Goal: Task Accomplishment & Management: Manage account settings

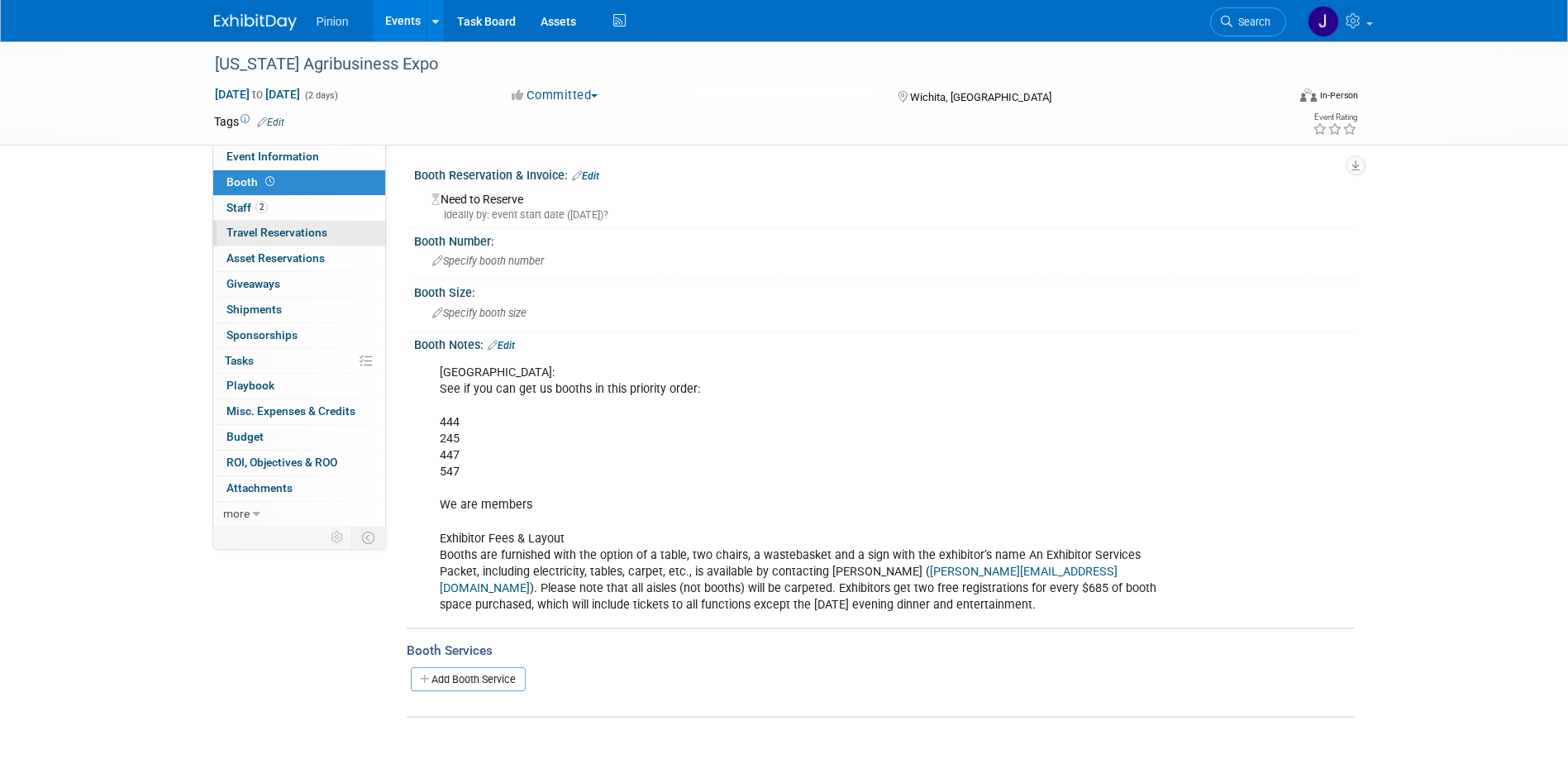
click at [265, 228] on span "Travel Reservations 0" at bounding box center [276, 233] width 101 height 14
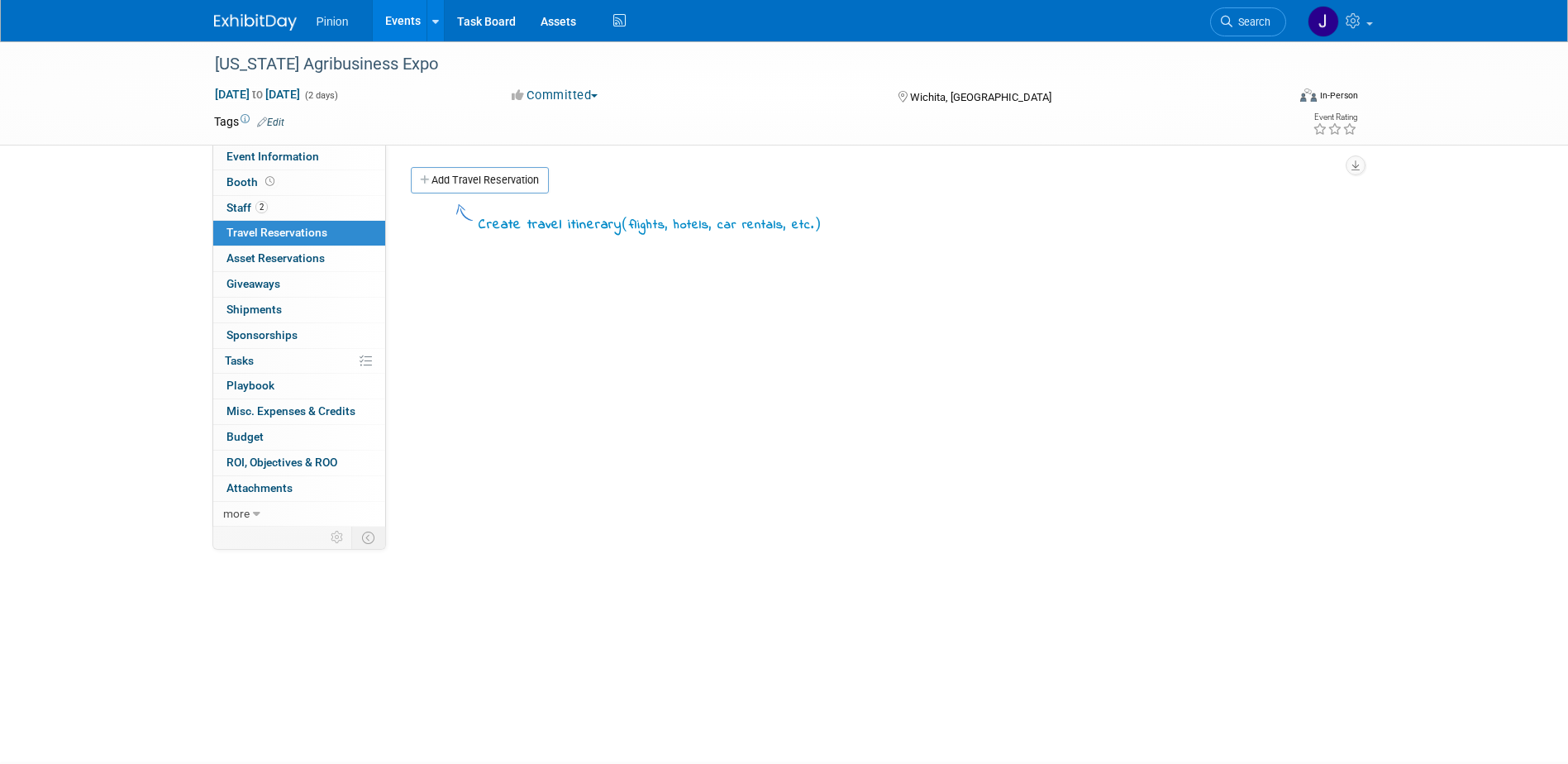
click at [453, 185] on link "Add Travel Reservation" at bounding box center [479, 180] width 138 height 26
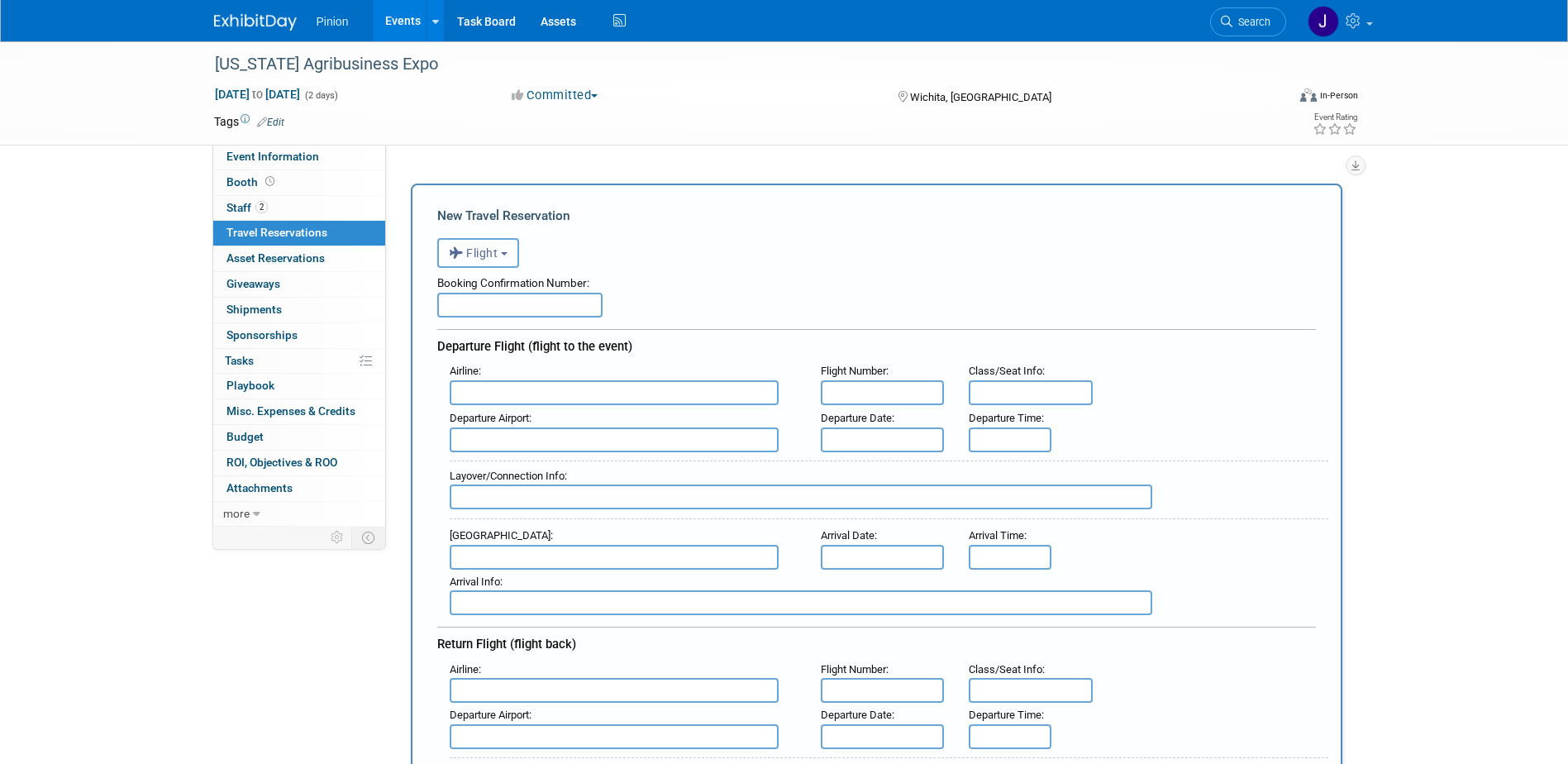
click at [501, 263] on button "Flight" at bounding box center [478, 252] width 82 height 30
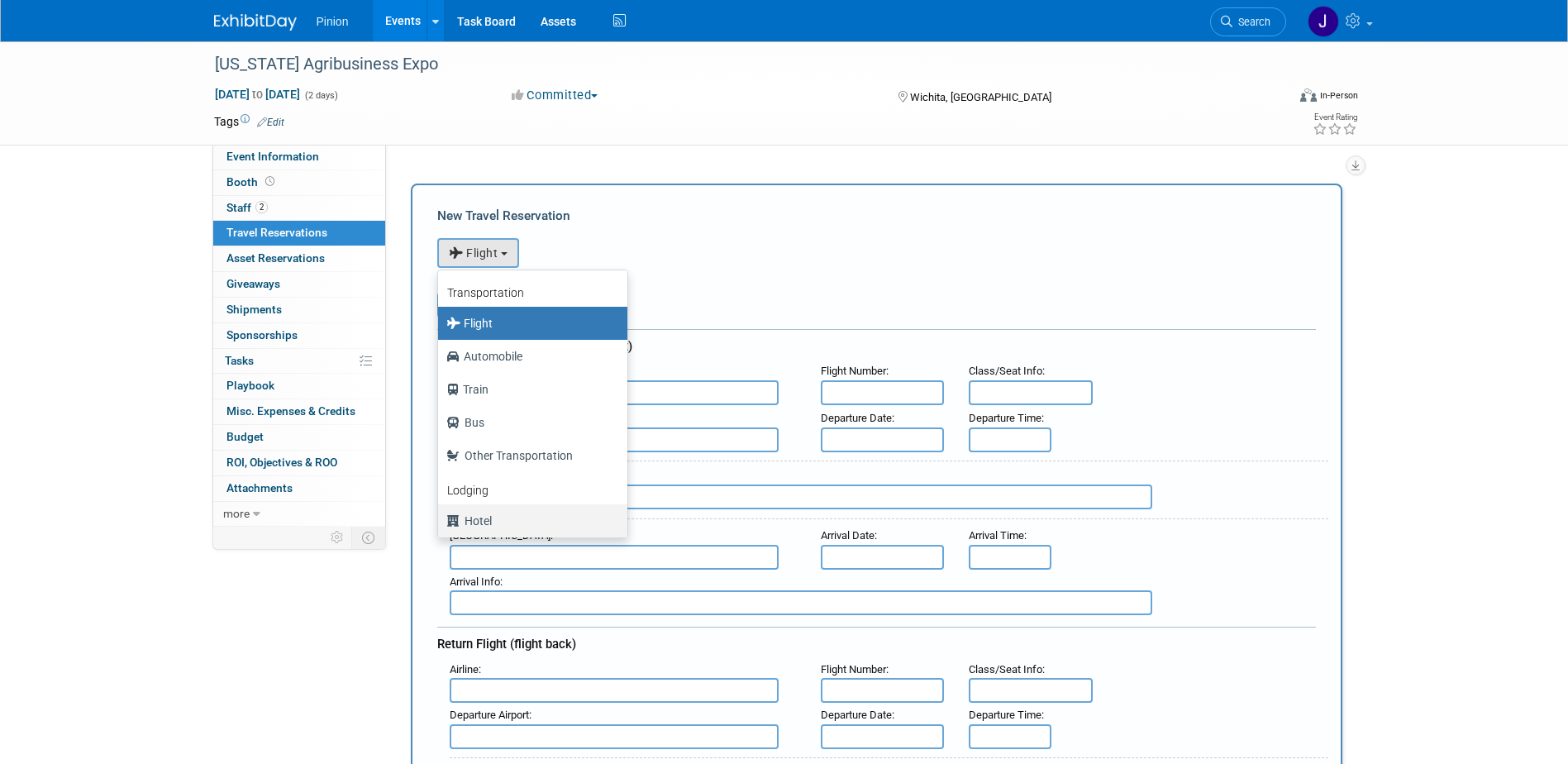
click at [493, 517] on label "Hotel" at bounding box center [528, 520] width 164 height 26
click at [440, 517] on input "Hotel" at bounding box center [435, 518] width 11 height 11
select select "6"
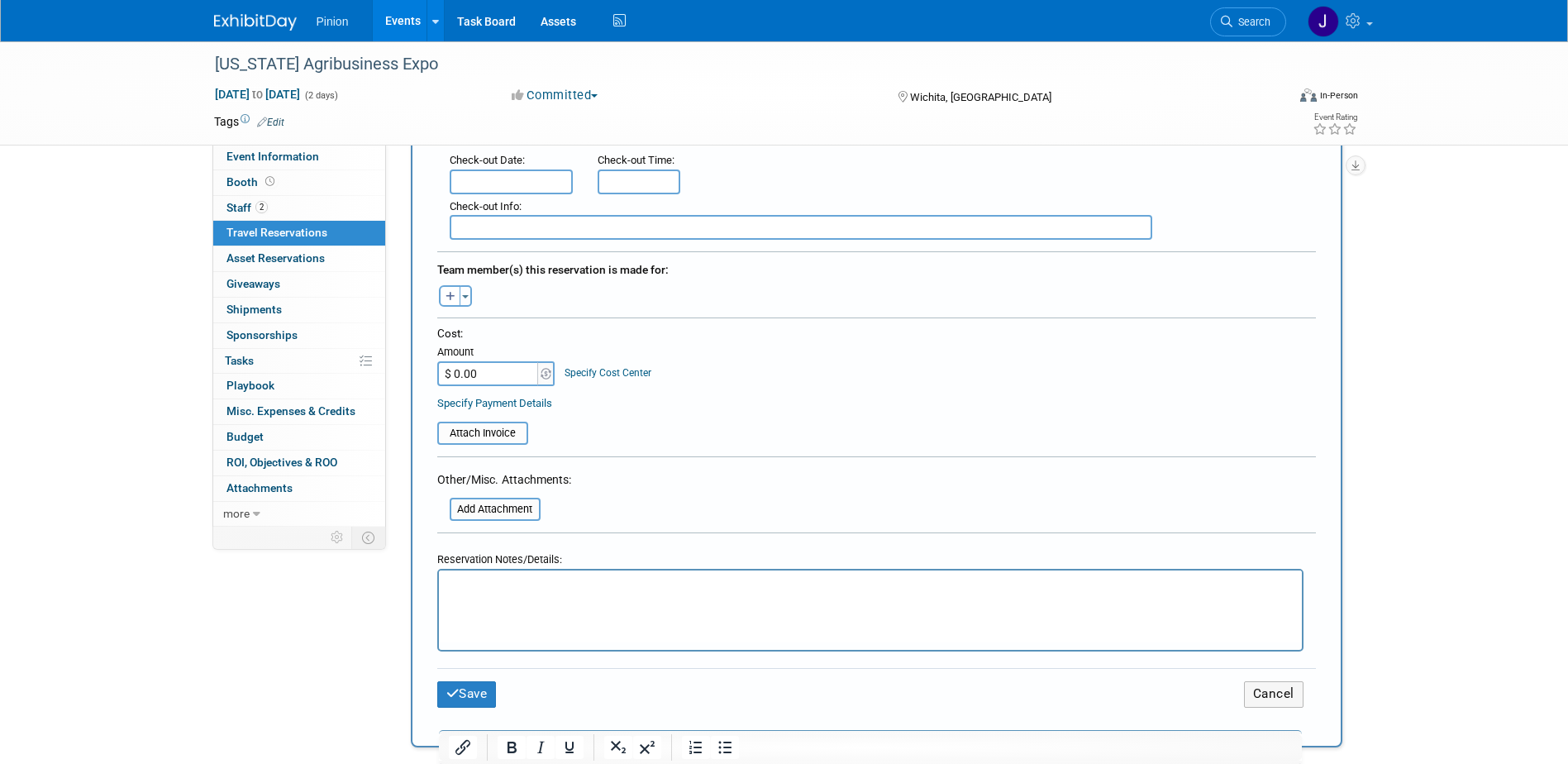
scroll to position [480, 0]
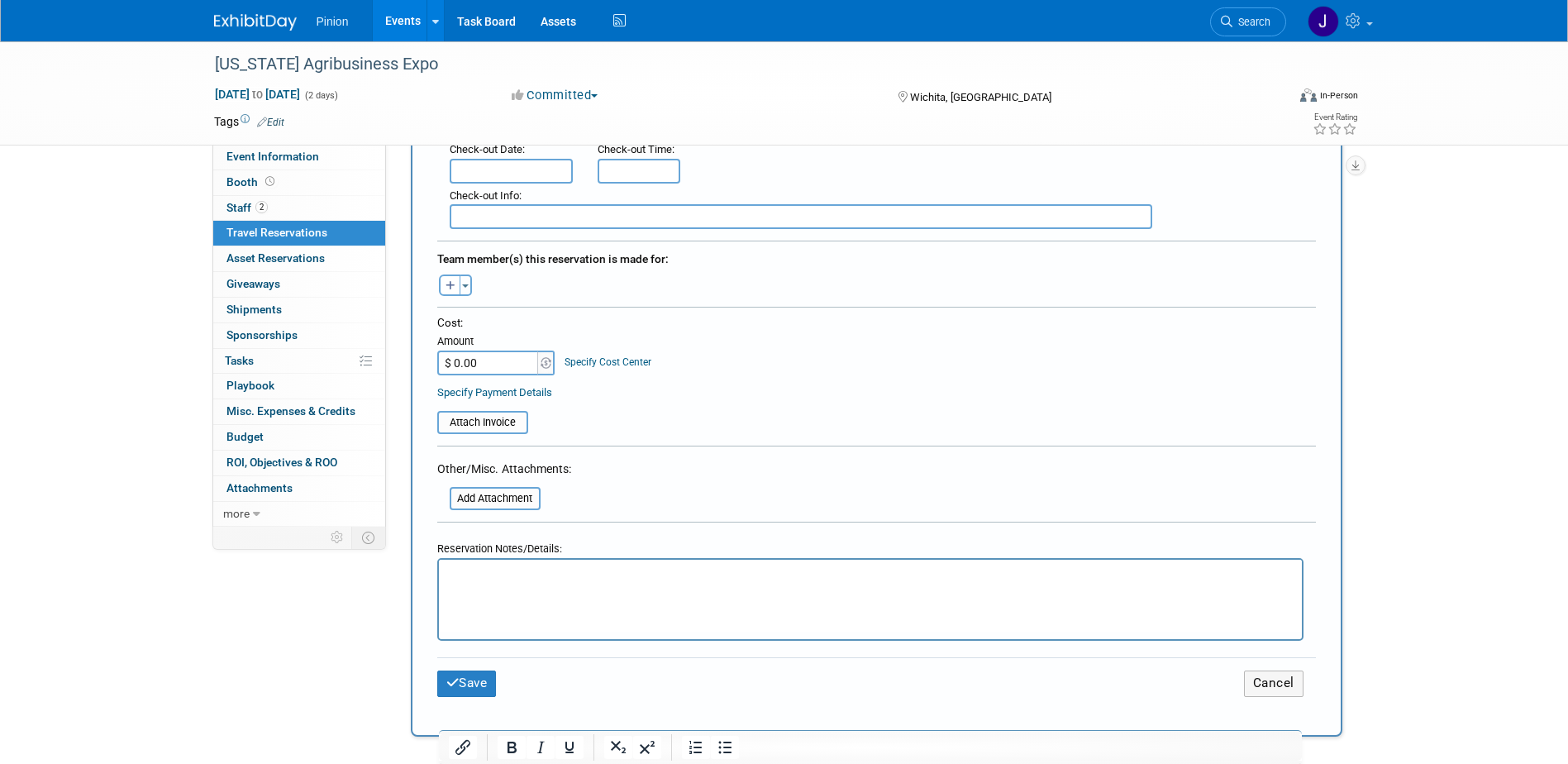
click at [632, 574] on p "Rich Text Area. Press ALT-0 for help." at bounding box center [870, 575] width 844 height 18
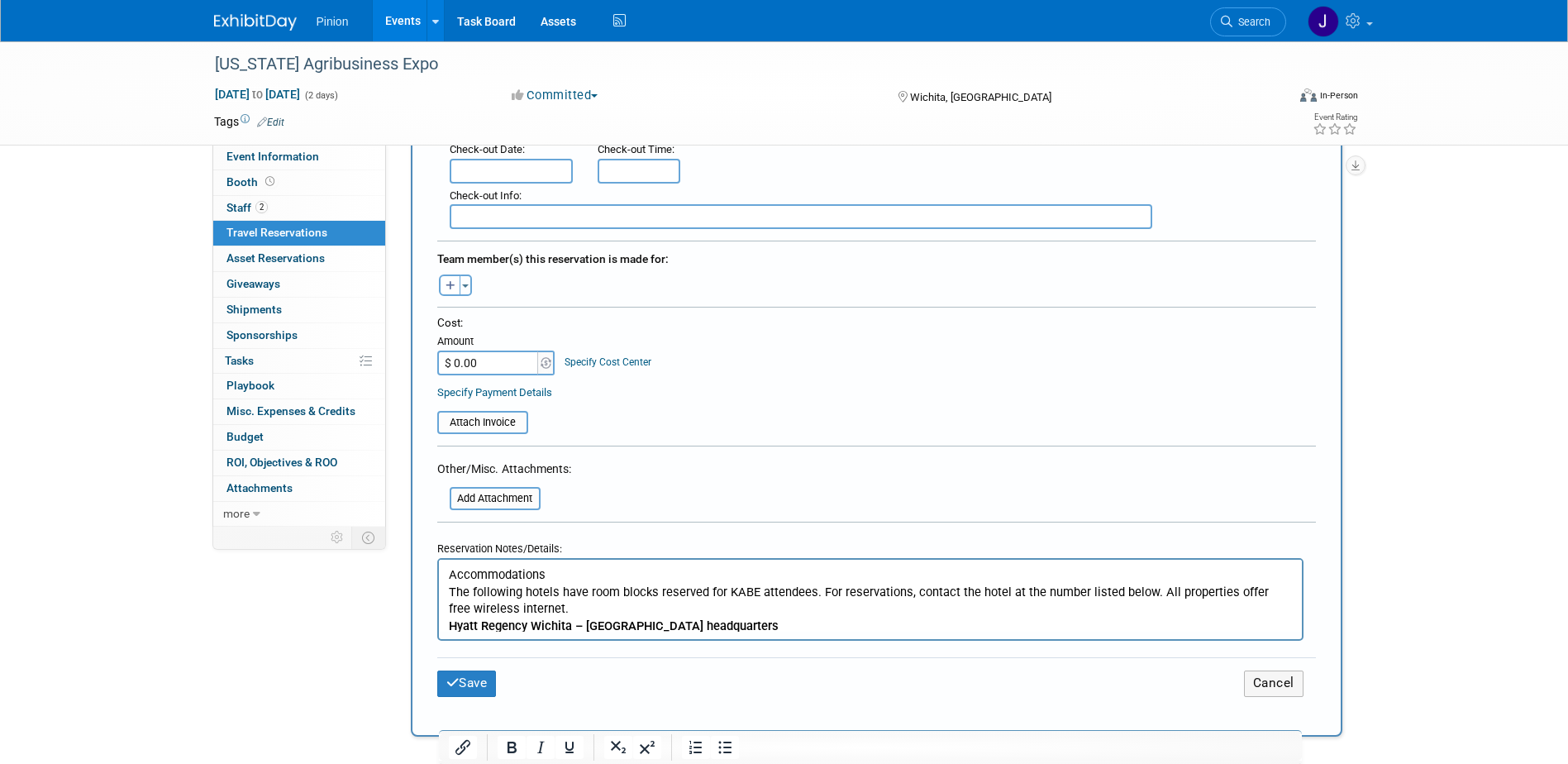
scroll to position [484, 0]
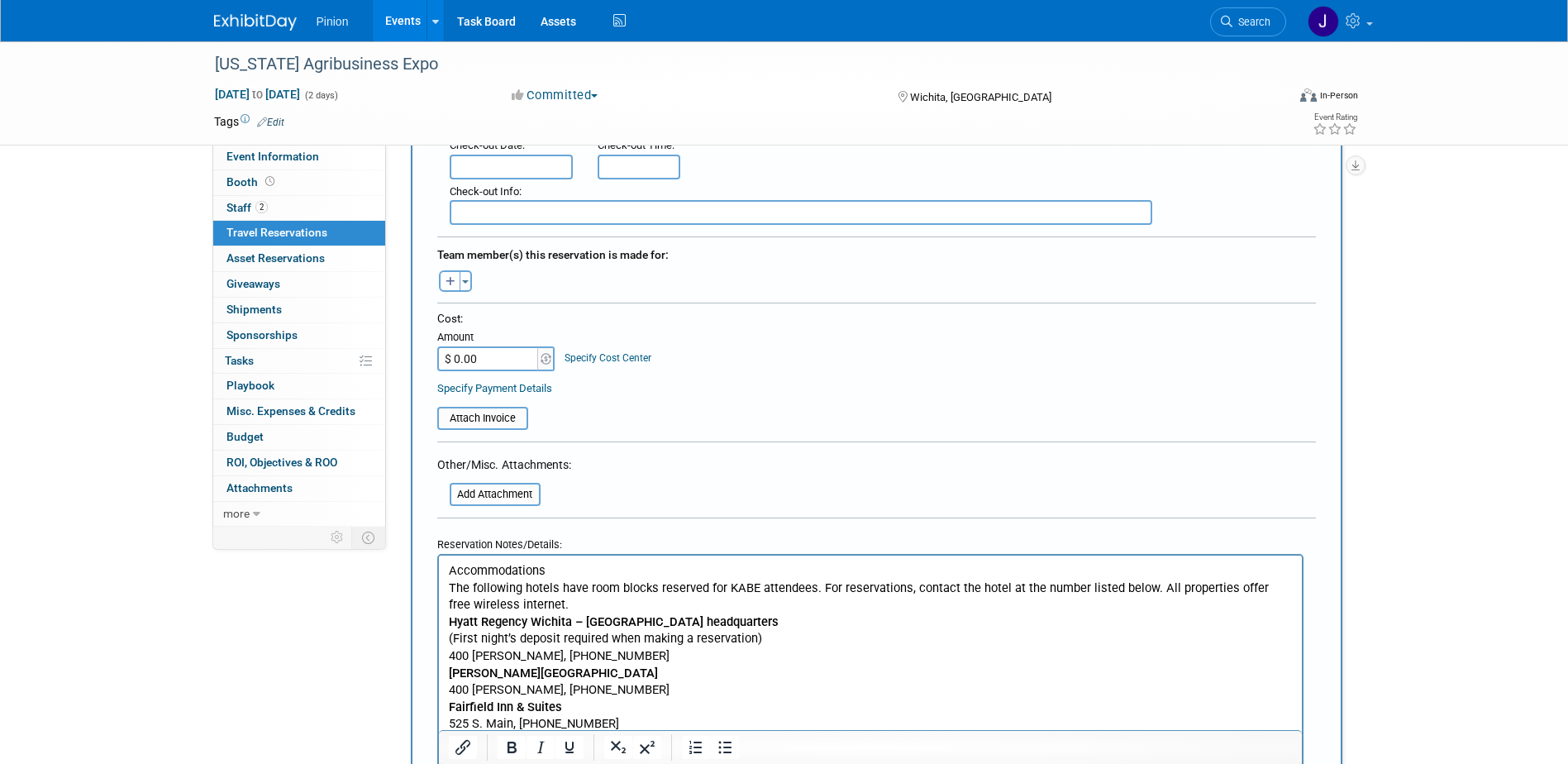
drag, startPoint x: 1566, startPoint y: 313, endPoint x: 1570, endPoint y: 408, distance: 95.1
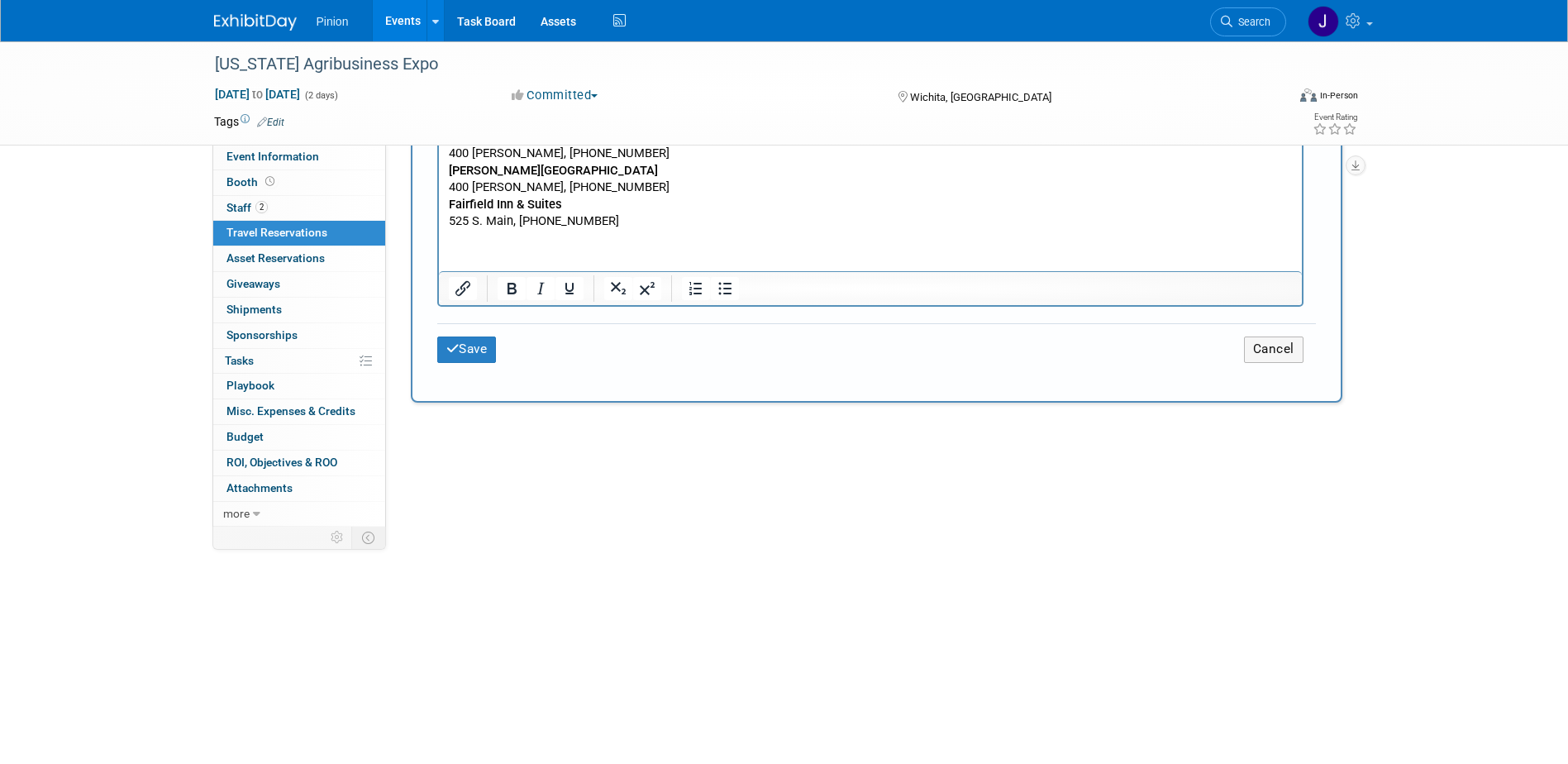
scroll to position [1030, 0]
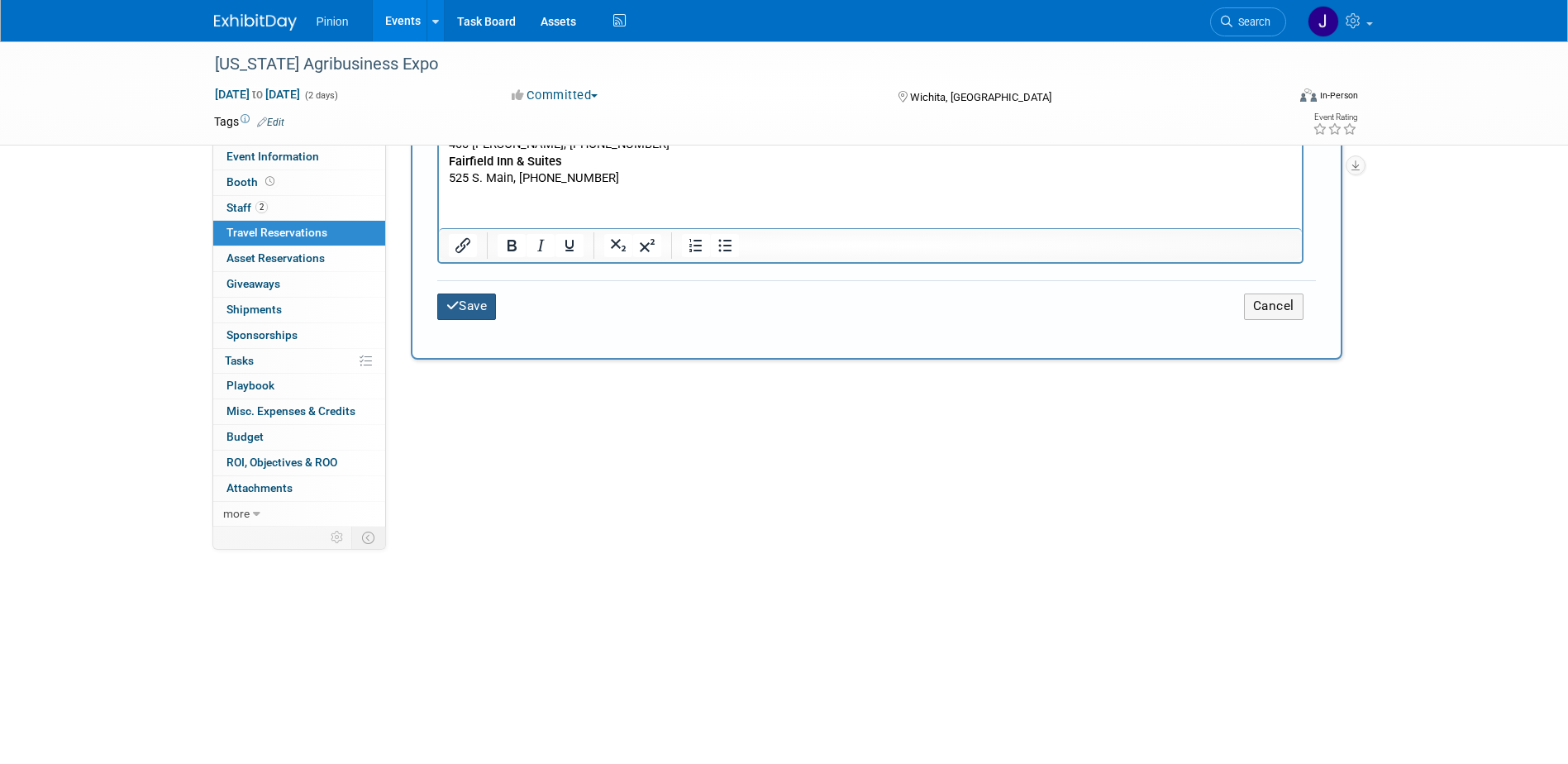
click at [489, 307] on button "Save" at bounding box center [467, 307] width 59 height 25
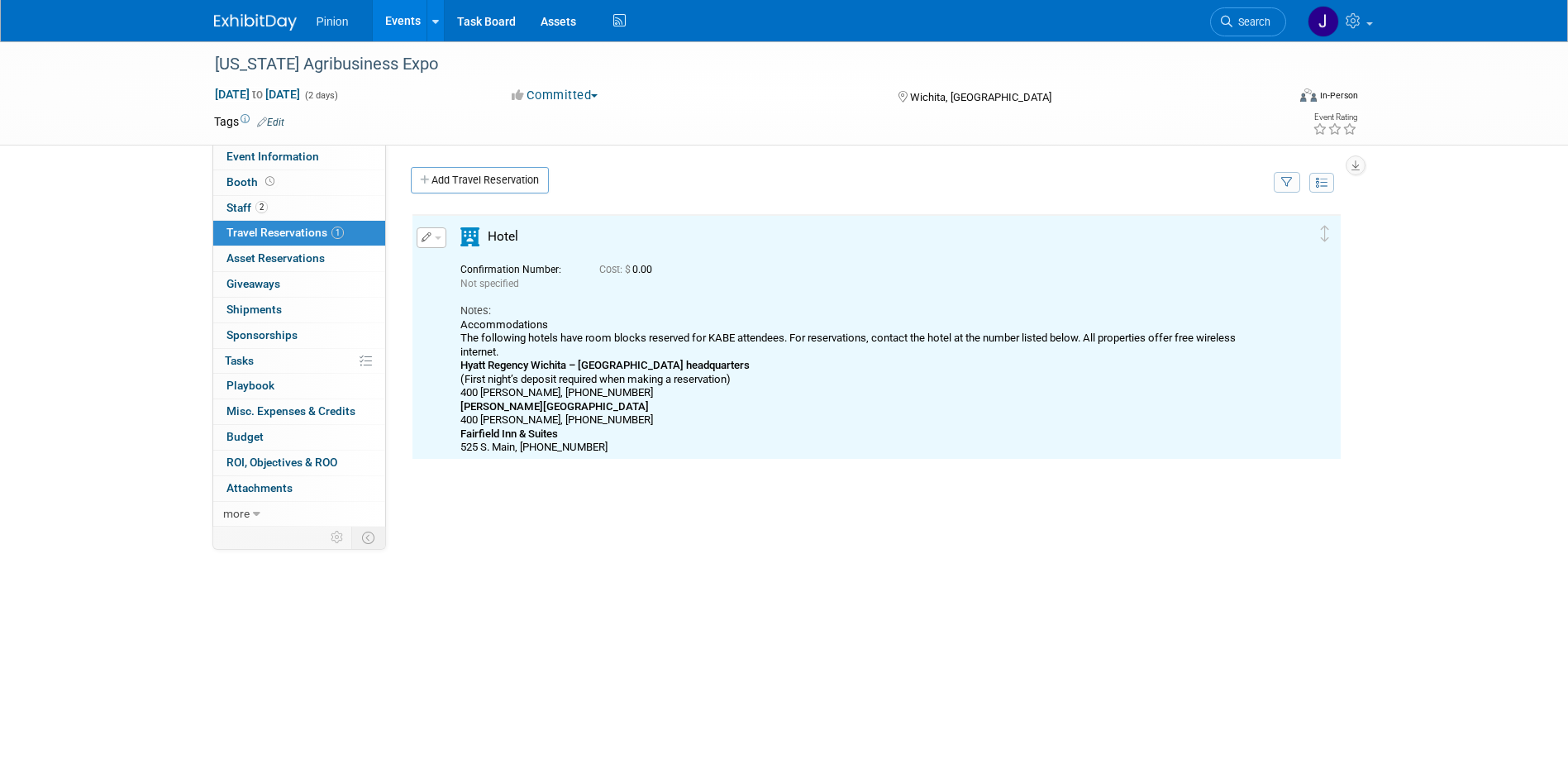
scroll to position [0, 0]
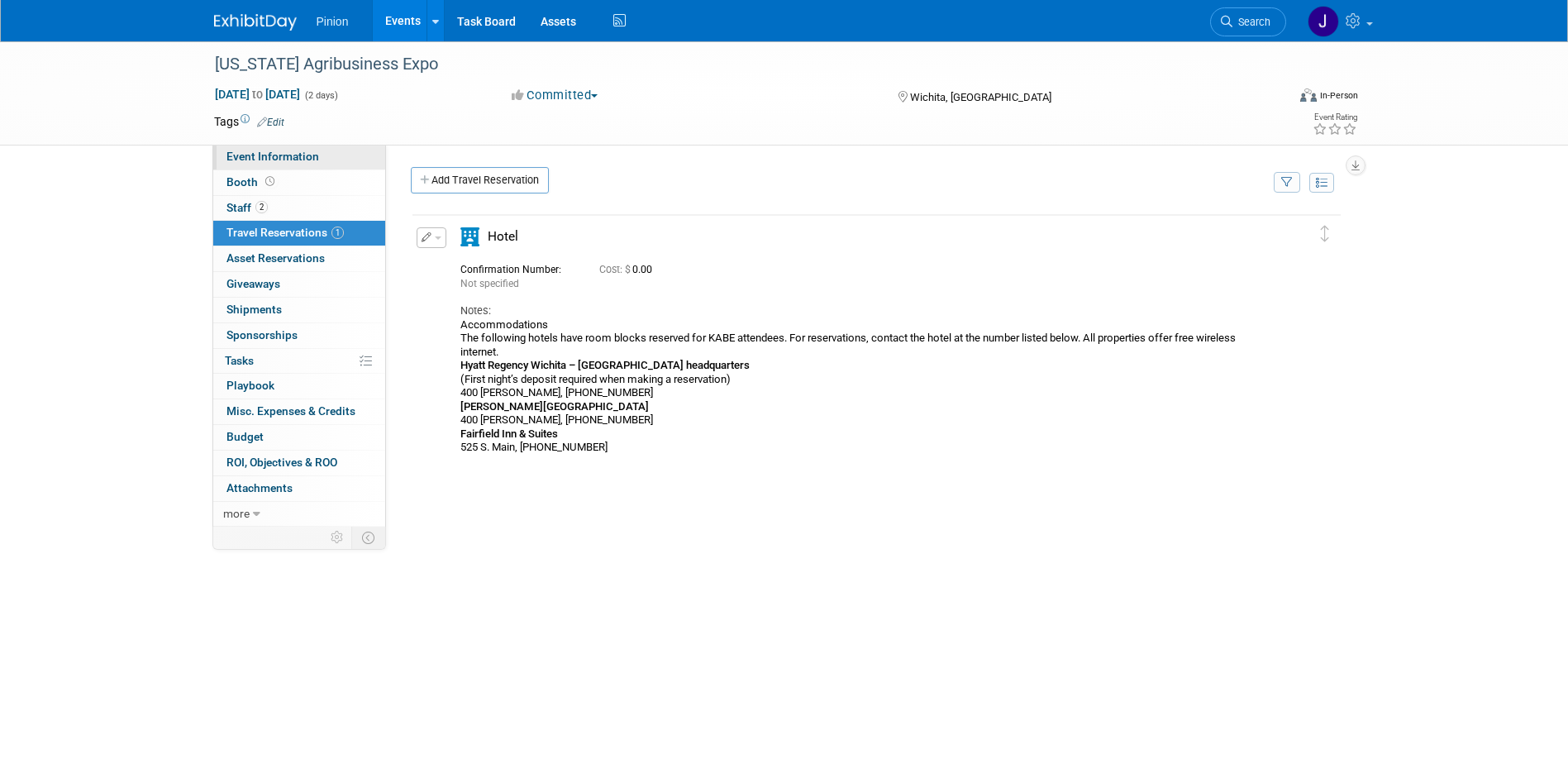
click at [293, 152] on span "Event Information" at bounding box center [272, 157] width 92 height 14
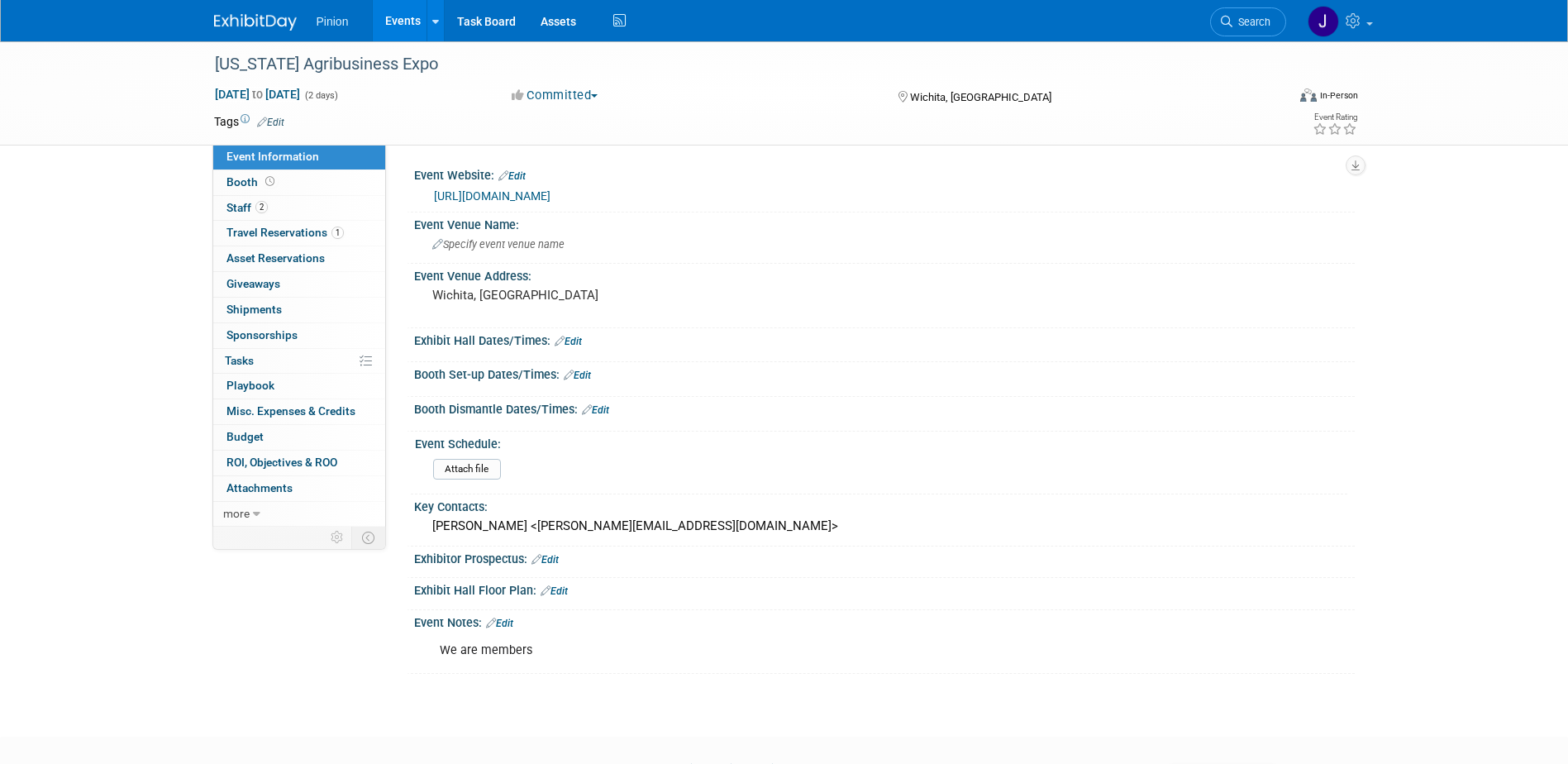
click at [512, 624] on link "Edit" at bounding box center [500, 623] width 27 height 12
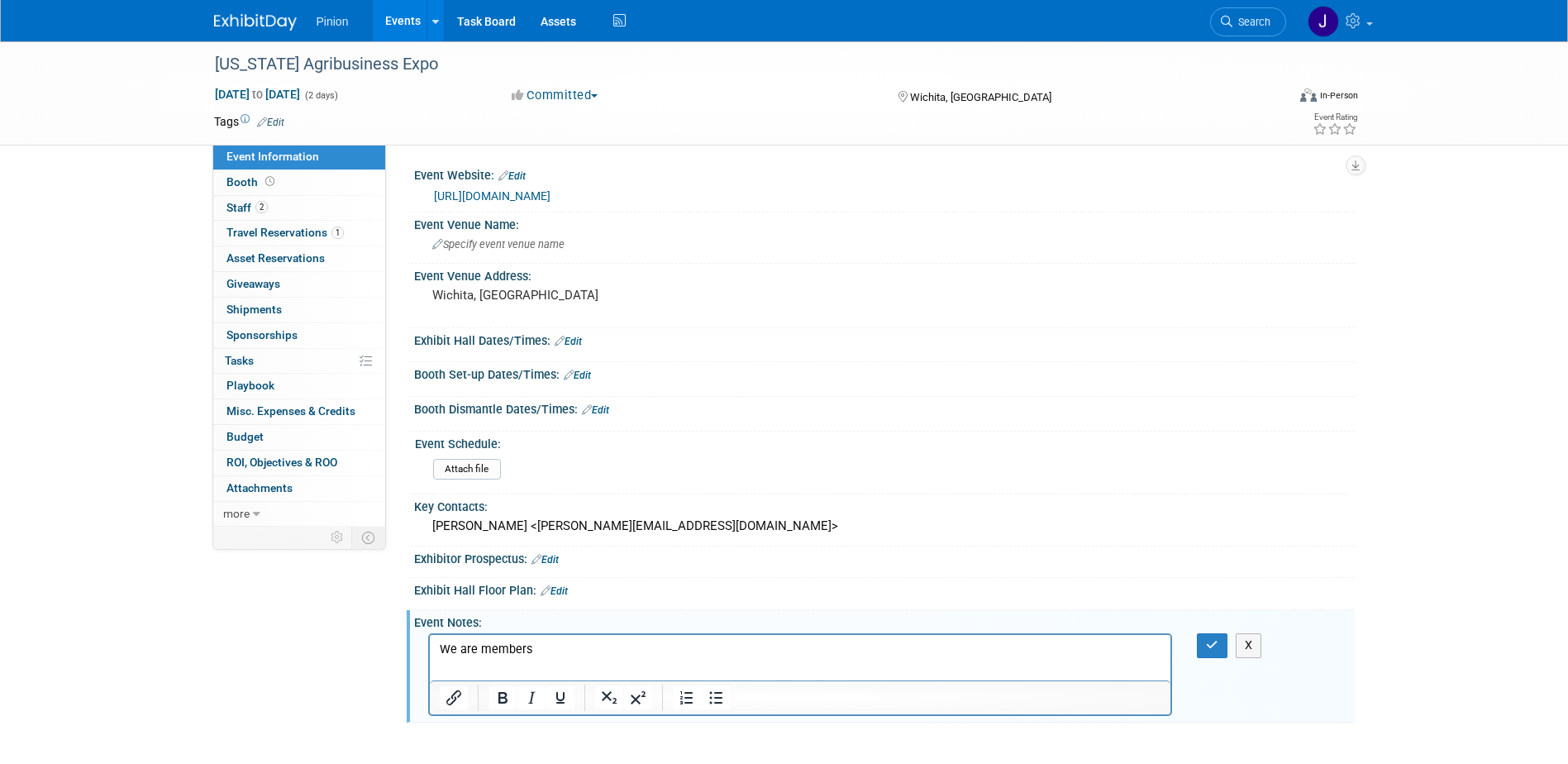
click at [539, 646] on p "We are members" at bounding box center [799, 651] width 722 height 17
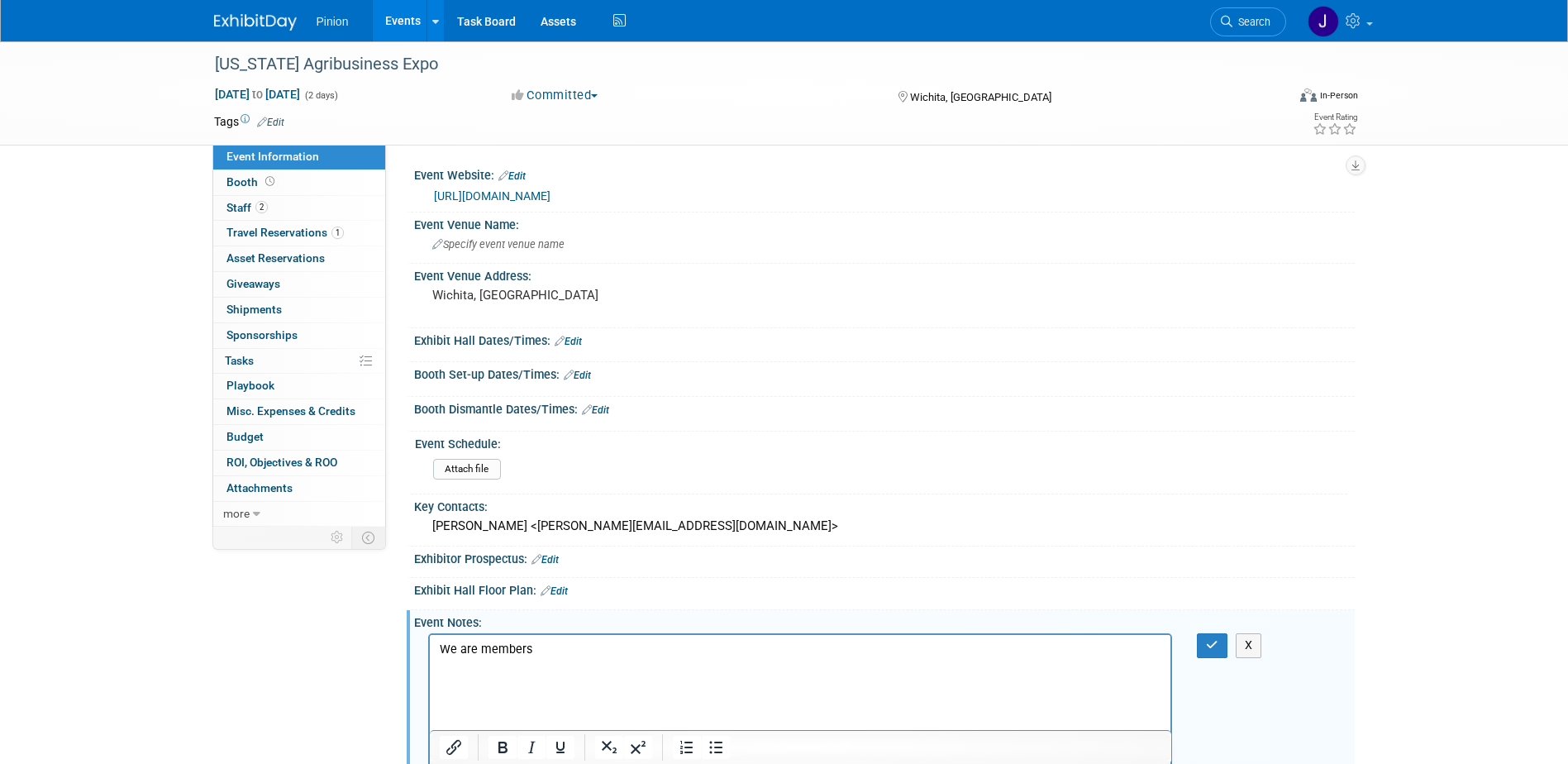
scroll to position [277, 0]
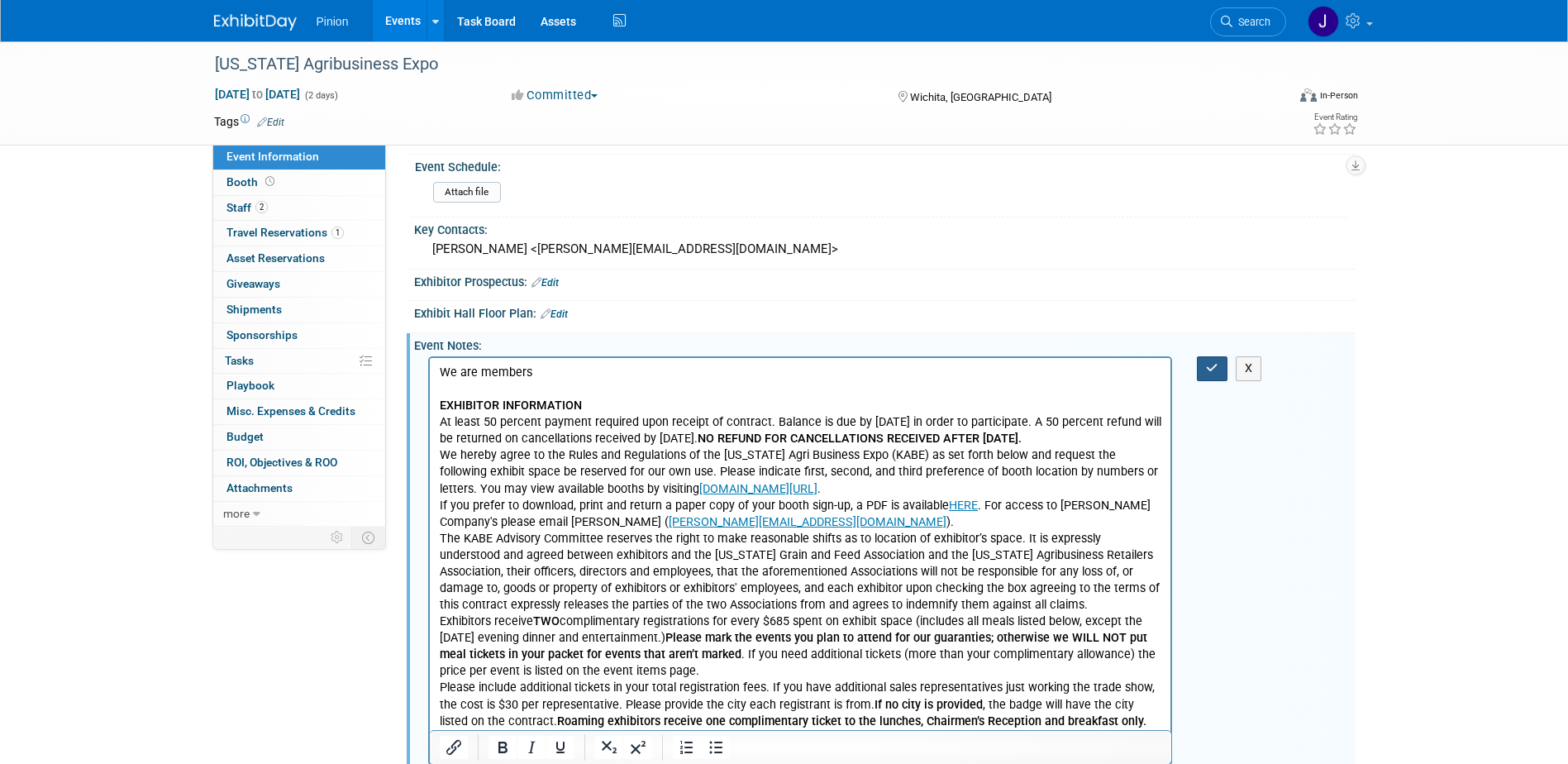
click at [1212, 362] on button "button" at bounding box center [1212, 368] width 30 height 24
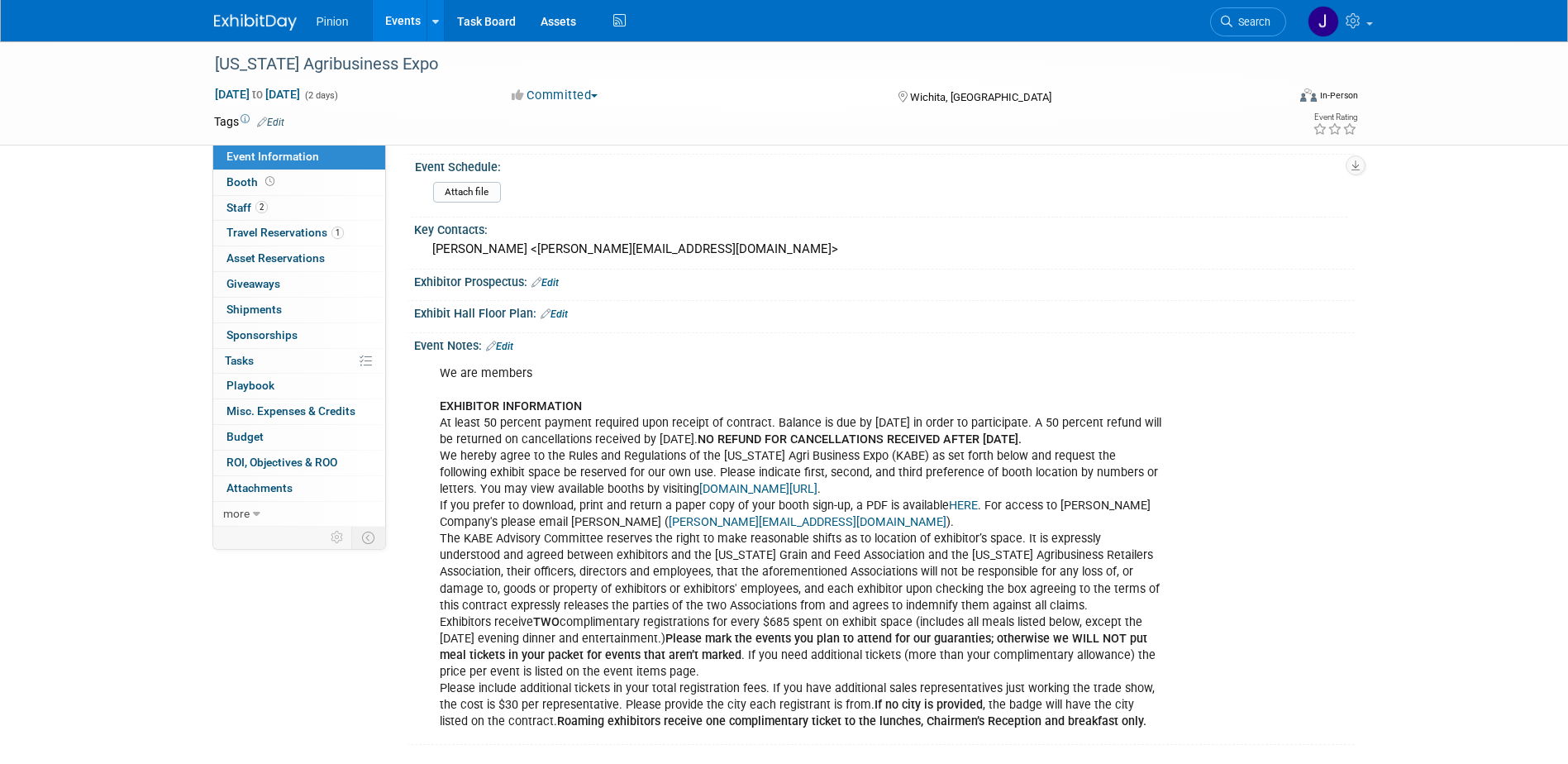
click at [510, 340] on link "Edit" at bounding box center [500, 346] width 27 height 12
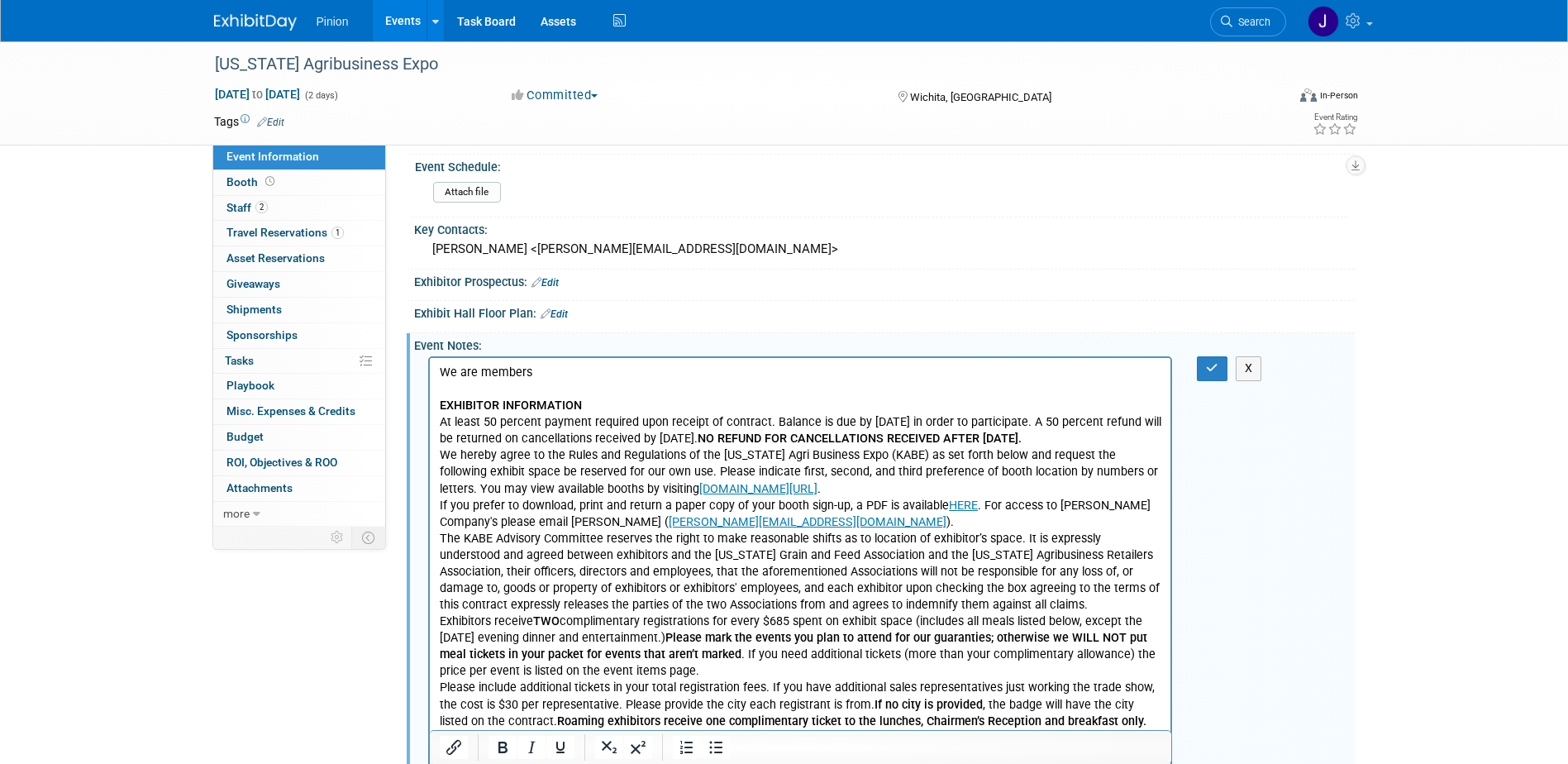
scroll to position [0, 0]
click at [1118, 722] on p "We are members EXHIBITOR INFORMATION At least 50 percent payment required upon …" at bounding box center [799, 547] width 722 height 365
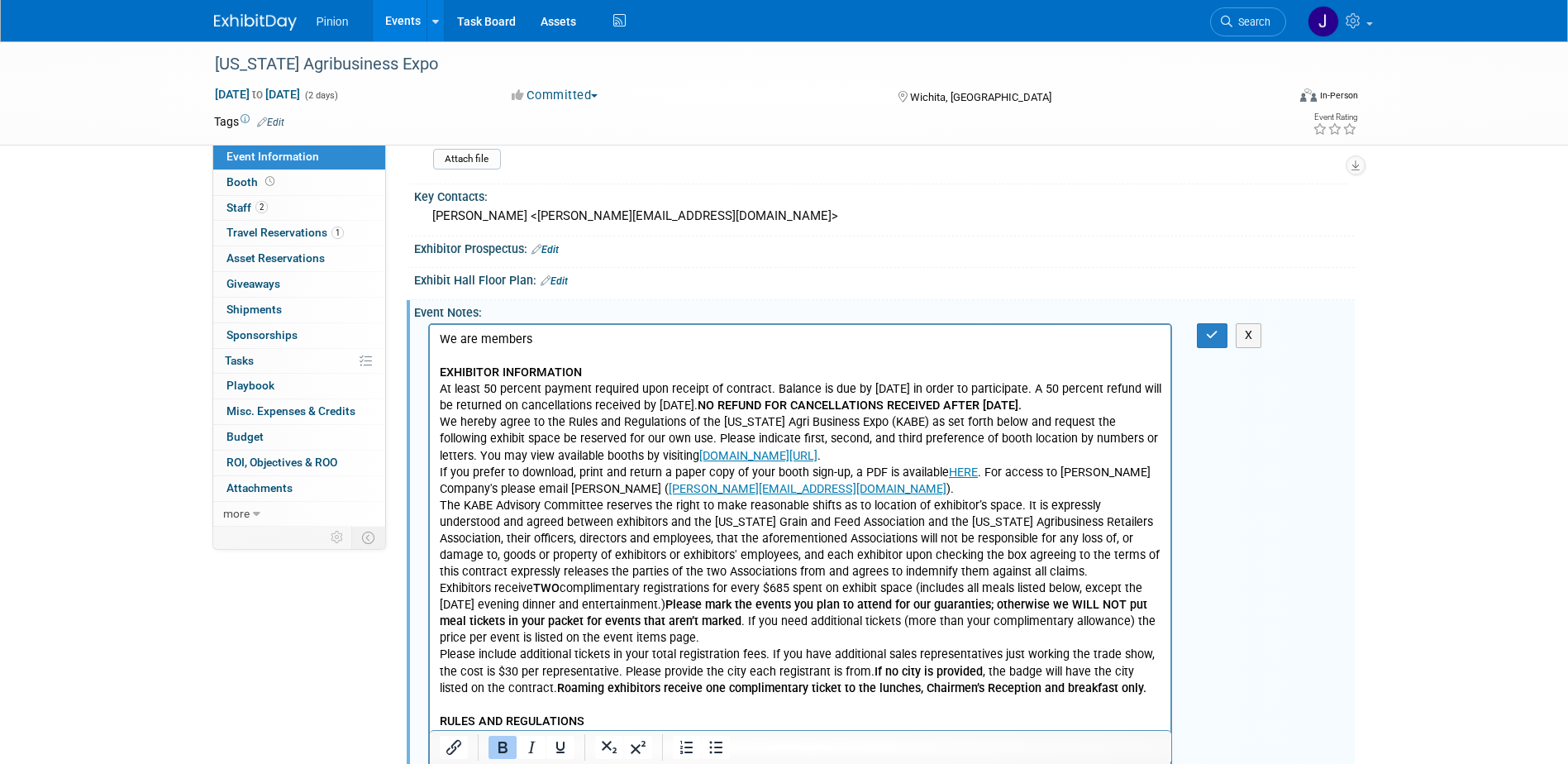
scroll to position [875, 0]
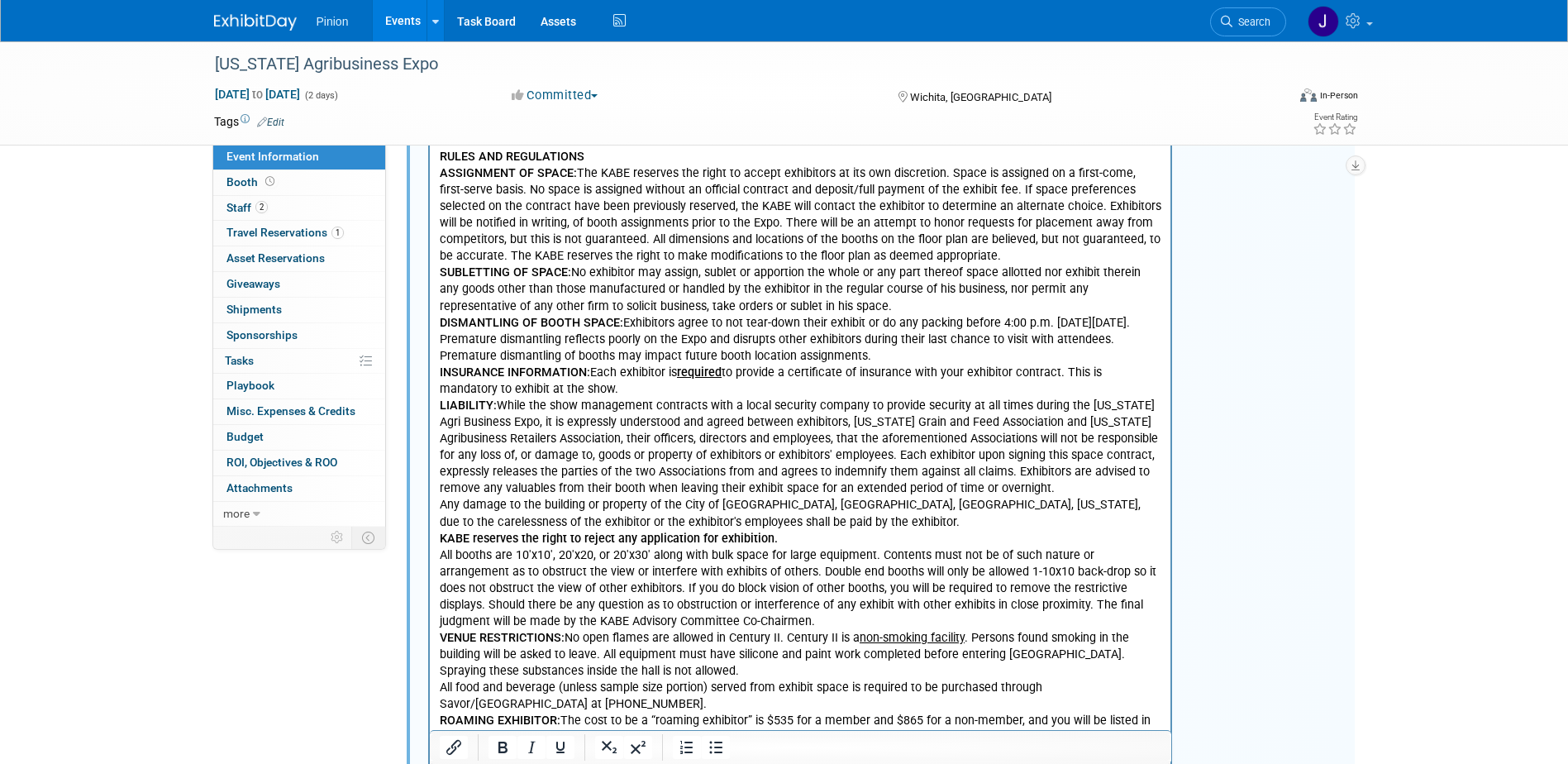
click at [1112, 689] on p "All food and beverage (unless sample size portion) served from exhibit space is…" at bounding box center [799, 696] width 722 height 33
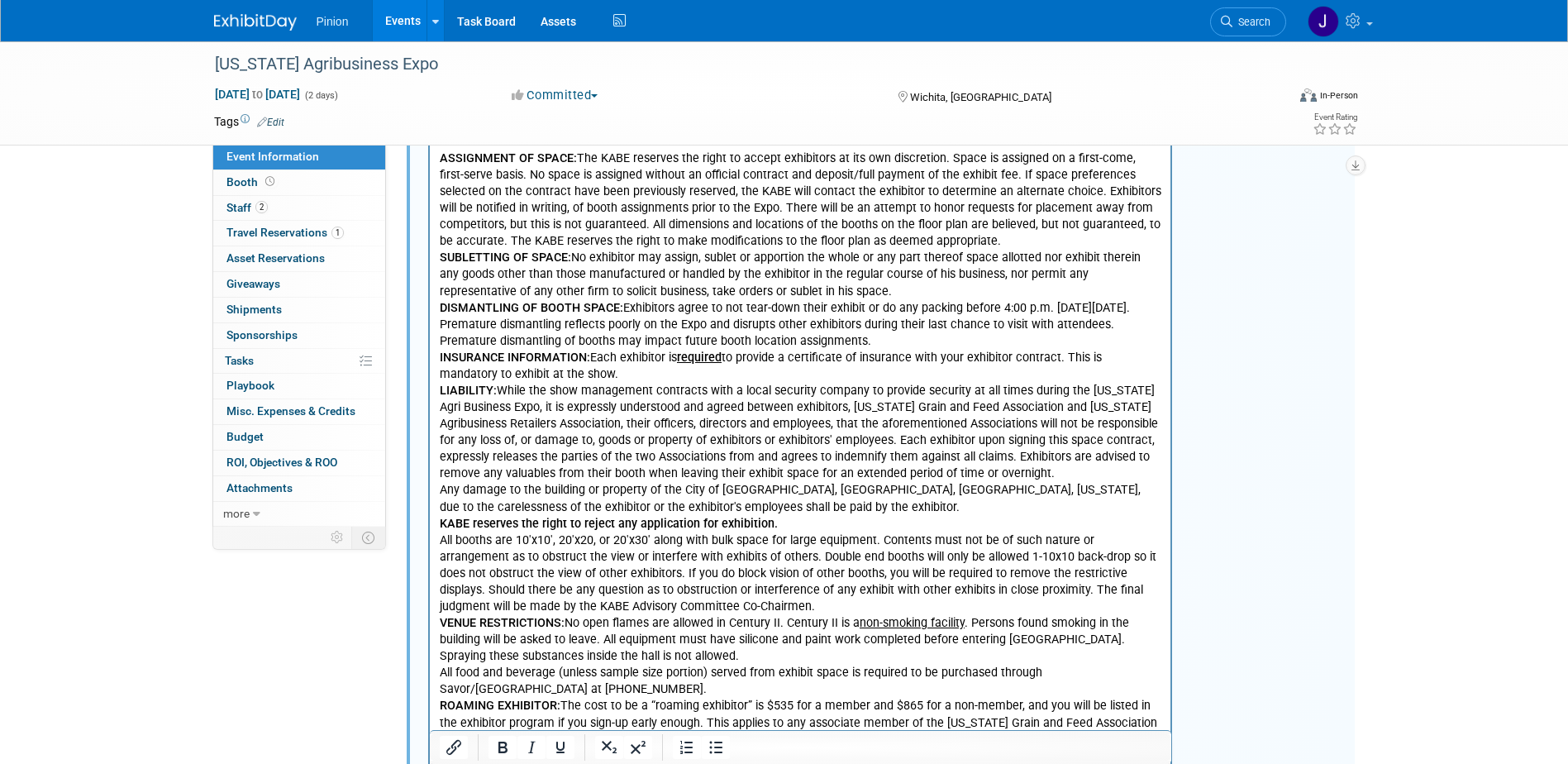
drag, startPoint x: 1567, startPoint y: 617, endPoint x: 1569, endPoint y: 644, distance: 27.1
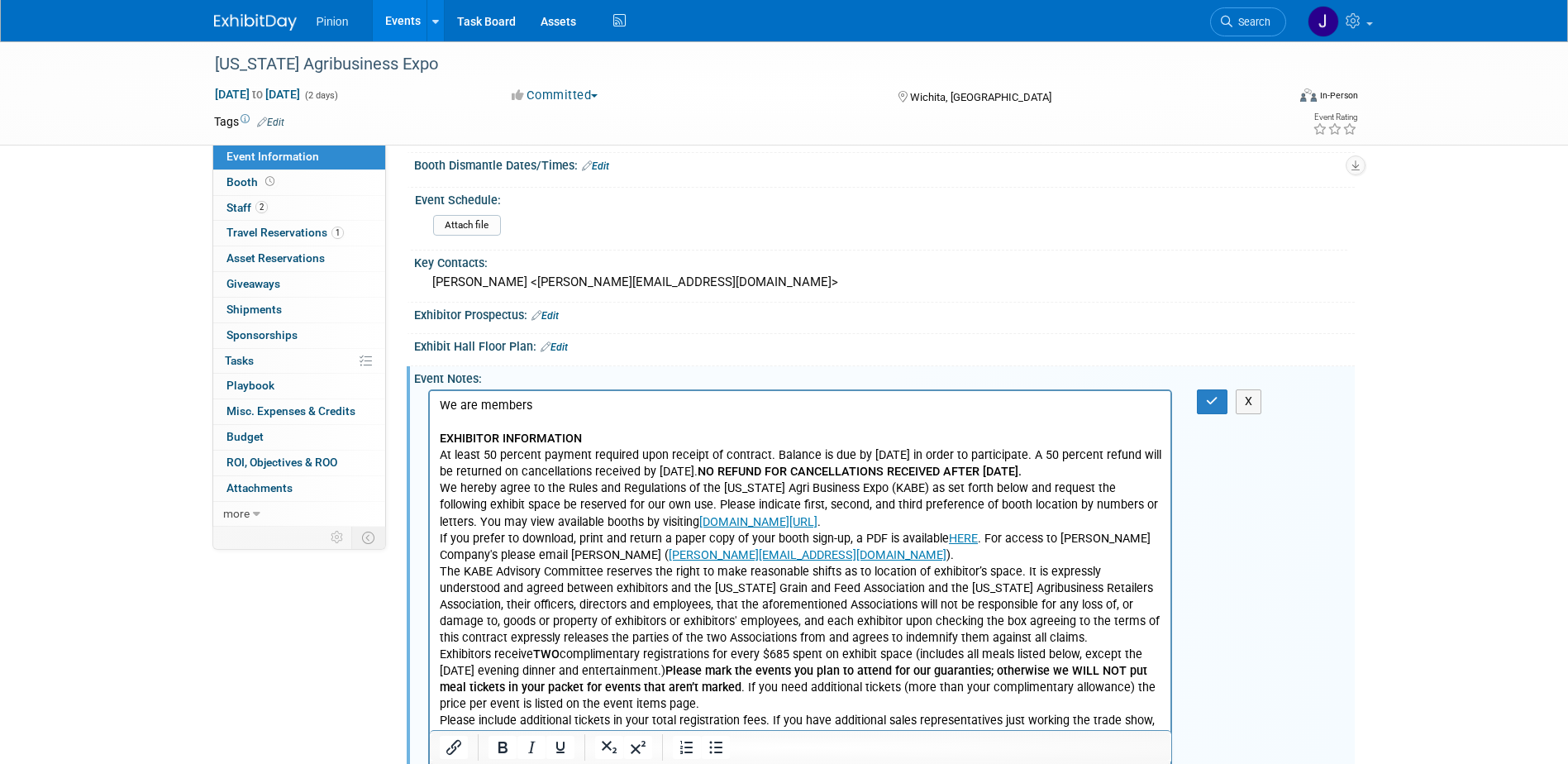
scroll to position [237, 0]
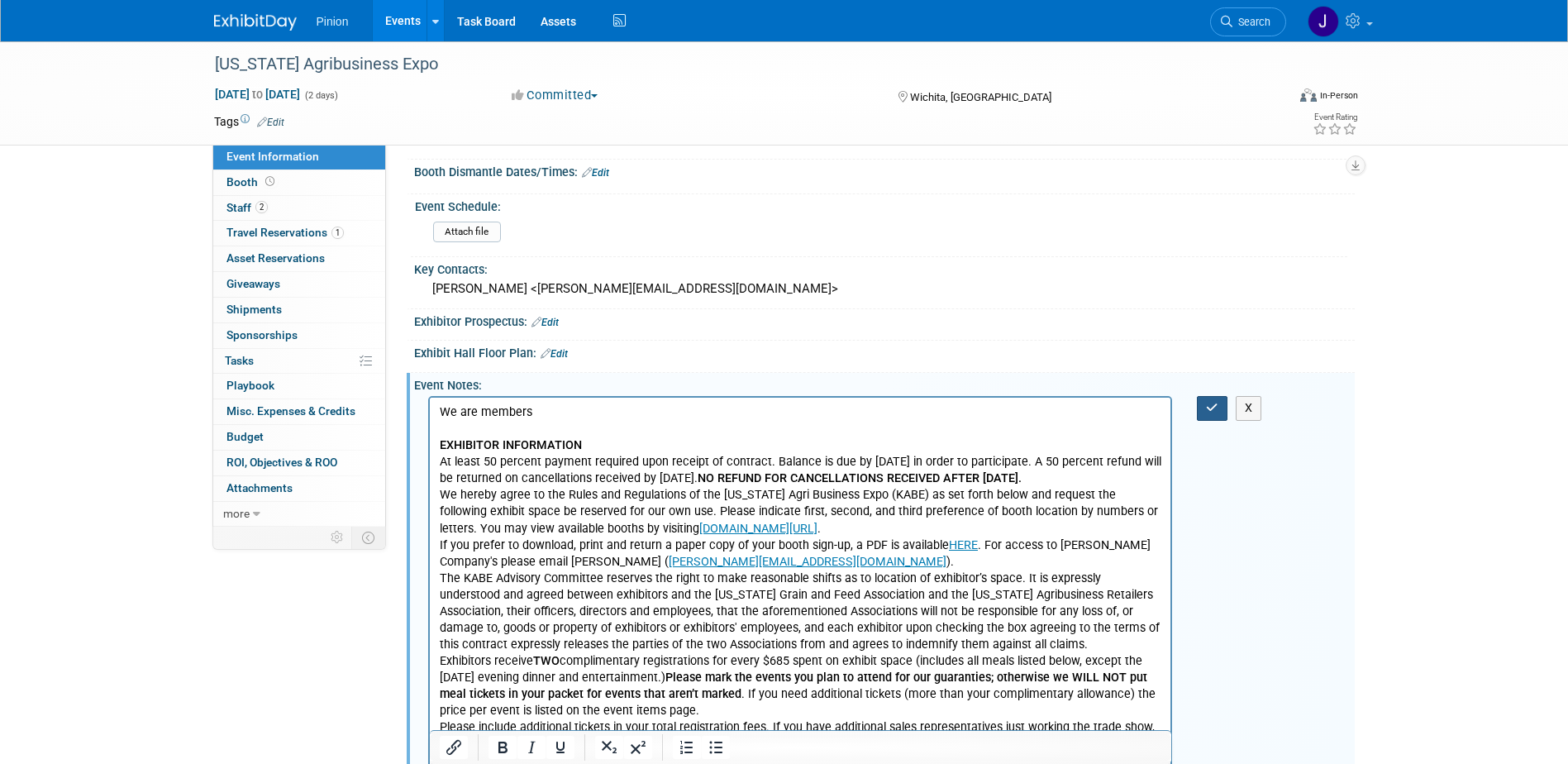
click at [1207, 406] on icon "button" at bounding box center [1212, 407] width 13 height 12
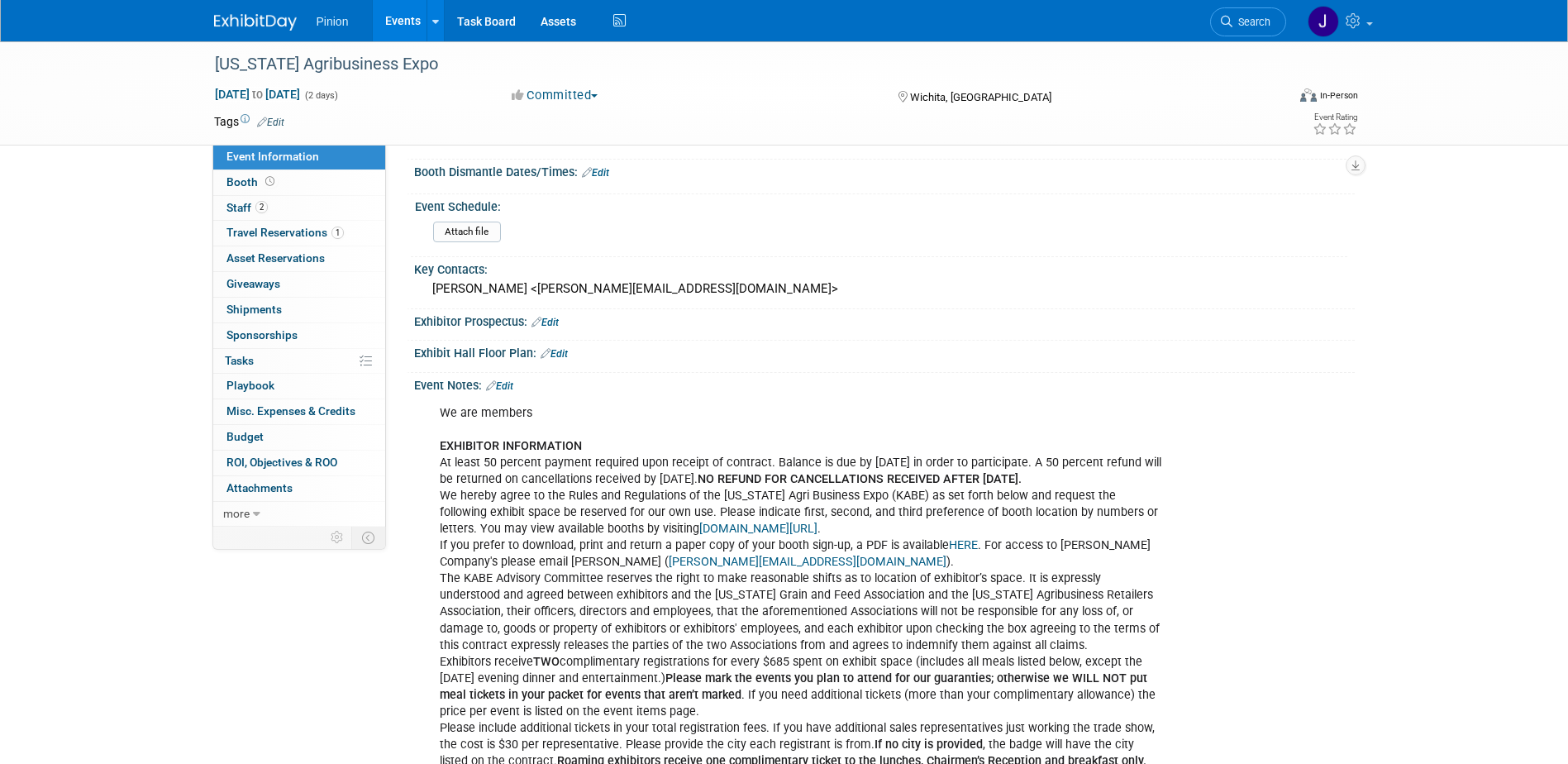
click at [260, 150] on span "Event Information" at bounding box center [272, 157] width 92 height 14
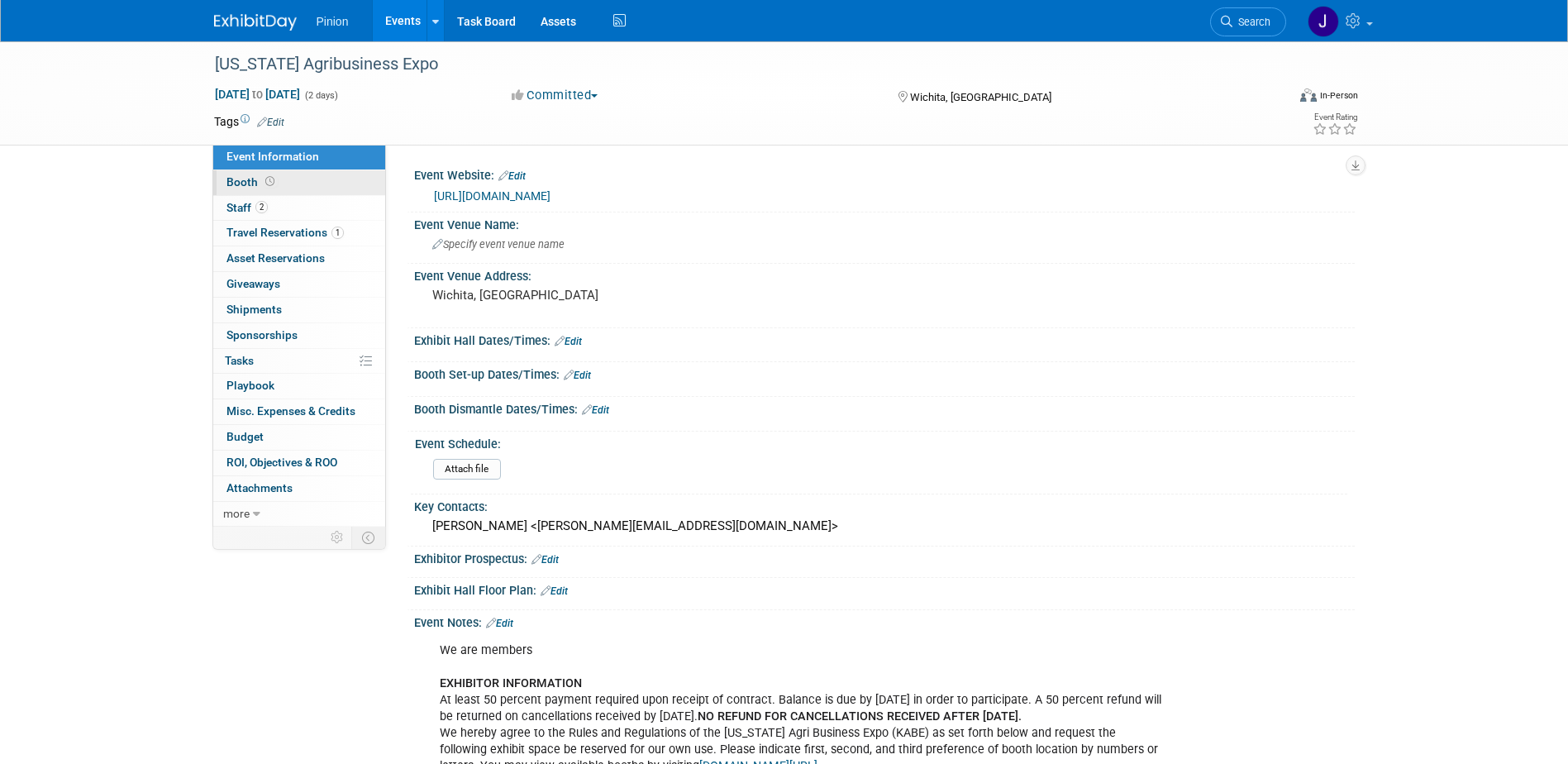
click at [242, 178] on span "Booth" at bounding box center [251, 182] width 52 height 14
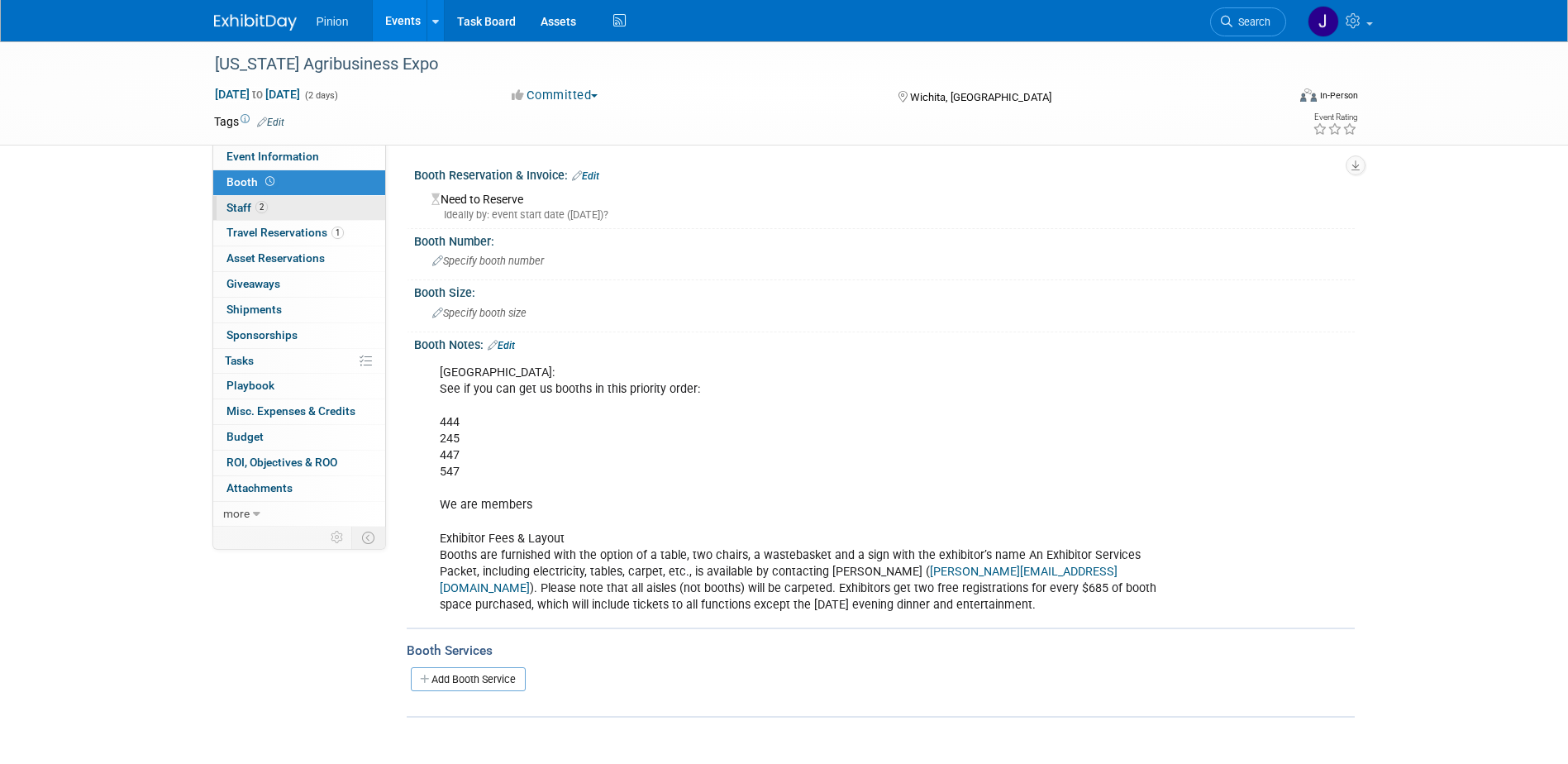
click at [262, 208] on span "2" at bounding box center [262, 207] width 13 height 13
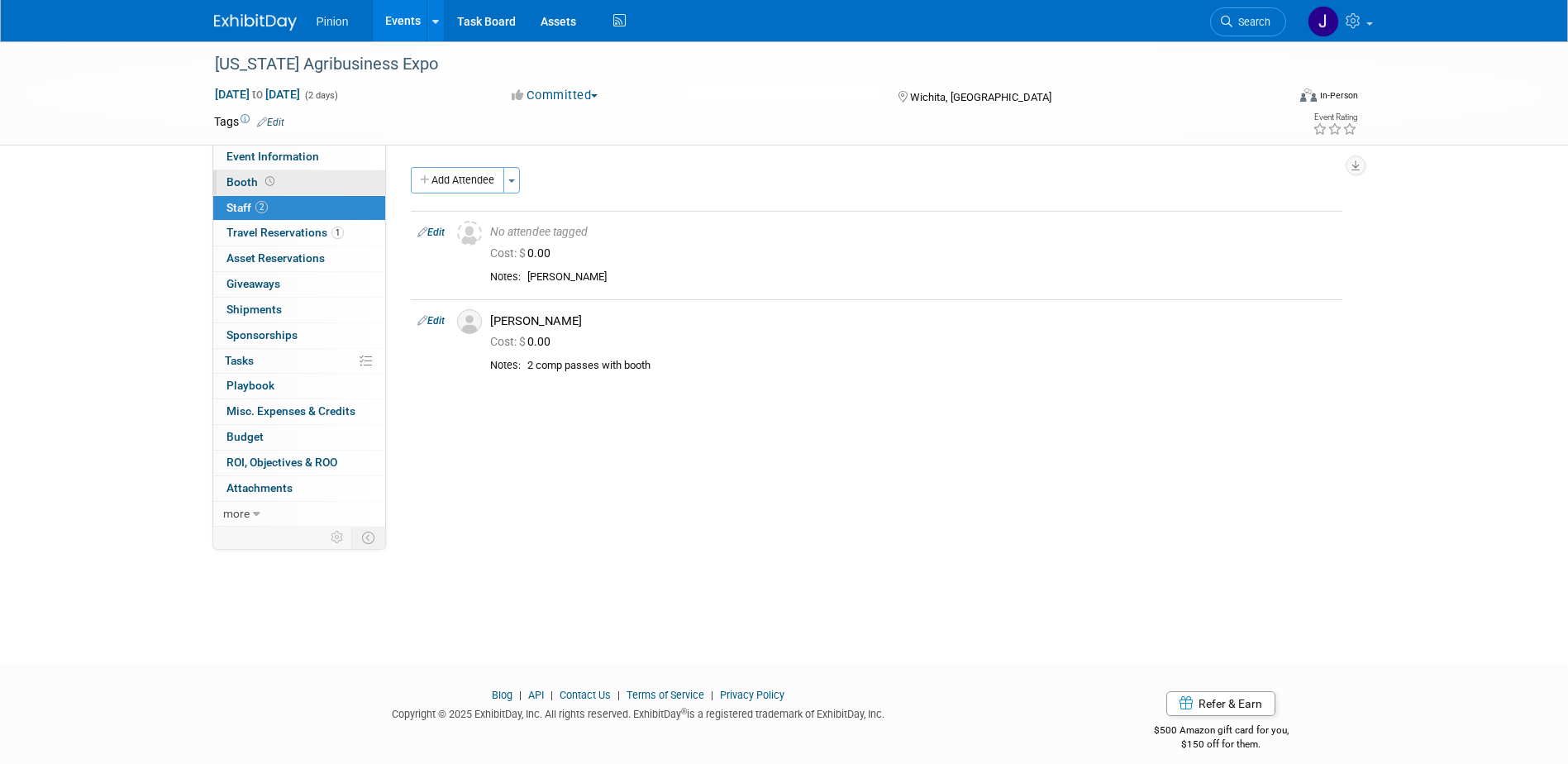
click at [253, 174] on link "Booth" at bounding box center [299, 182] width 172 height 25
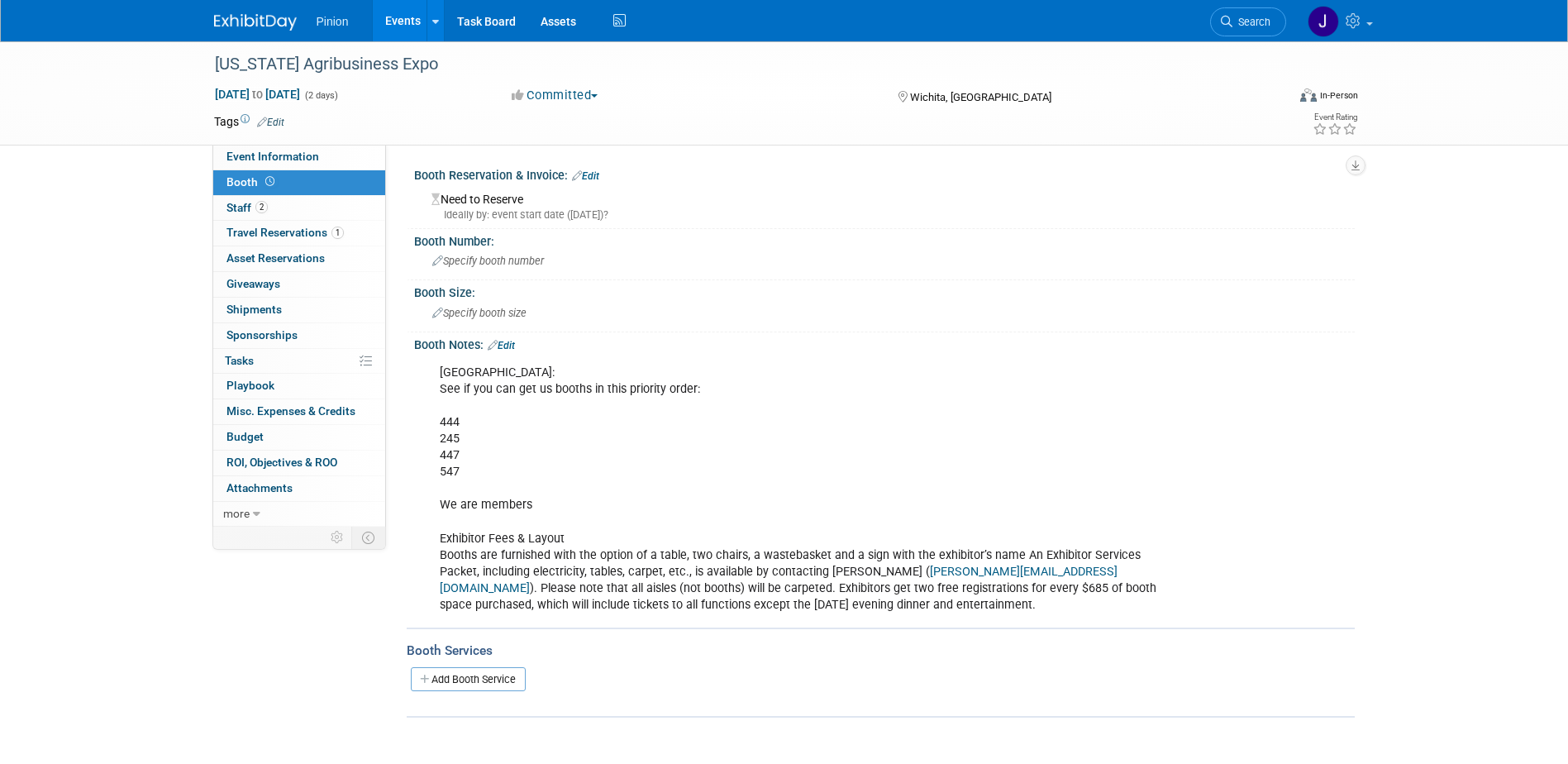
click at [504, 347] on link "Edit" at bounding box center [501, 346] width 27 height 12
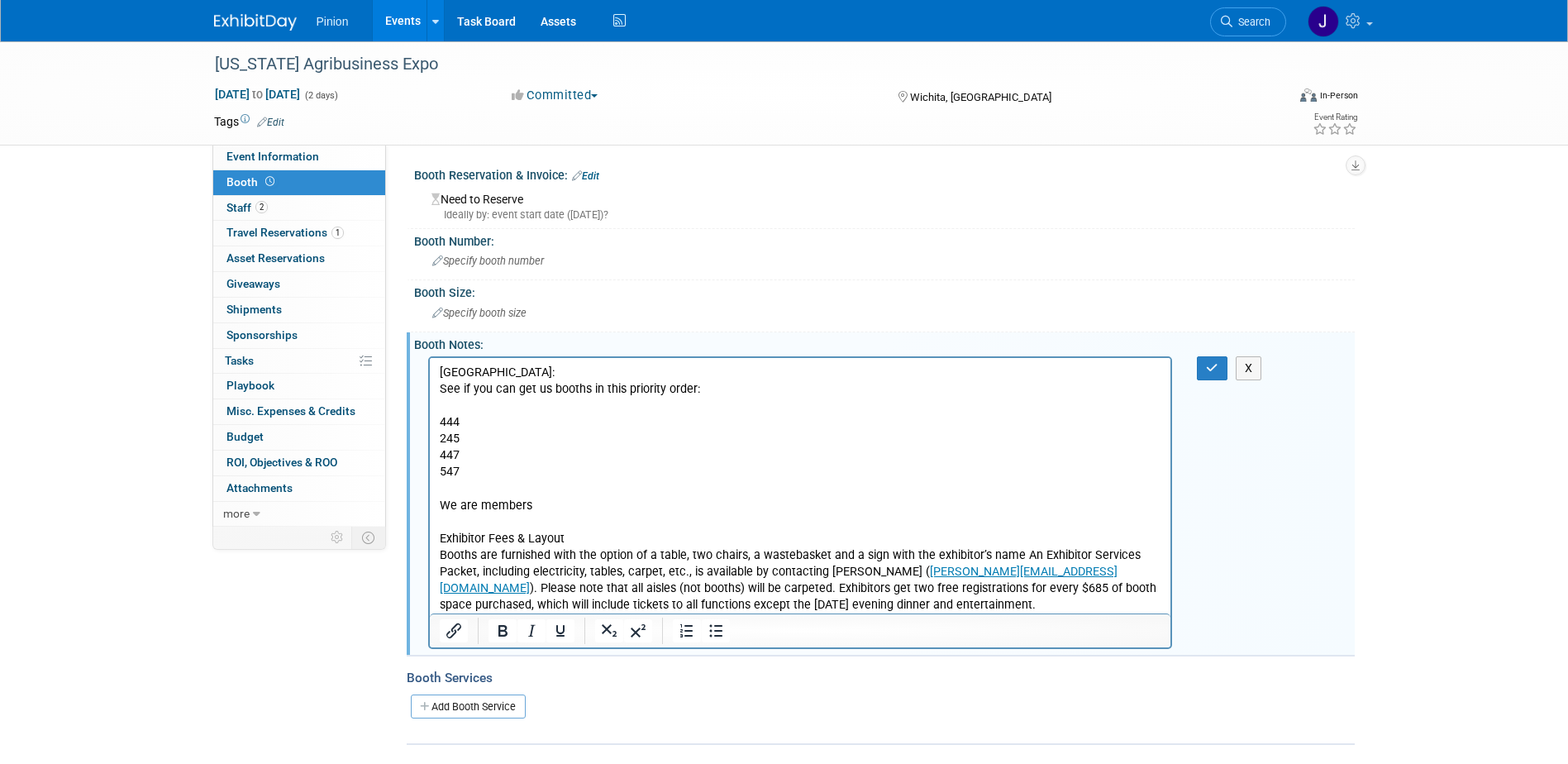
click at [651, 550] on p "Austin: See if you can get us booths in this priority order: 444 245 447 547 We…" at bounding box center [799, 489] width 722 height 249
click at [1206, 369] on icon "button" at bounding box center [1212, 368] width 13 height 12
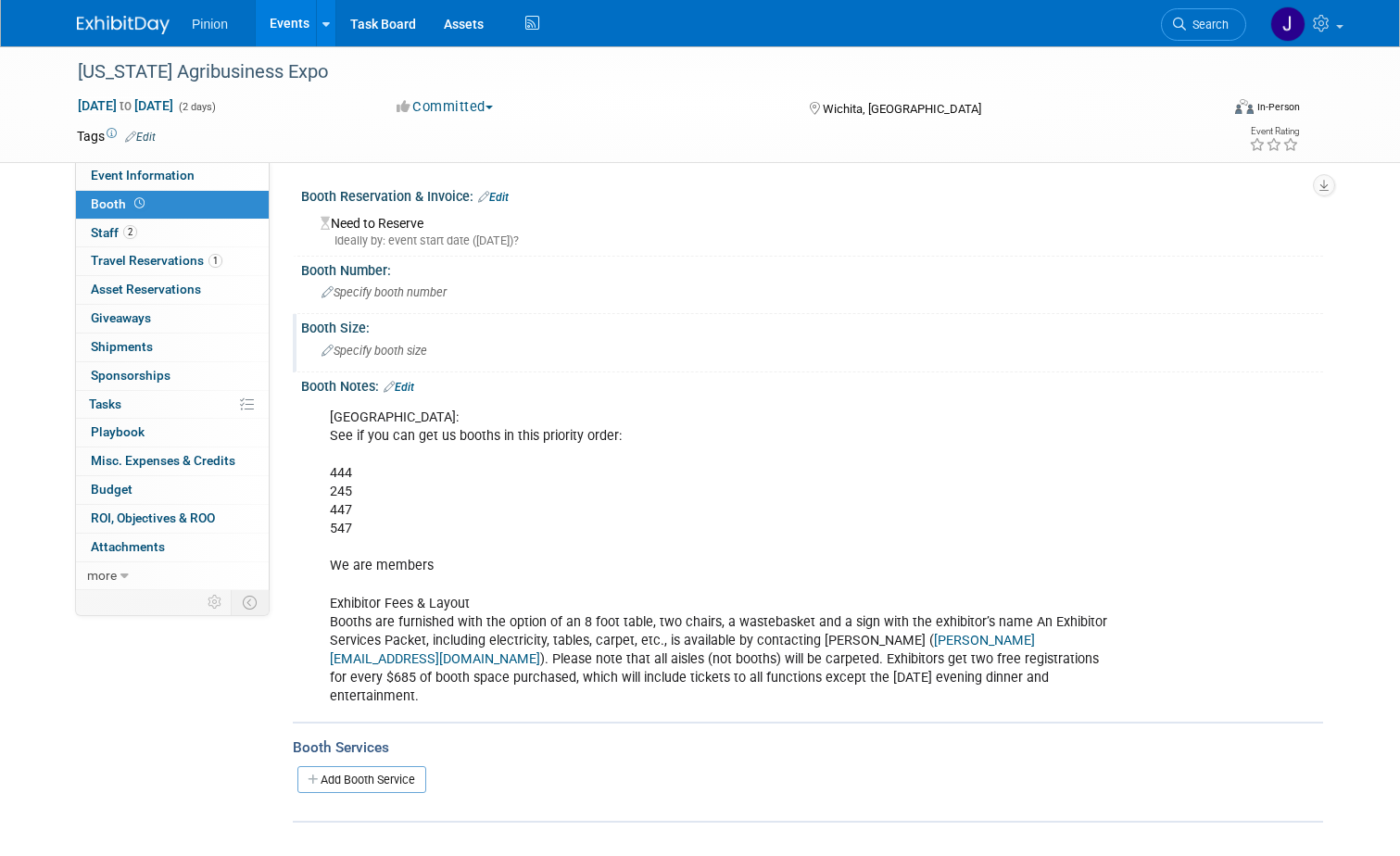
click at [370, 355] on span "Specify booth size" at bounding box center [374, 350] width 105 height 14
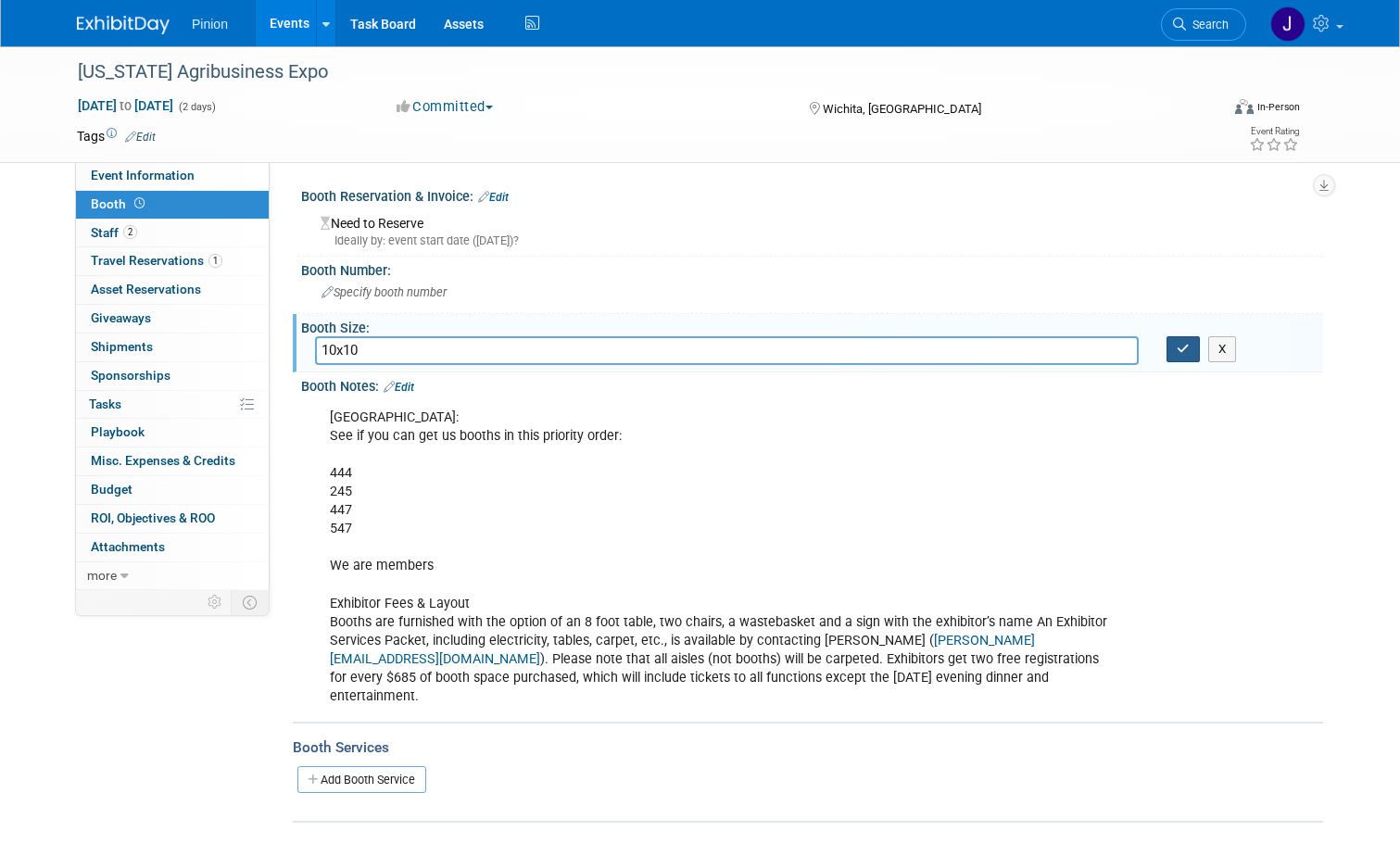
type input "10x10"
click at [1198, 348] on button "button" at bounding box center [1183, 348] width 33 height 26
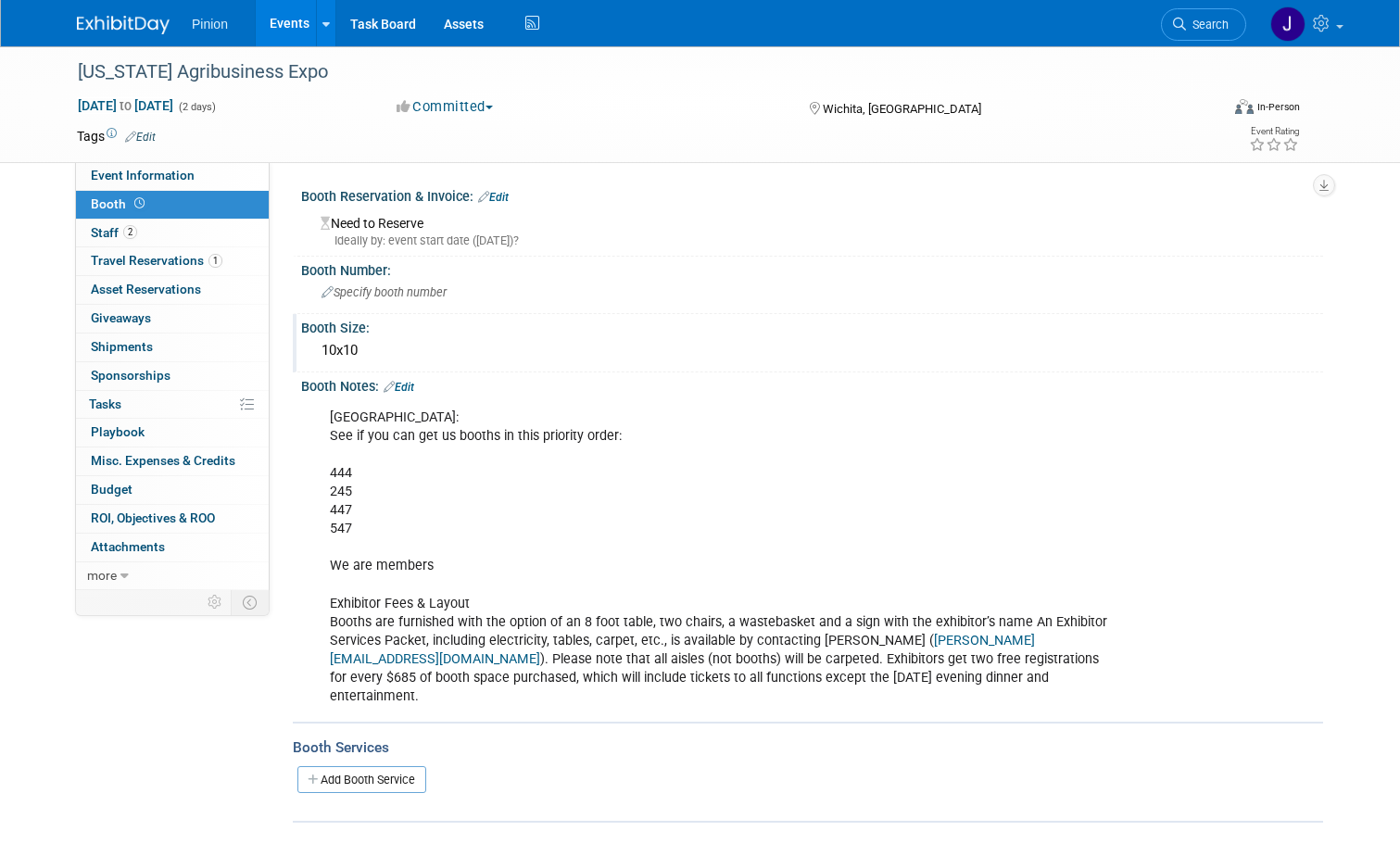
click at [484, 202] on link "Edit" at bounding box center [494, 197] width 30 height 13
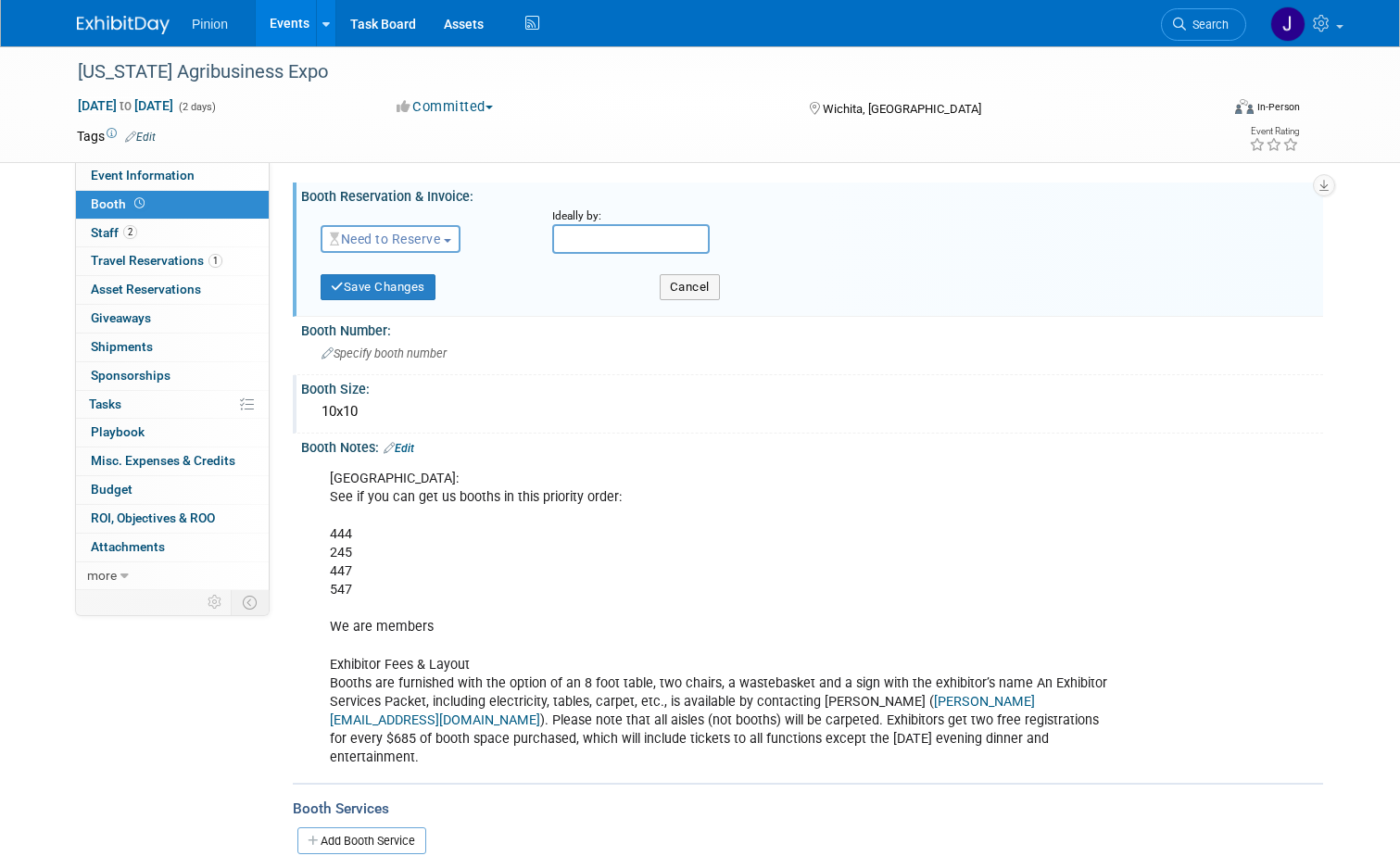
click at [407, 246] on span "Need to Reserve" at bounding box center [385, 239] width 110 height 15
click at [393, 291] on link "Reserved" at bounding box center [420, 296] width 198 height 26
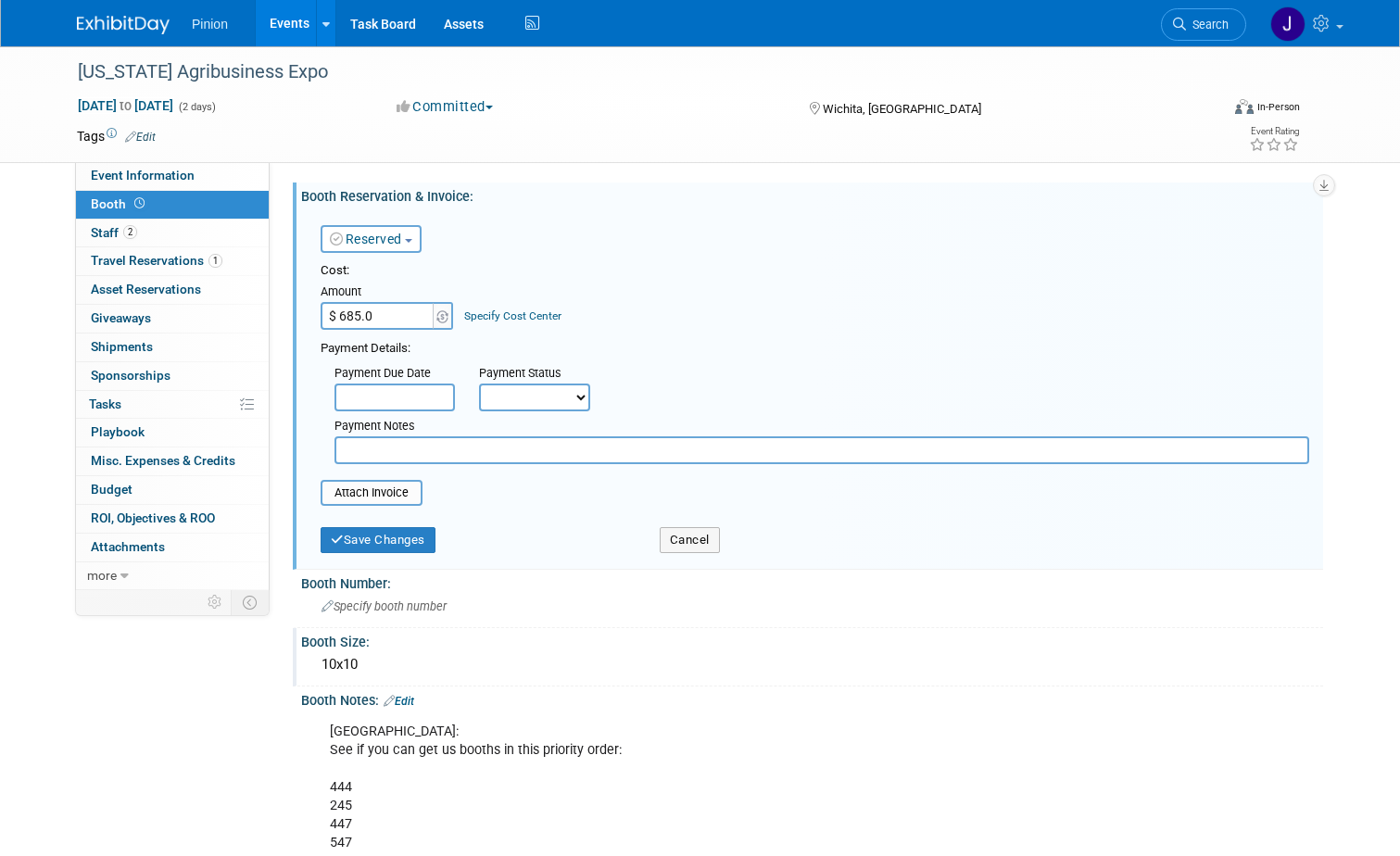
type input "$ 685.00"
click at [382, 536] on button "Save Changes" at bounding box center [378, 539] width 115 height 26
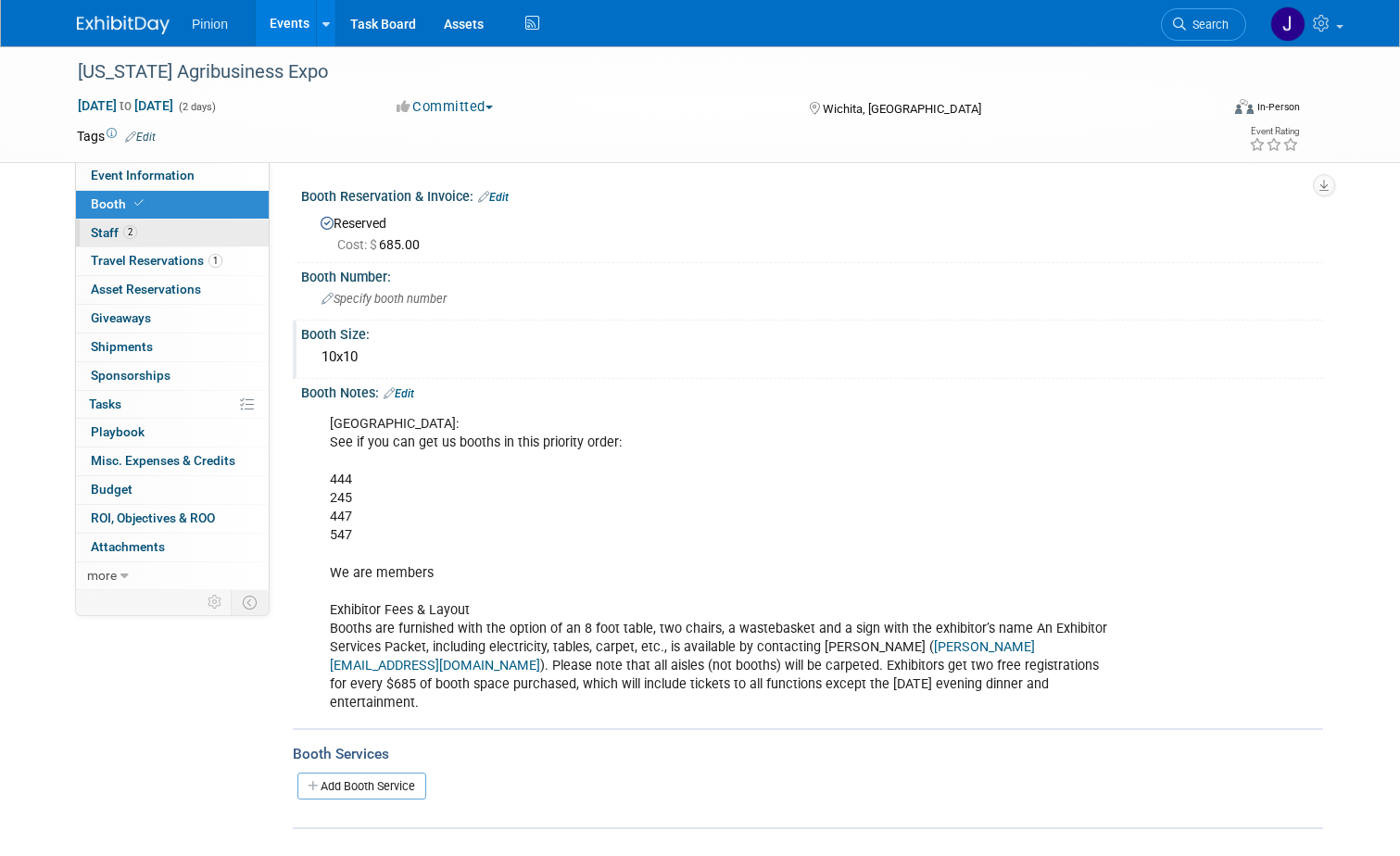
click at [130, 235] on link "2 Staff 2" at bounding box center [172, 233] width 193 height 28
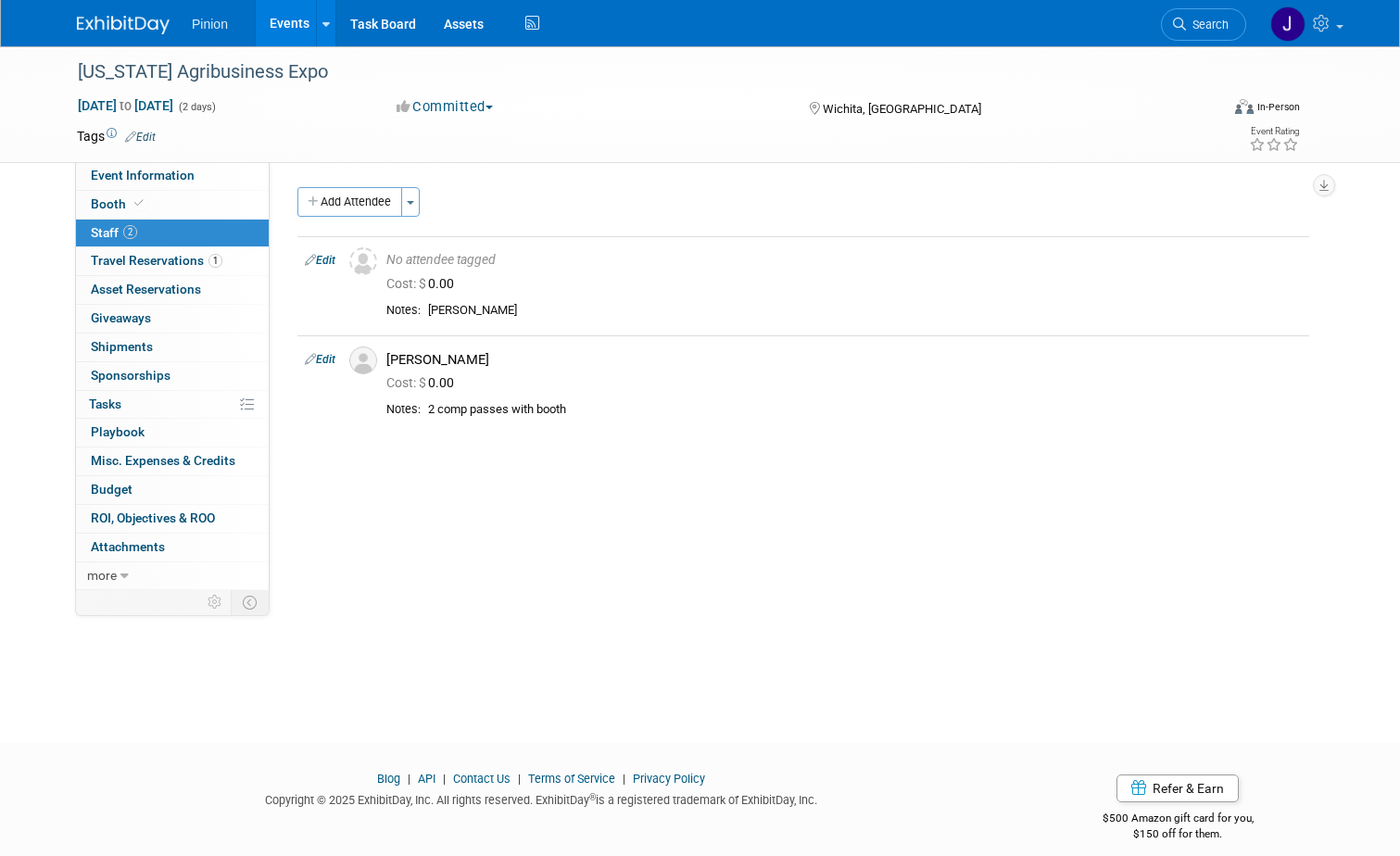
click at [320, 363] on link "Edit" at bounding box center [320, 360] width 30 height 13
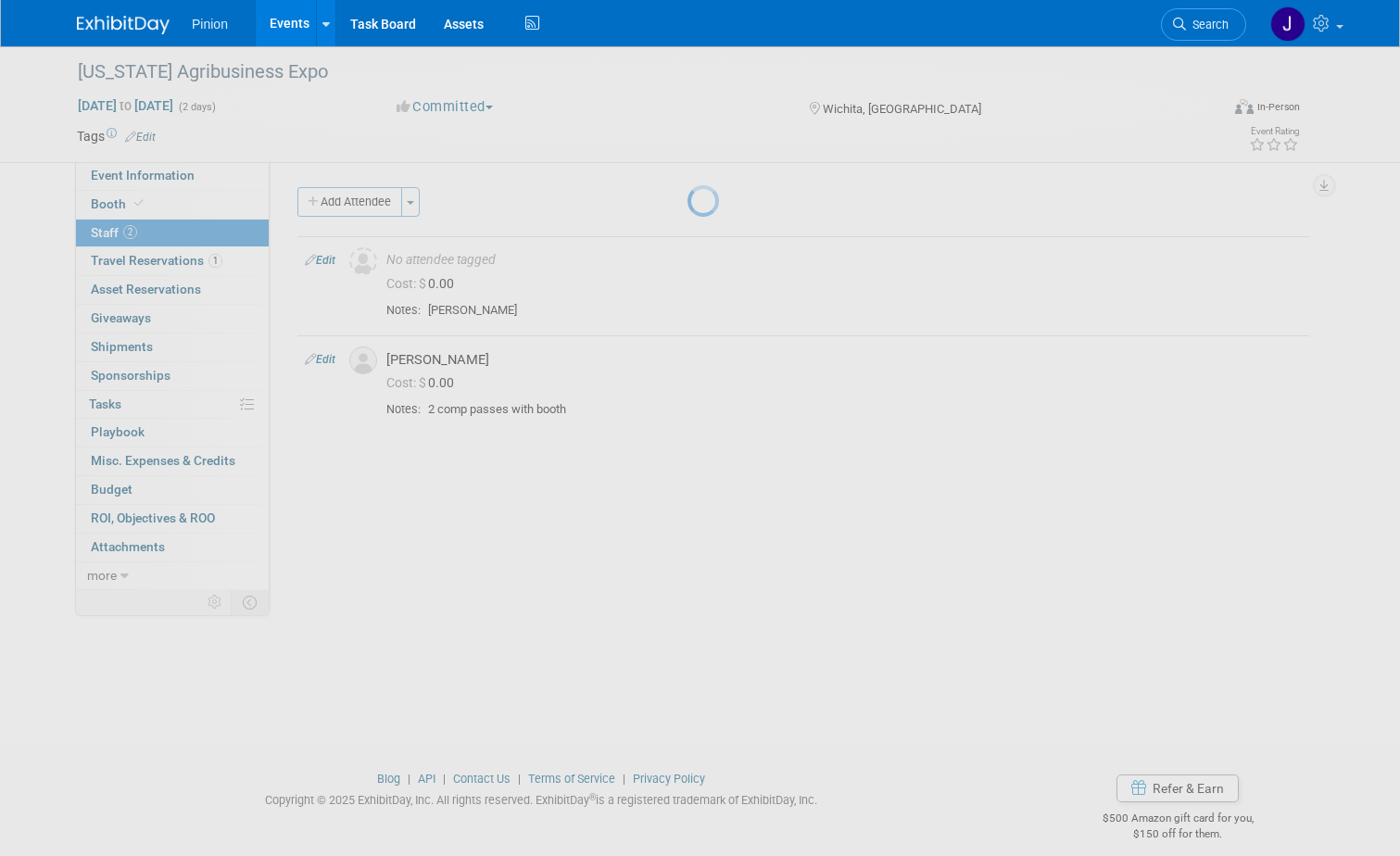
select select "6e330ea5-4394-4358-97ca-13375c5154f6"
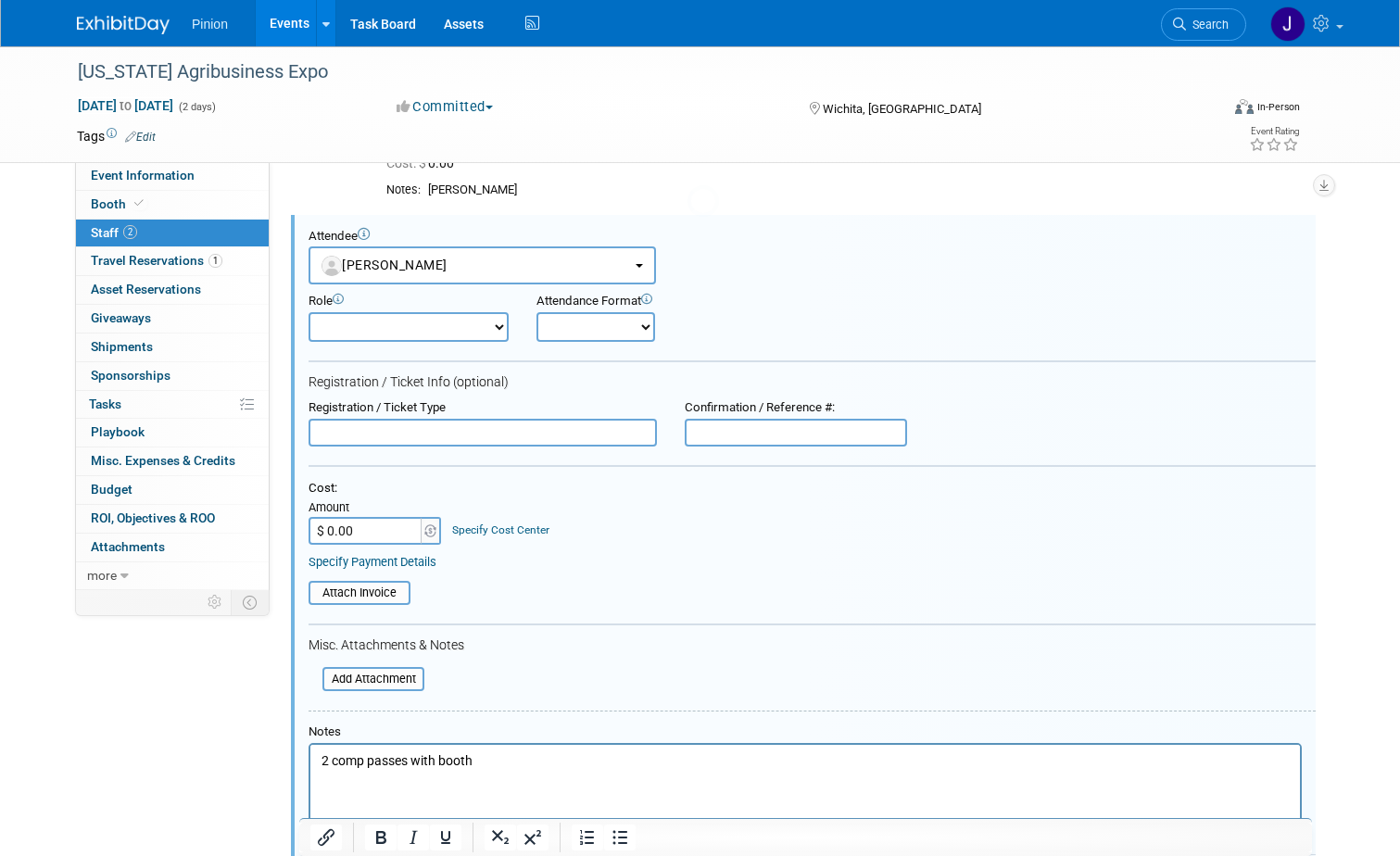
scroll to position [125, 0]
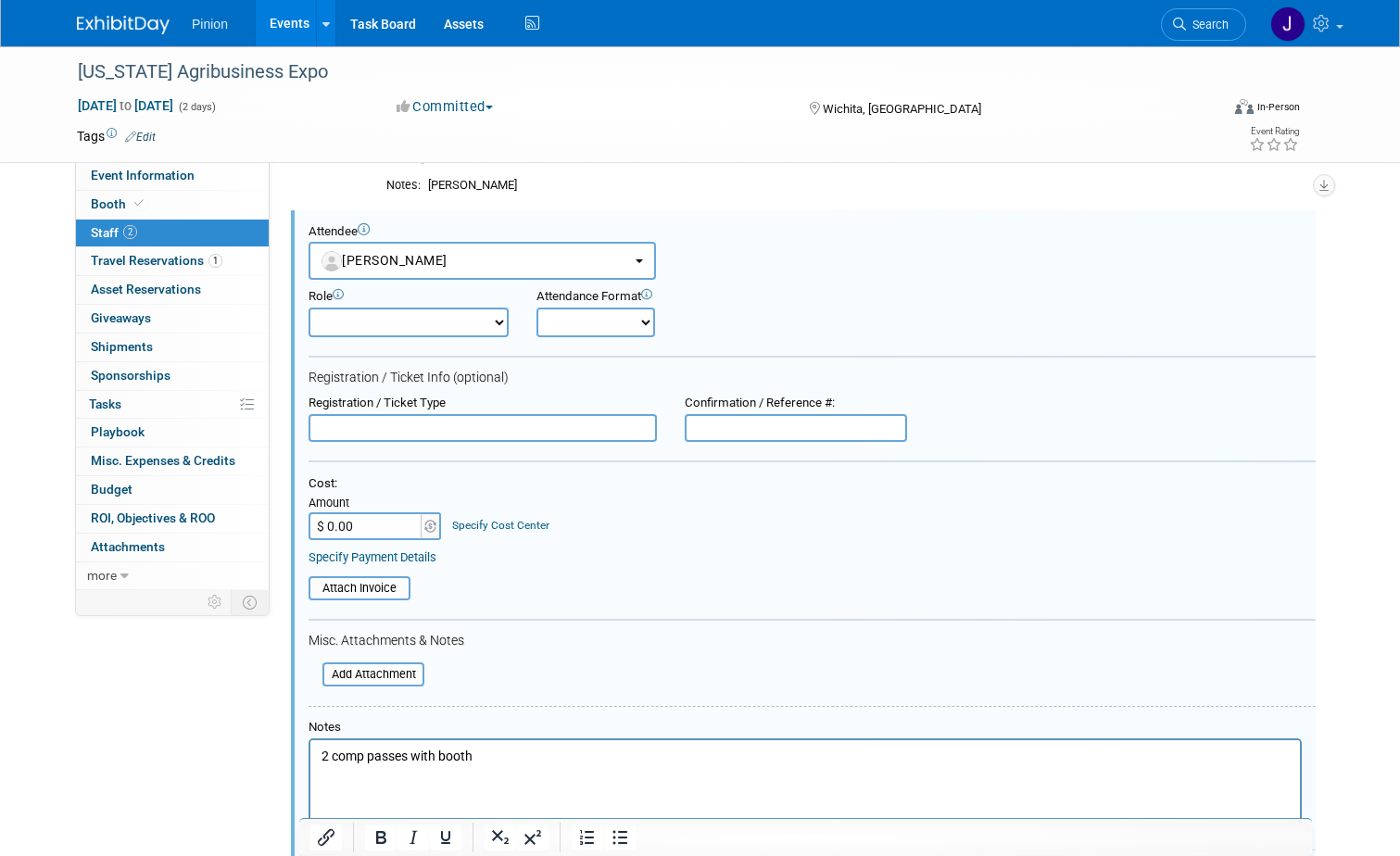
drag, startPoint x: 499, startPoint y: 771, endPoint x: 508, endPoint y: 758, distance: 15.8
click at [499, 765] on html "2 comp passes with booth" at bounding box center [805, 752] width 990 height 26
click at [509, 758] on p "2 comp passes with booth" at bounding box center [806, 756] width 968 height 19
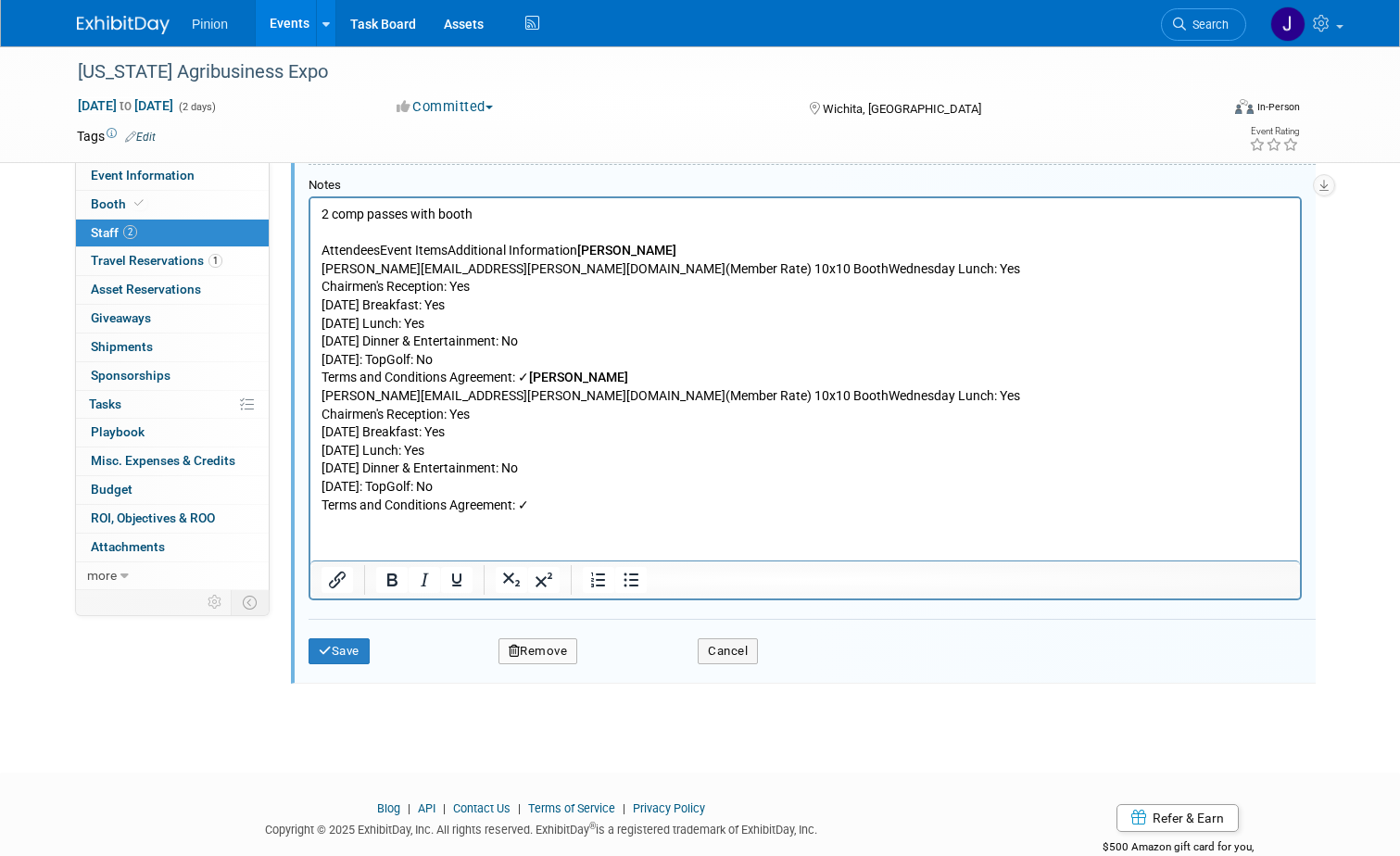
scroll to position [684, 0]
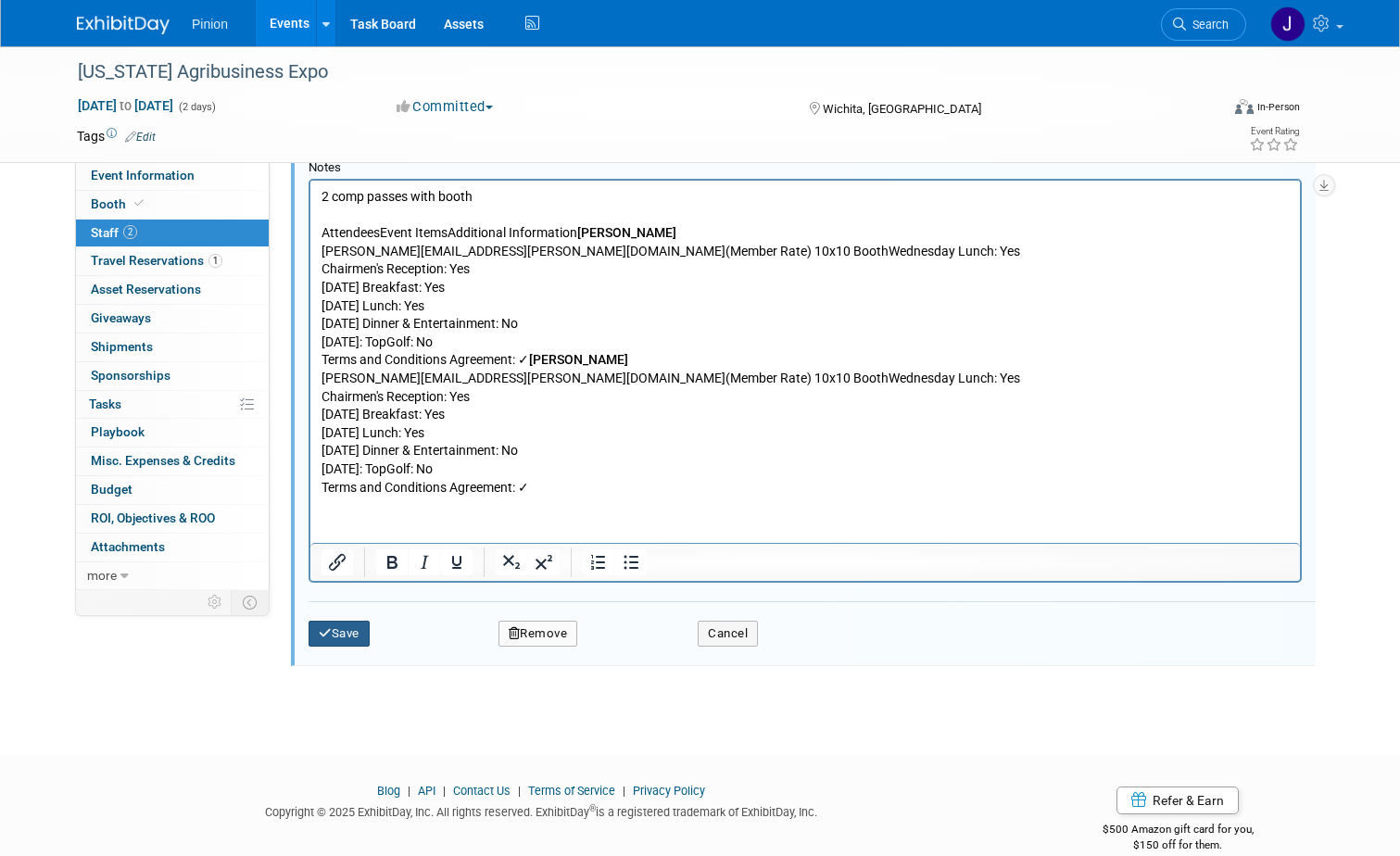
click at [329, 631] on button "Save" at bounding box center [339, 633] width 61 height 26
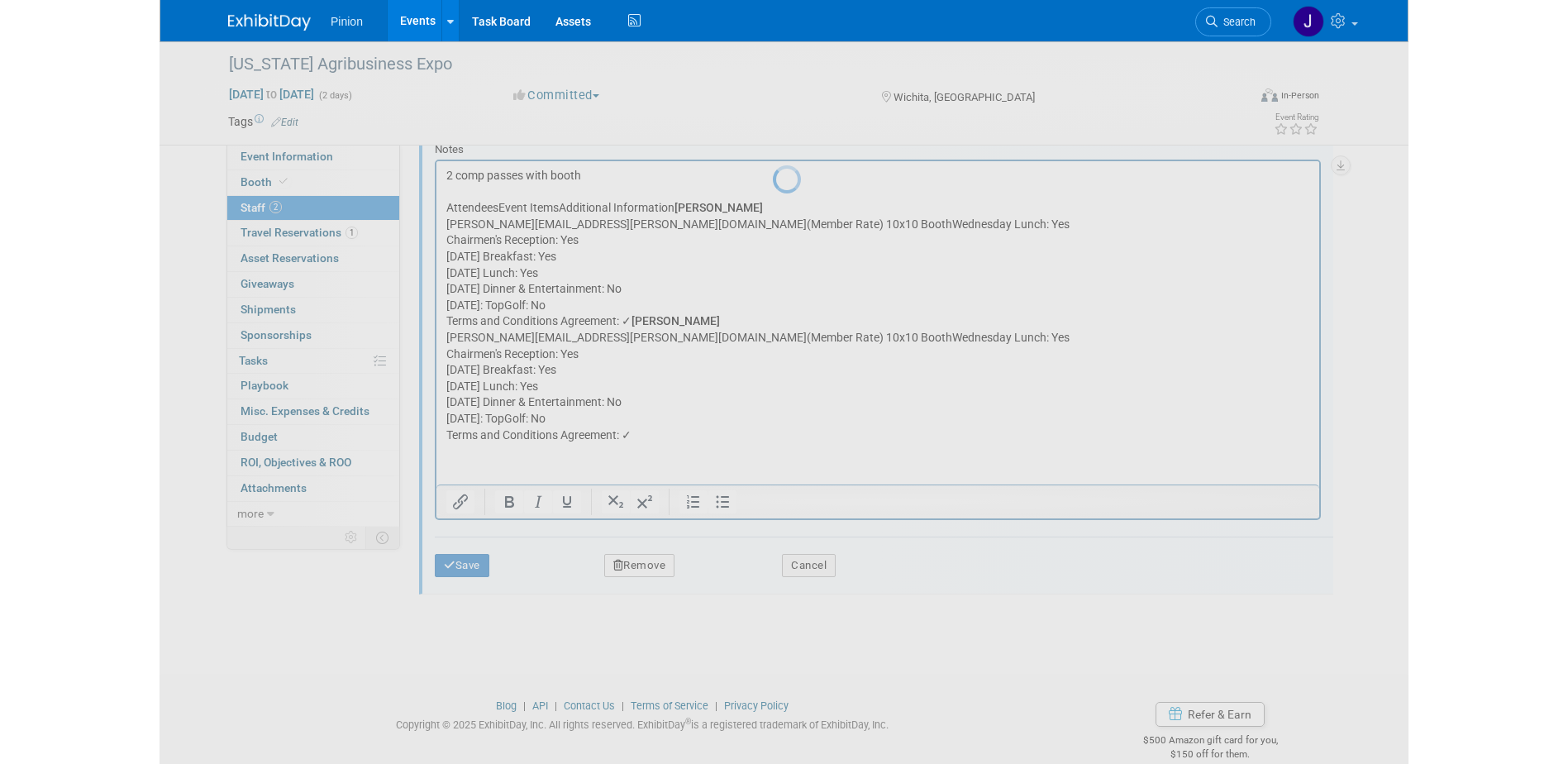
scroll to position [36, 0]
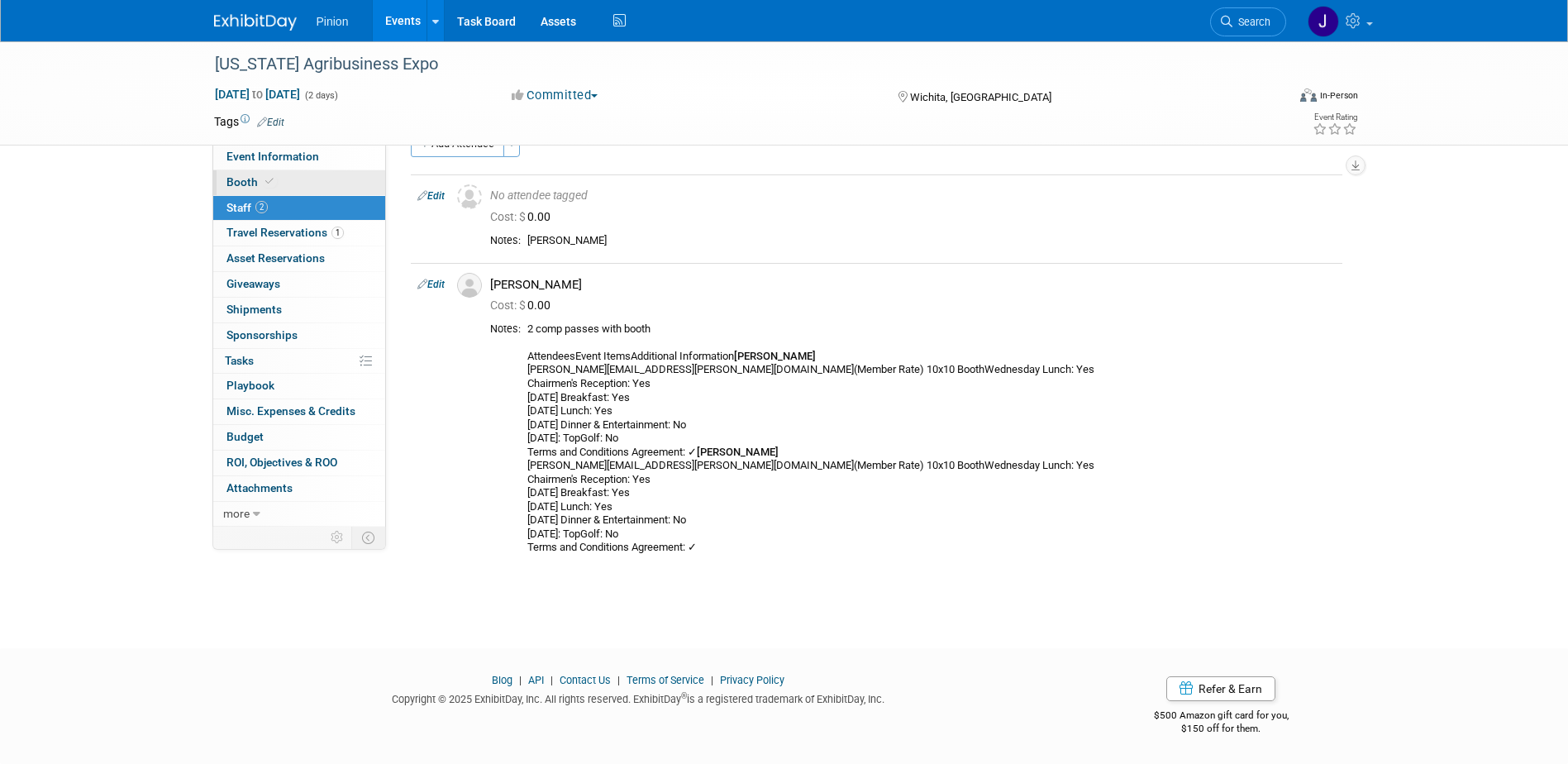
drag, startPoint x: 263, startPoint y: 181, endPoint x: 272, endPoint y: 180, distance: 9.1
click at [265, 181] on icon at bounding box center [269, 181] width 8 height 9
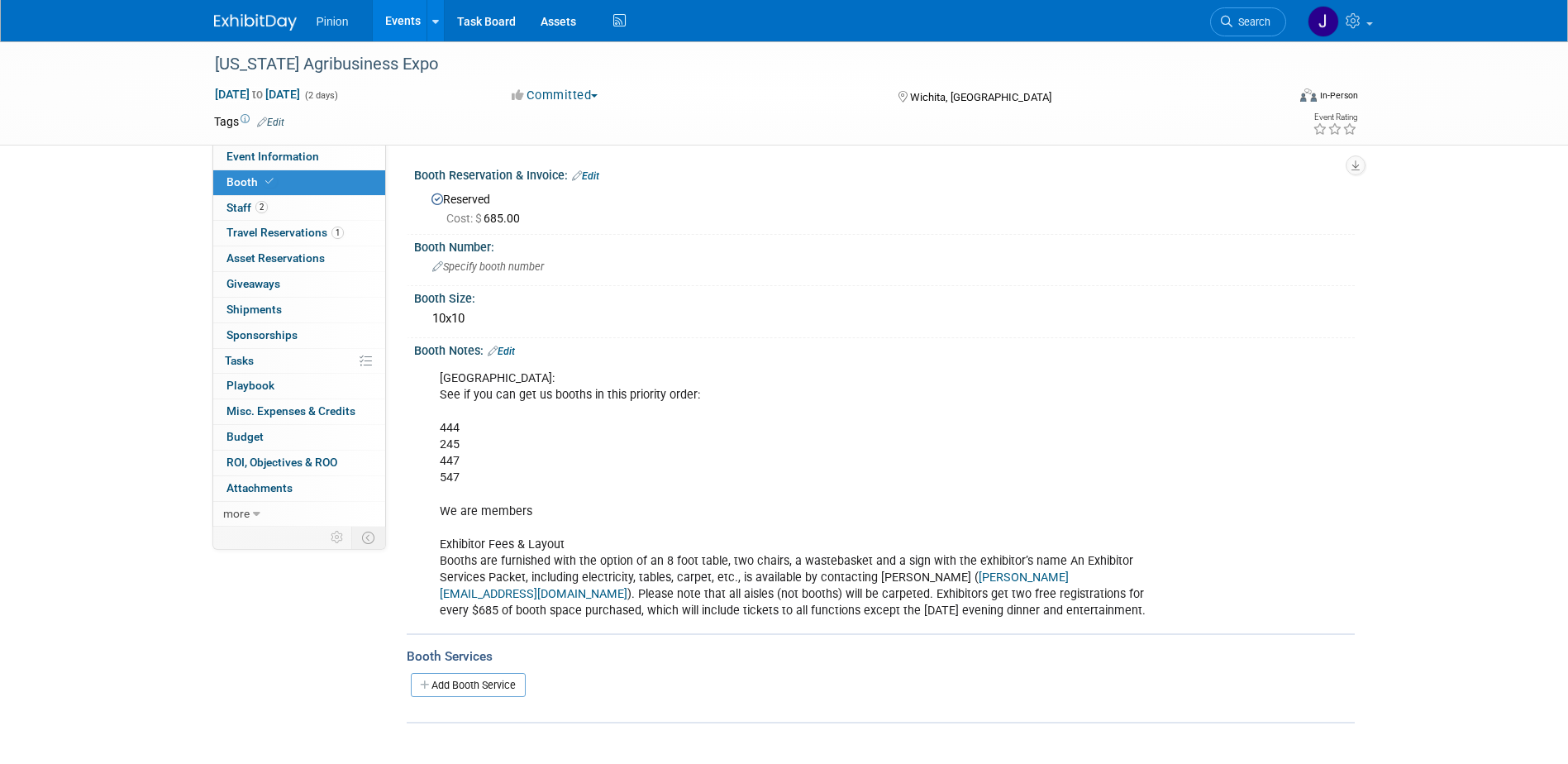
click at [595, 172] on link "Edit" at bounding box center [586, 176] width 27 height 12
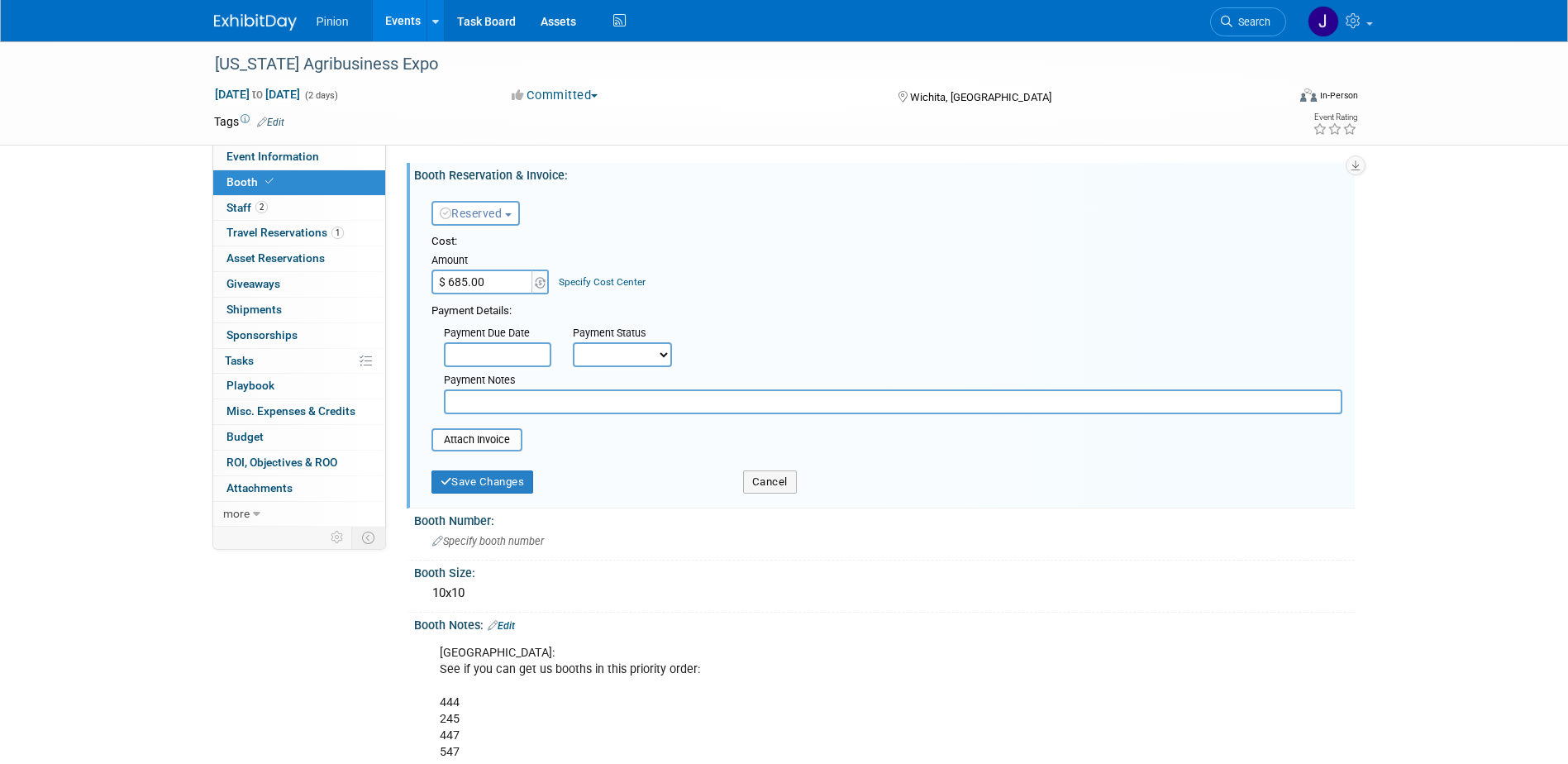
click at [517, 394] on input "text" at bounding box center [892, 401] width 898 height 25
type input "Will bill us later 10/3"
click at [463, 475] on button "Save Changes" at bounding box center [483, 481] width 102 height 23
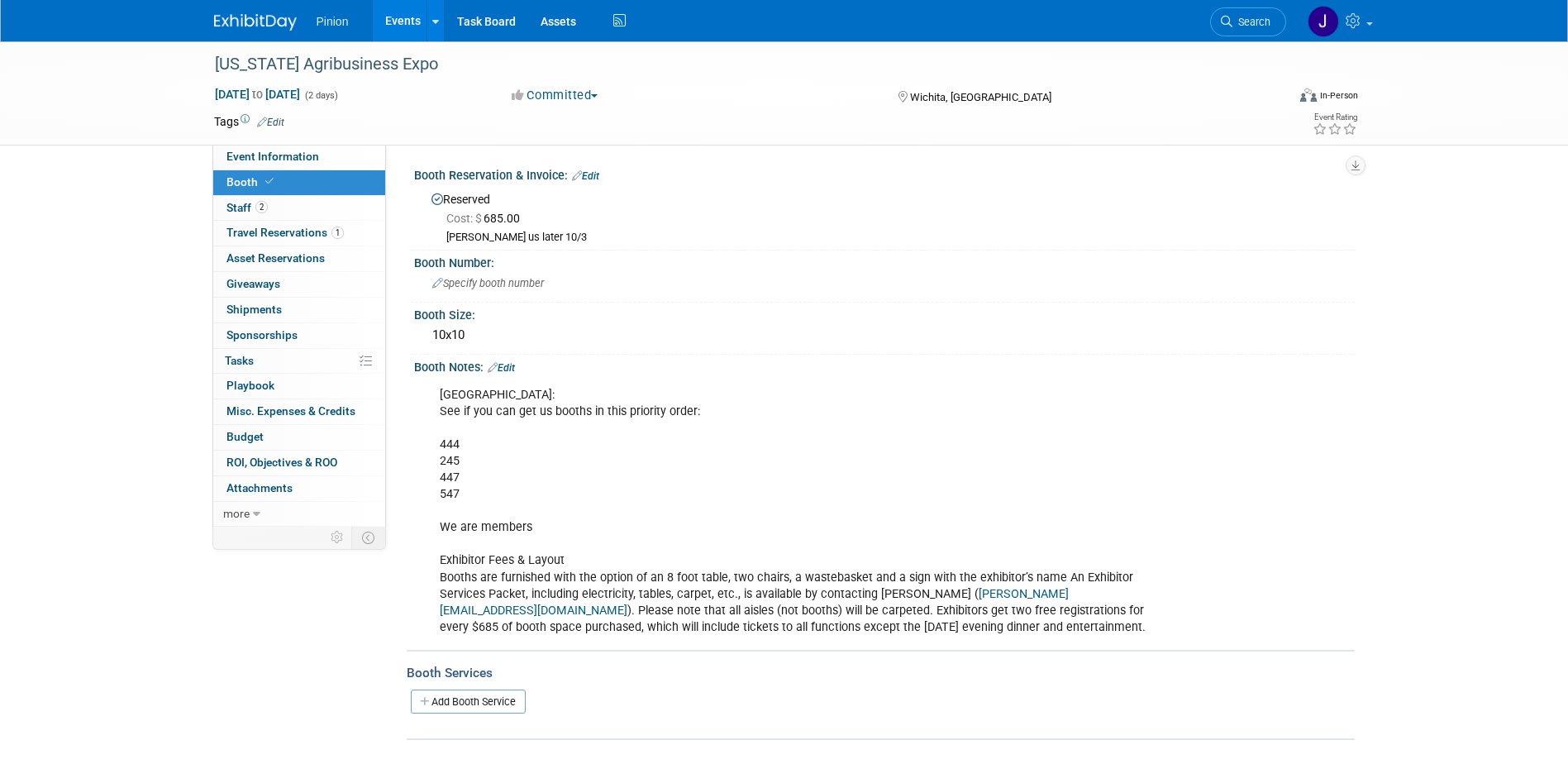
drag, startPoint x: 293, startPoint y: 157, endPoint x: 317, endPoint y: 178, distance: 31.9
click at [293, 157] on span "Event Information" at bounding box center [272, 157] width 92 height 14
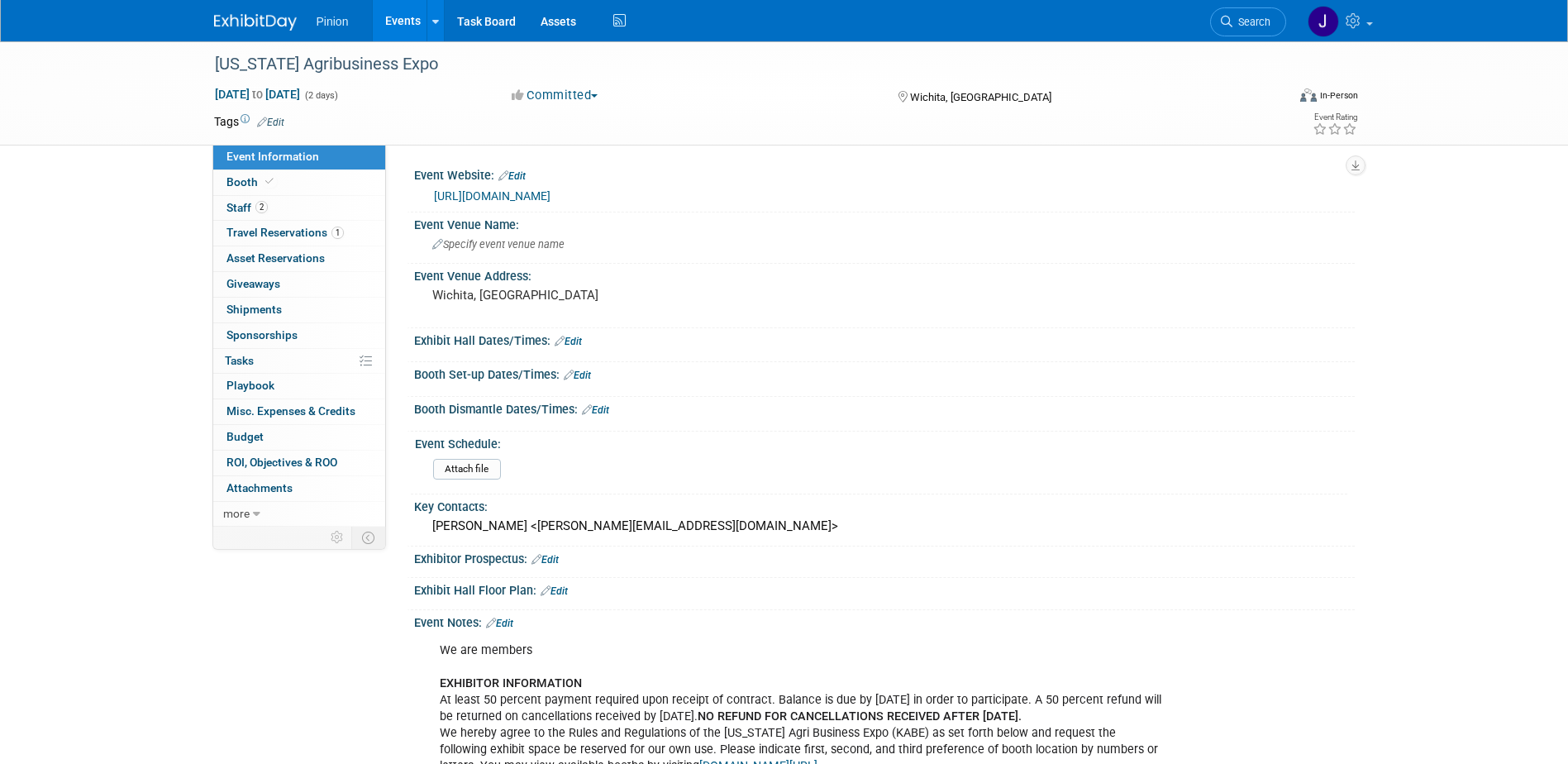
click at [273, 11] on link at bounding box center [265, 14] width 102 height 14
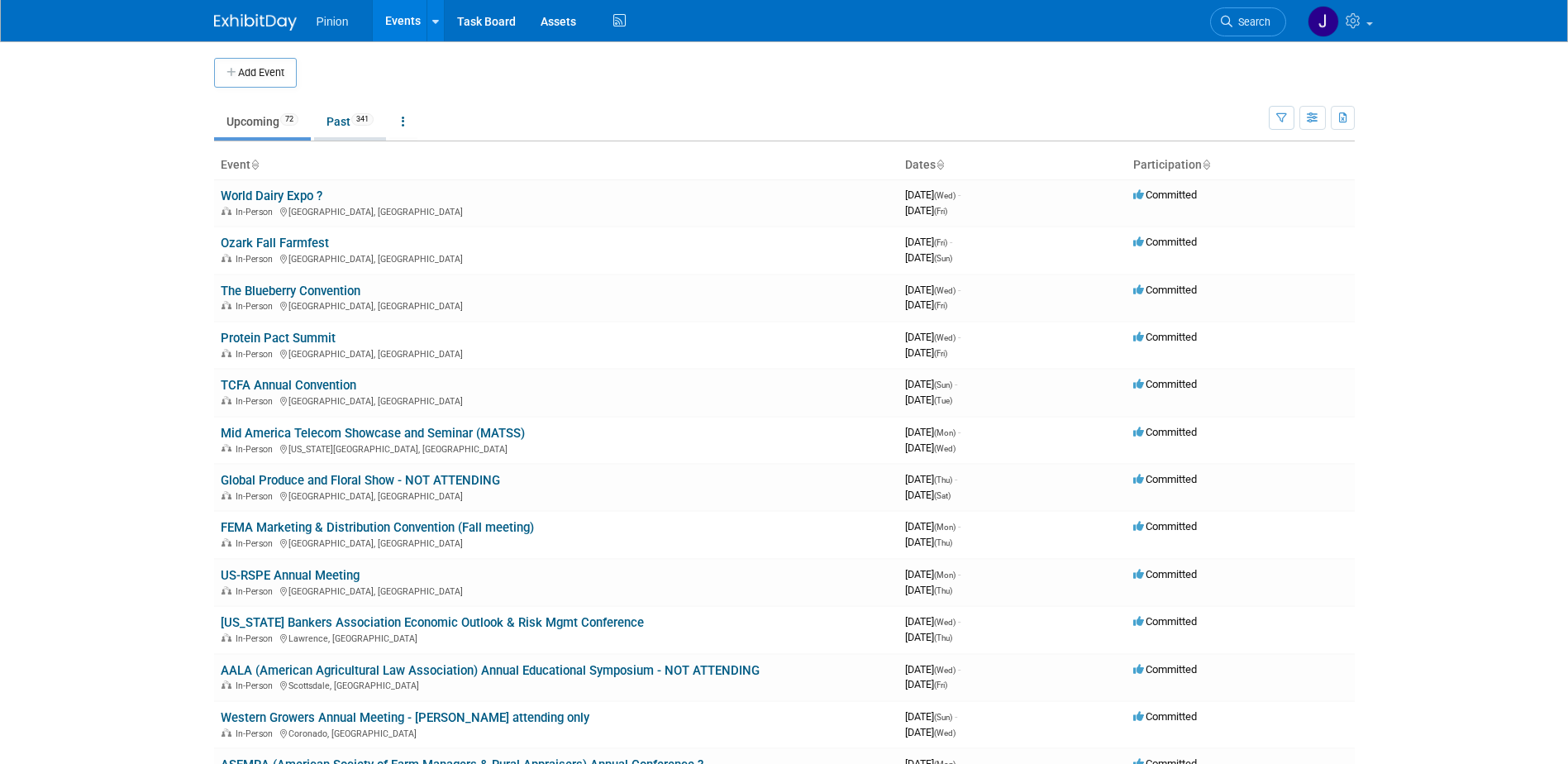
click at [353, 118] on link "Past 341" at bounding box center [350, 121] width 72 height 31
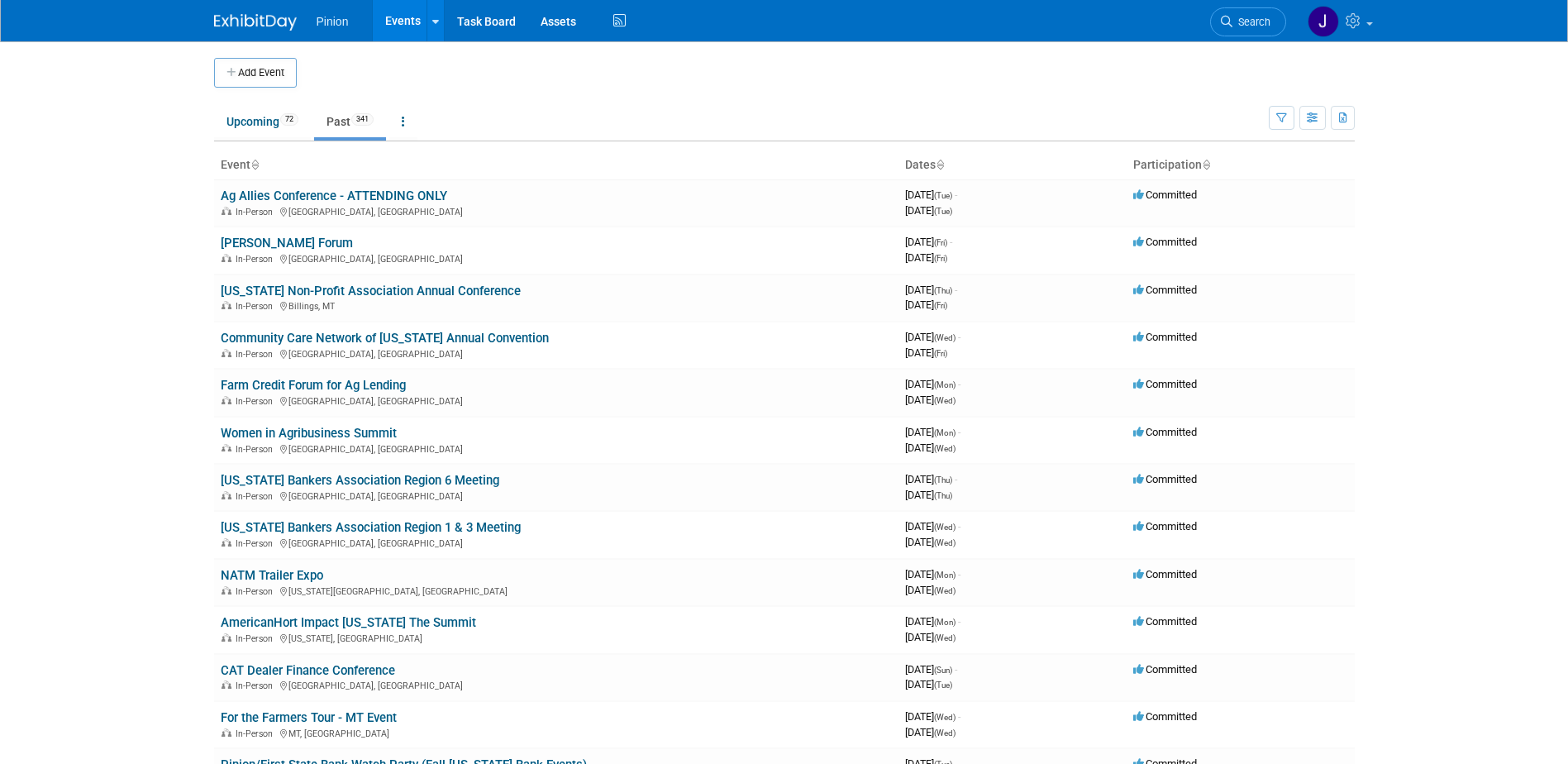
click at [254, 157] on th "Event" at bounding box center [556, 165] width 684 height 28
click at [255, 163] on icon at bounding box center [255, 165] width 8 height 11
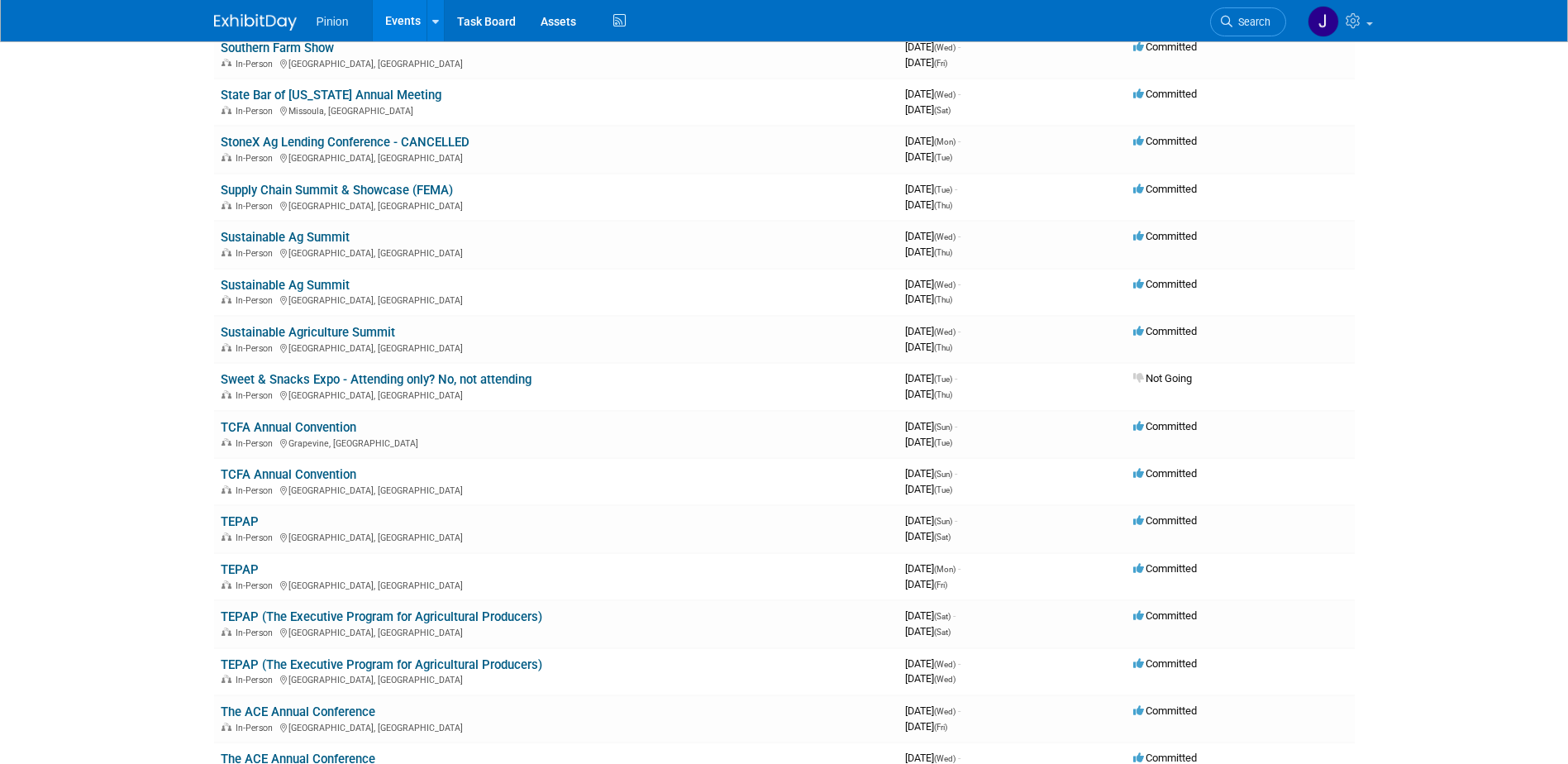
scroll to position [13278, 0]
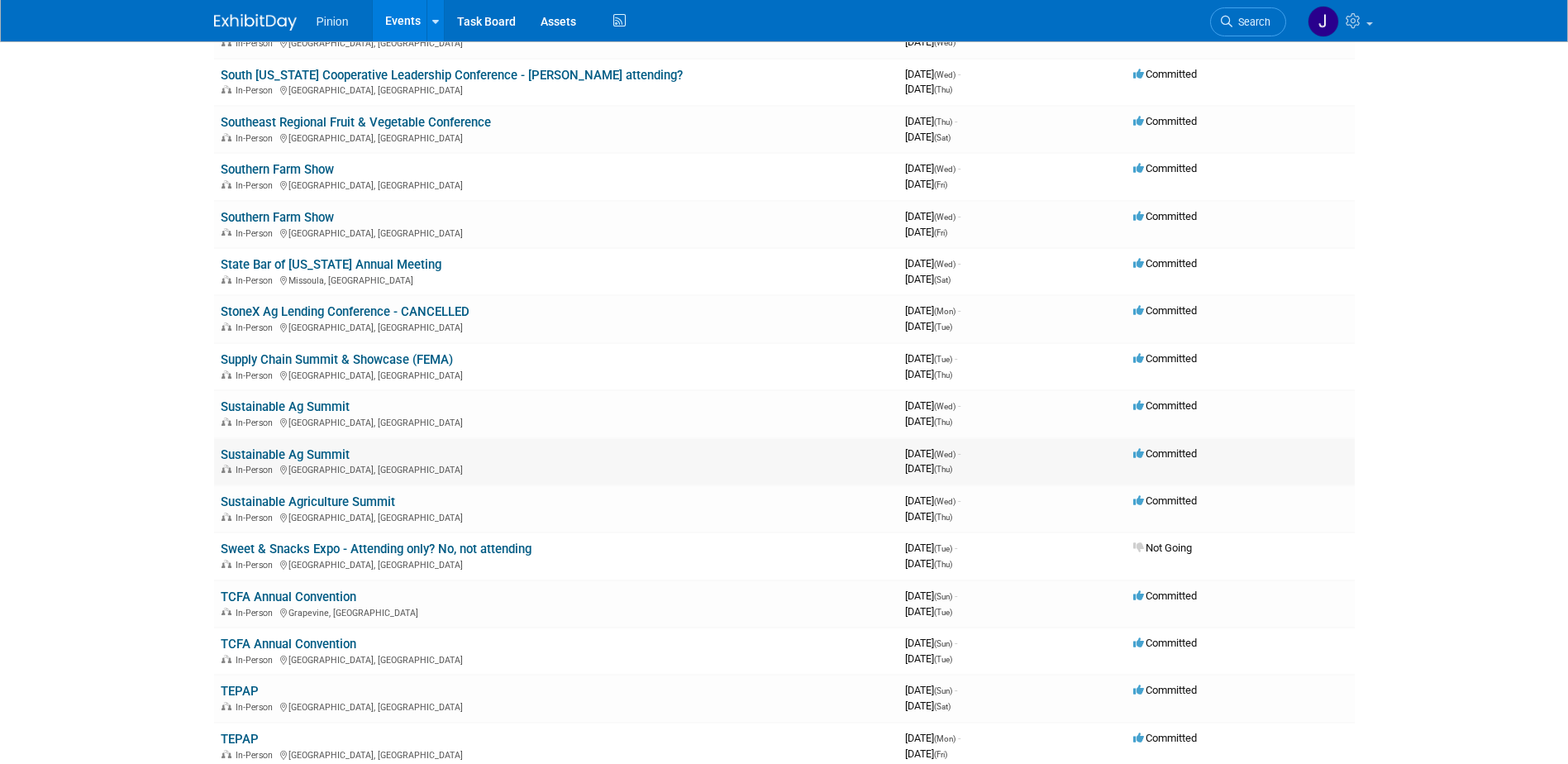
click at [312, 453] on link "Sustainable Ag Summit" at bounding box center [285, 455] width 129 height 15
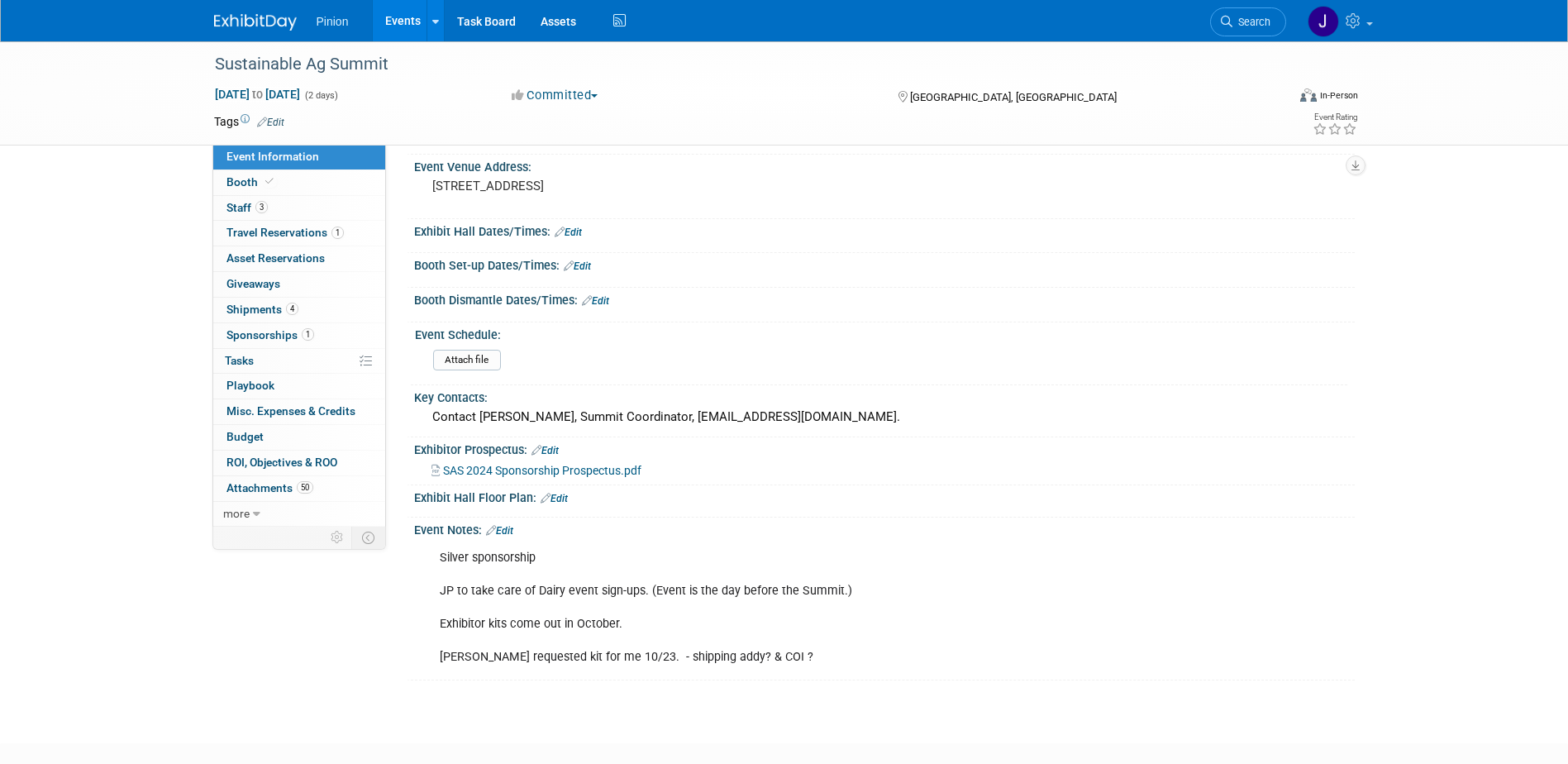
scroll to position [112, 0]
click at [288, 177] on link "Booth" at bounding box center [299, 182] width 172 height 25
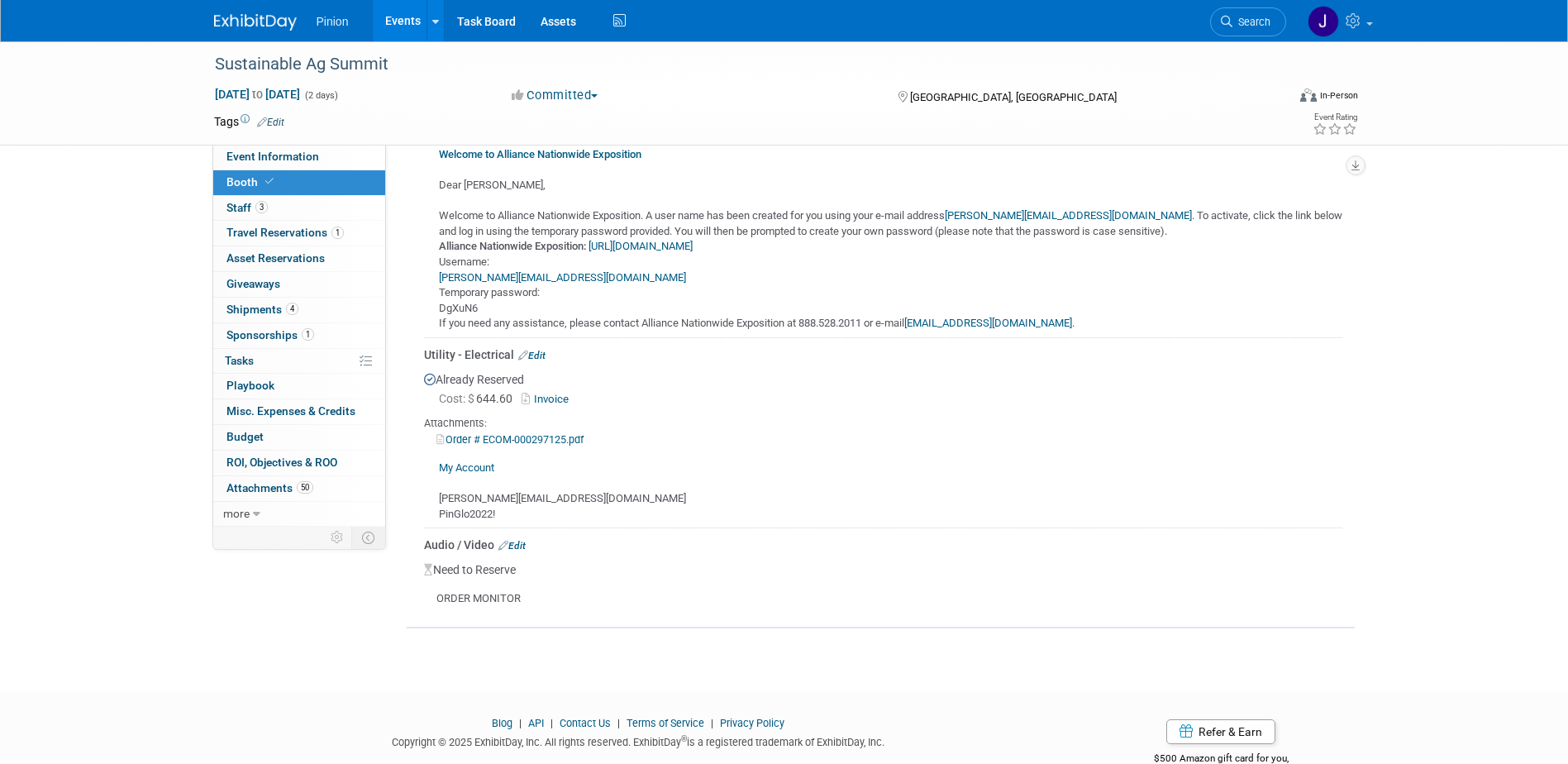
scroll to position [610, 0]
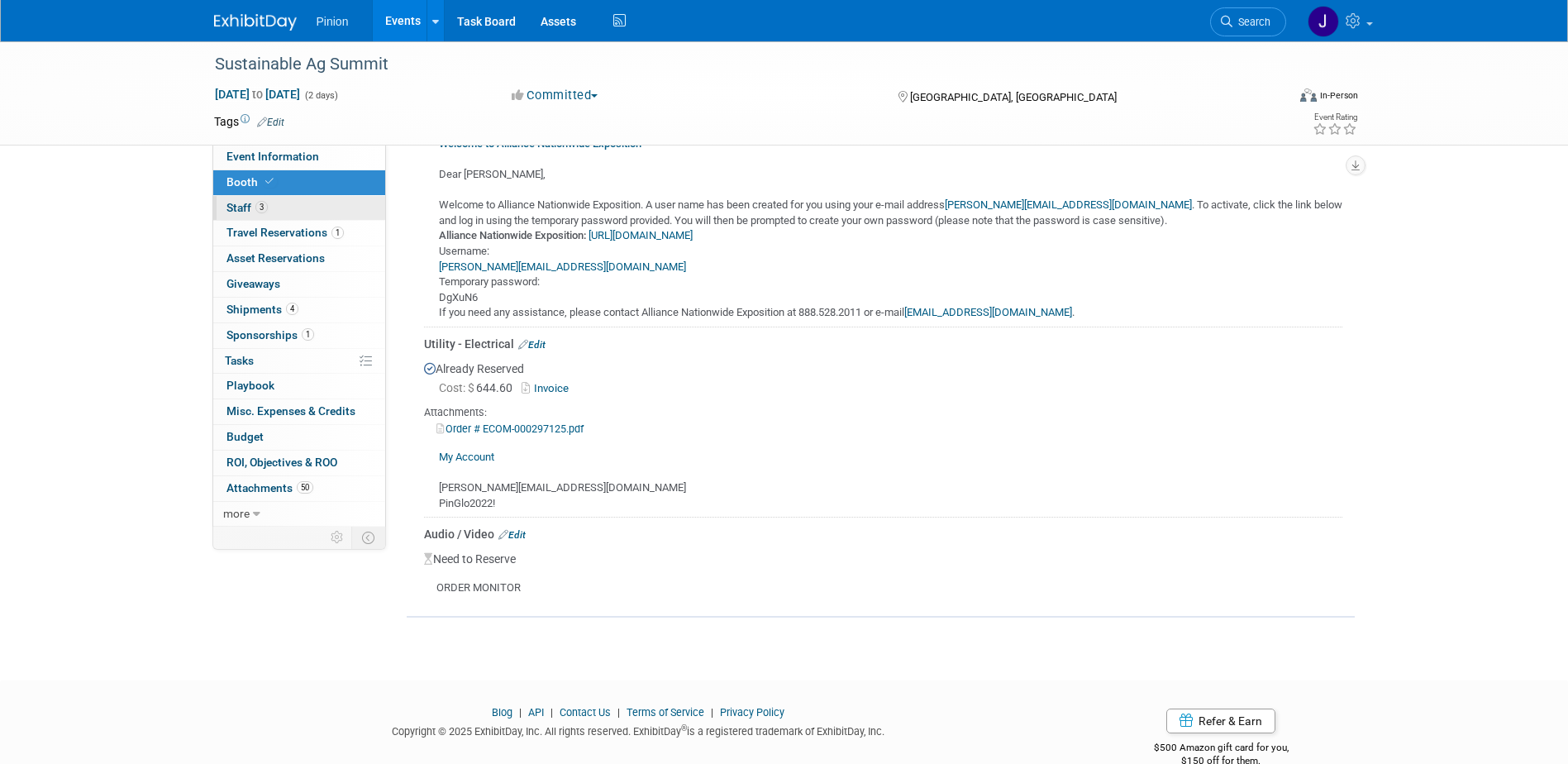
click at [281, 202] on link "3 Staff 3" at bounding box center [299, 208] width 172 height 25
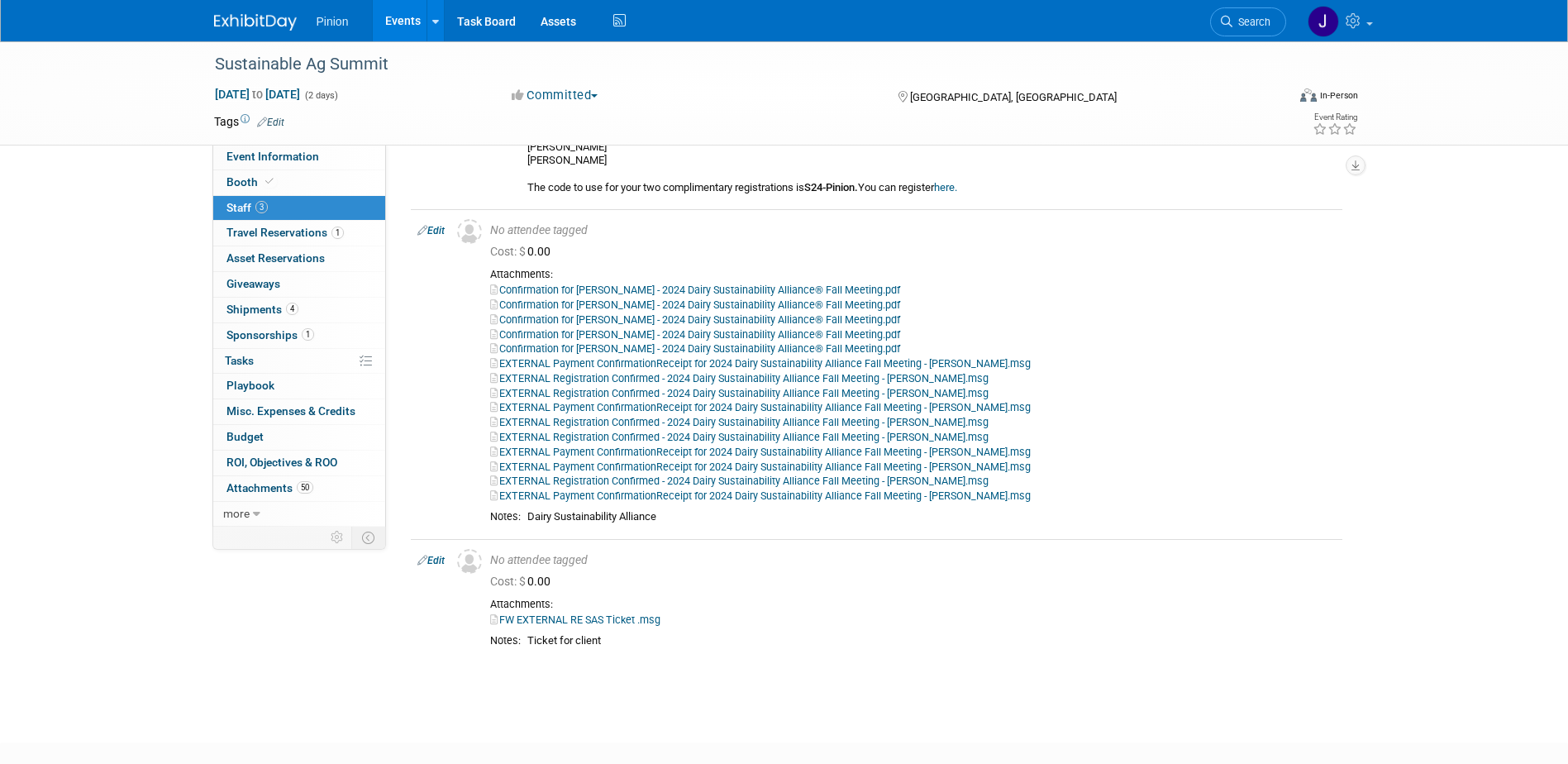
scroll to position [374, 0]
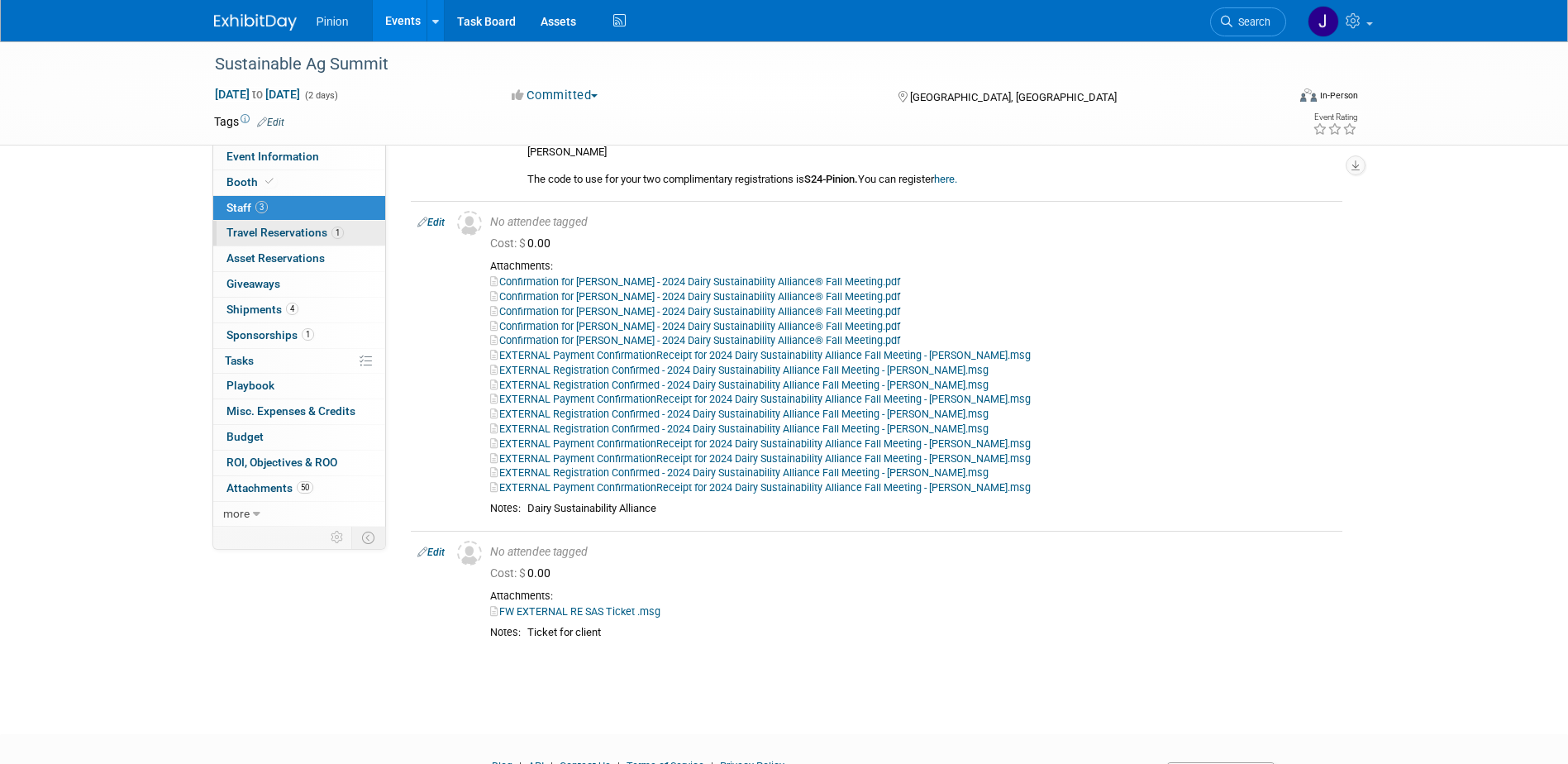
click at [276, 230] on span "Travel Reservations 1" at bounding box center [284, 233] width 118 height 14
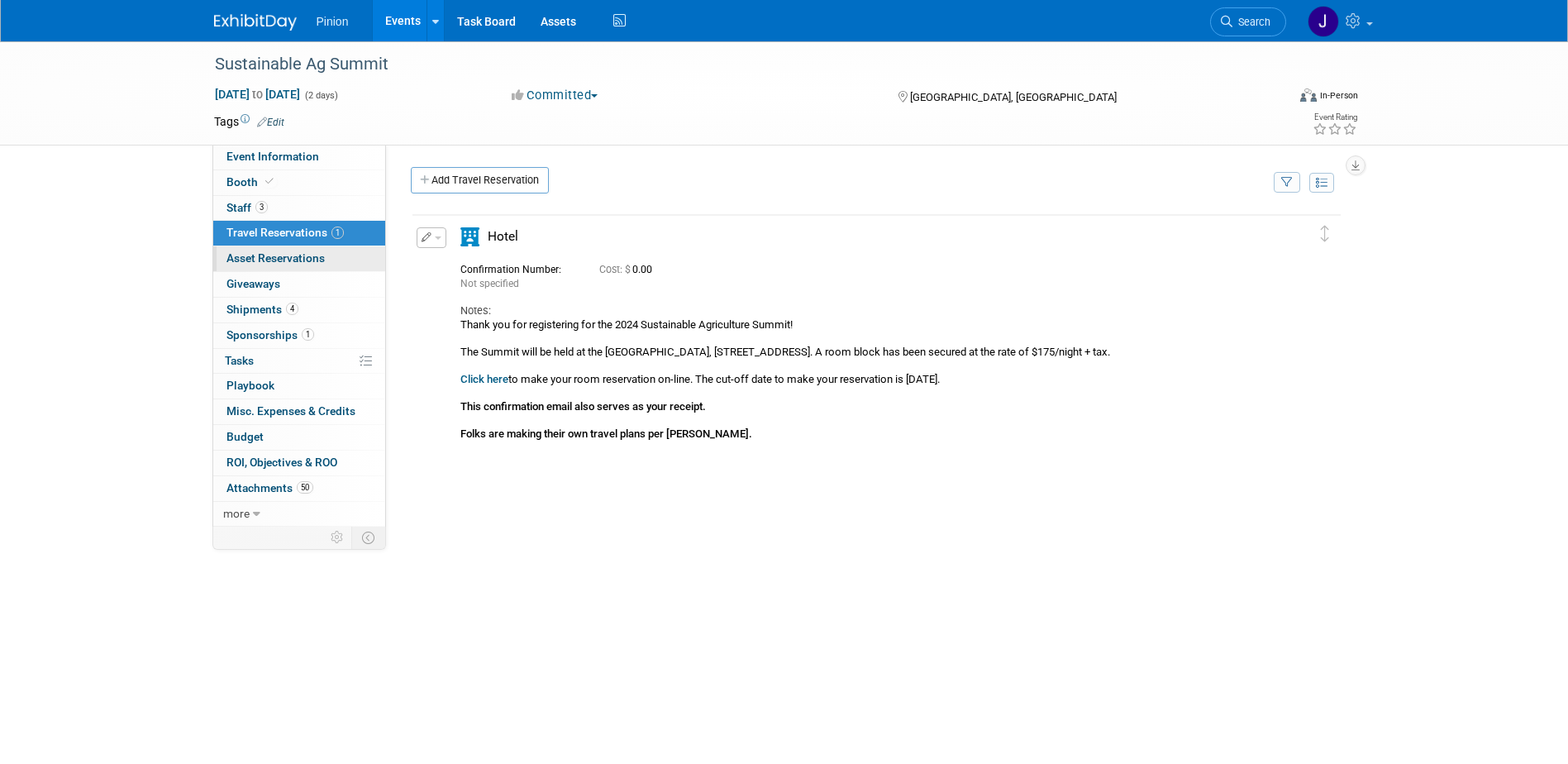
click at [238, 251] on link "0 Asset Reservations 0" at bounding box center [299, 258] width 172 height 25
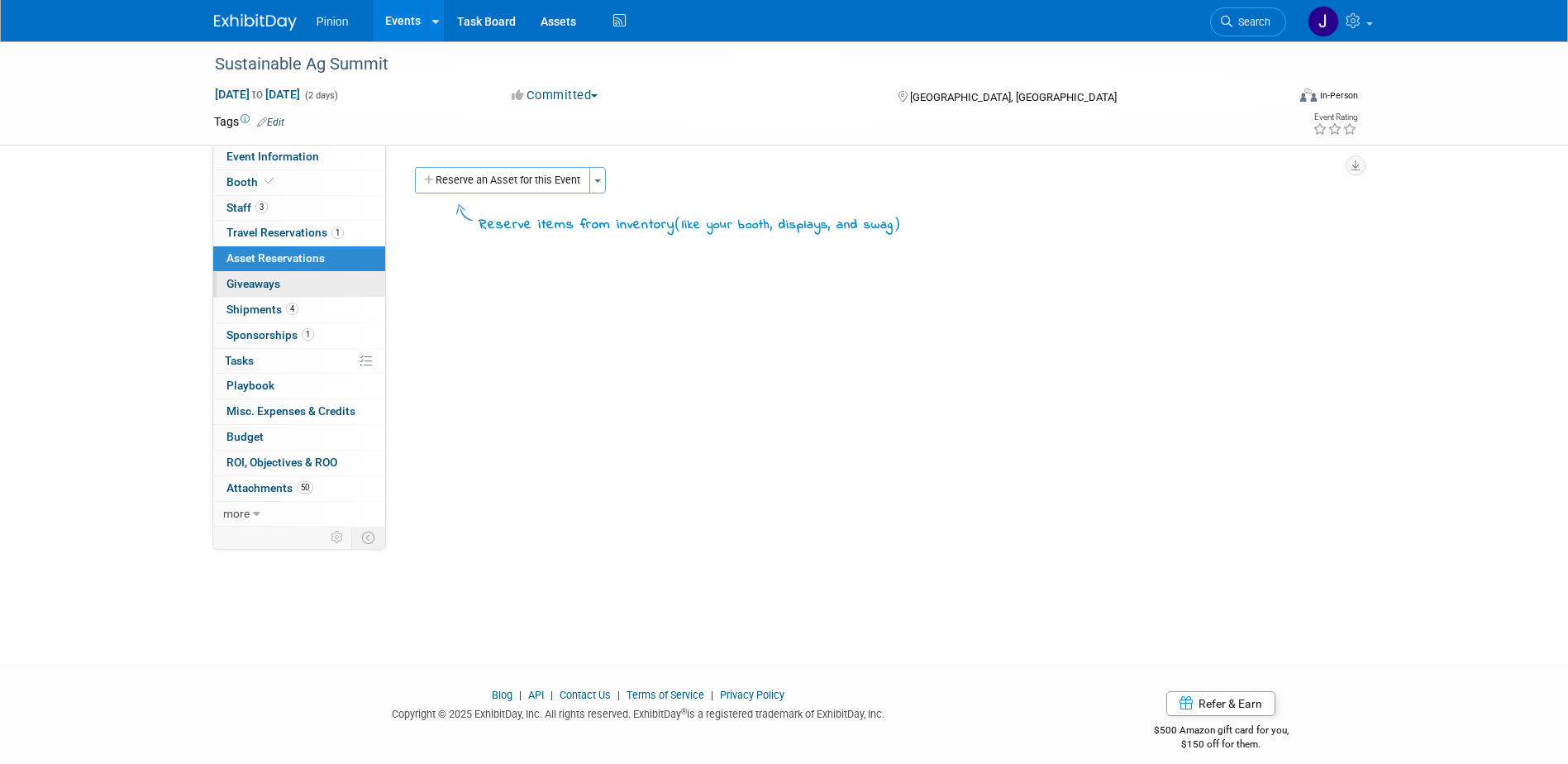
click at [231, 280] on span "Giveaways 0" at bounding box center [252, 284] width 53 height 14
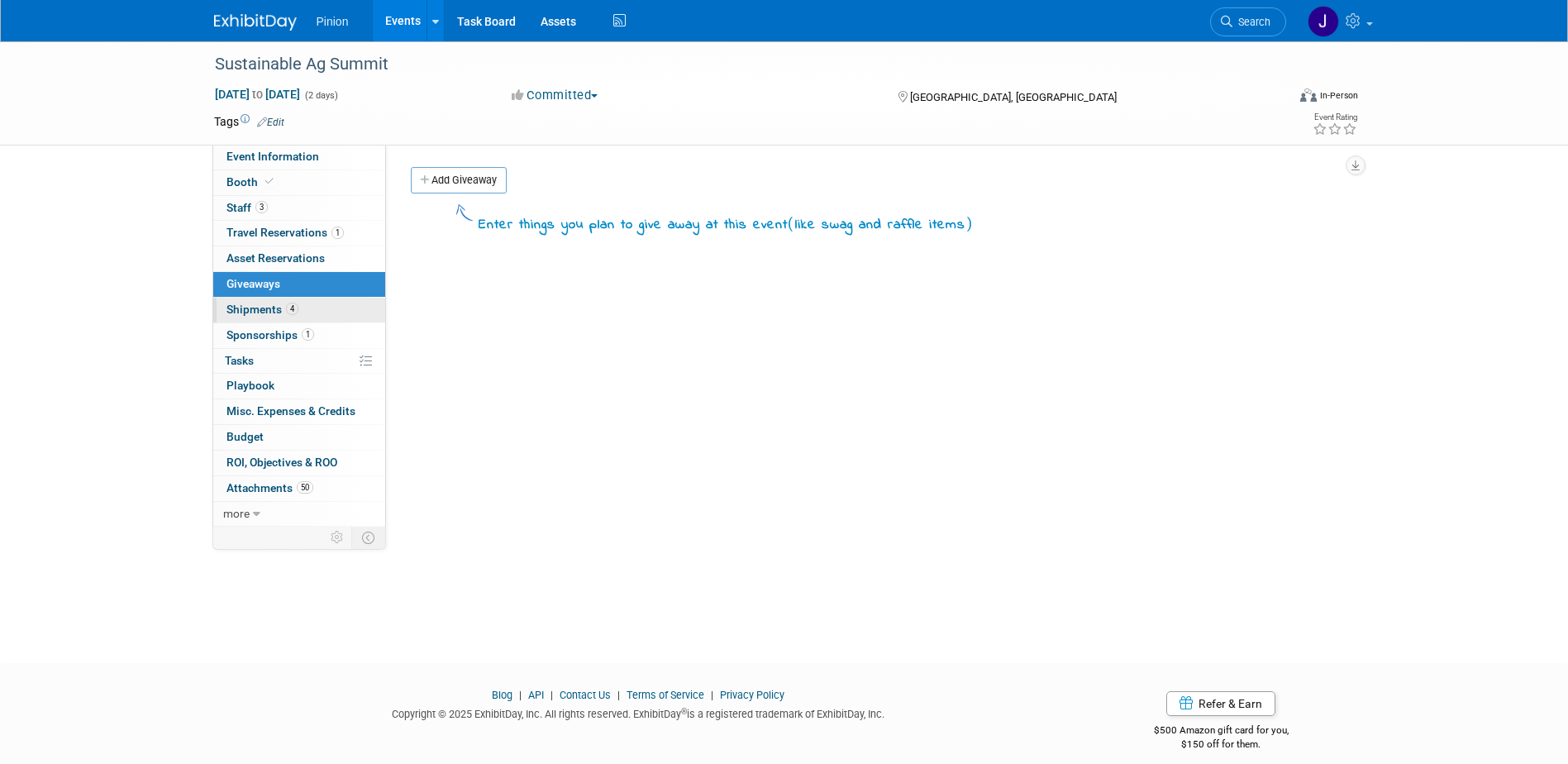
click at [230, 305] on span "Shipments 4" at bounding box center [262, 309] width 72 height 14
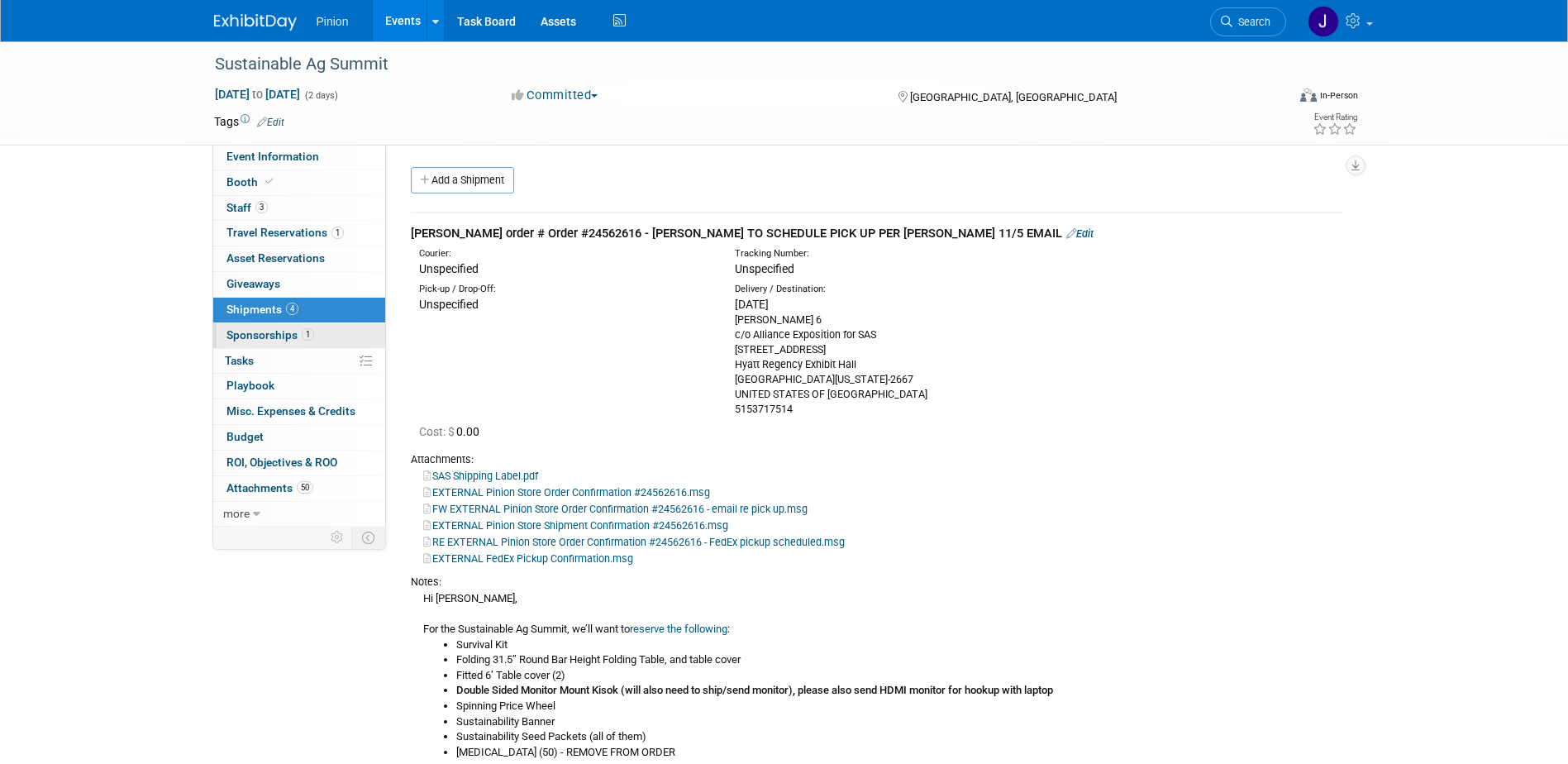
click at [256, 330] on span "Sponsorships 1" at bounding box center [269, 335] width 87 height 14
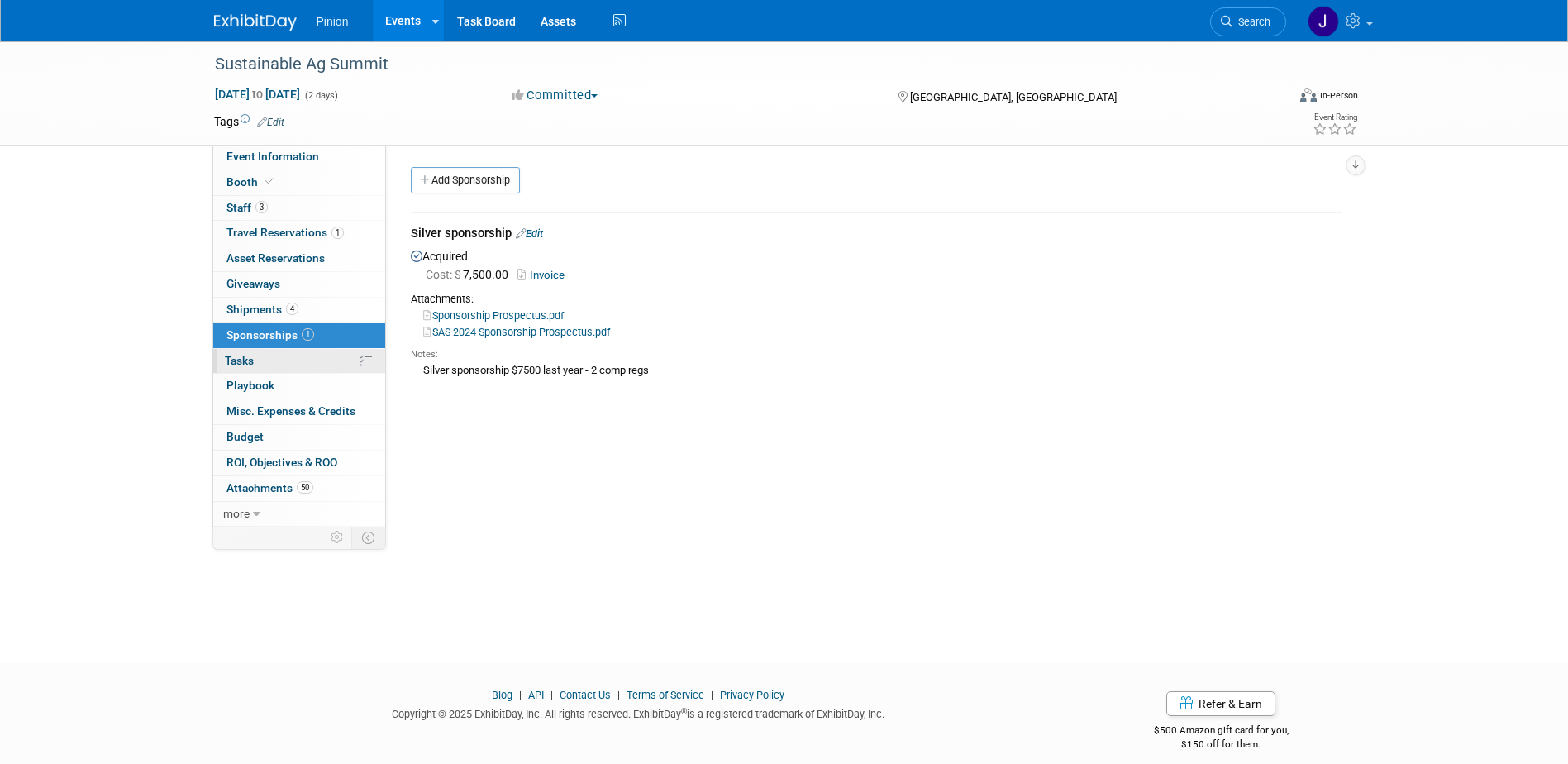
click at [286, 363] on link "0% Tasks 0%" at bounding box center [299, 361] width 172 height 25
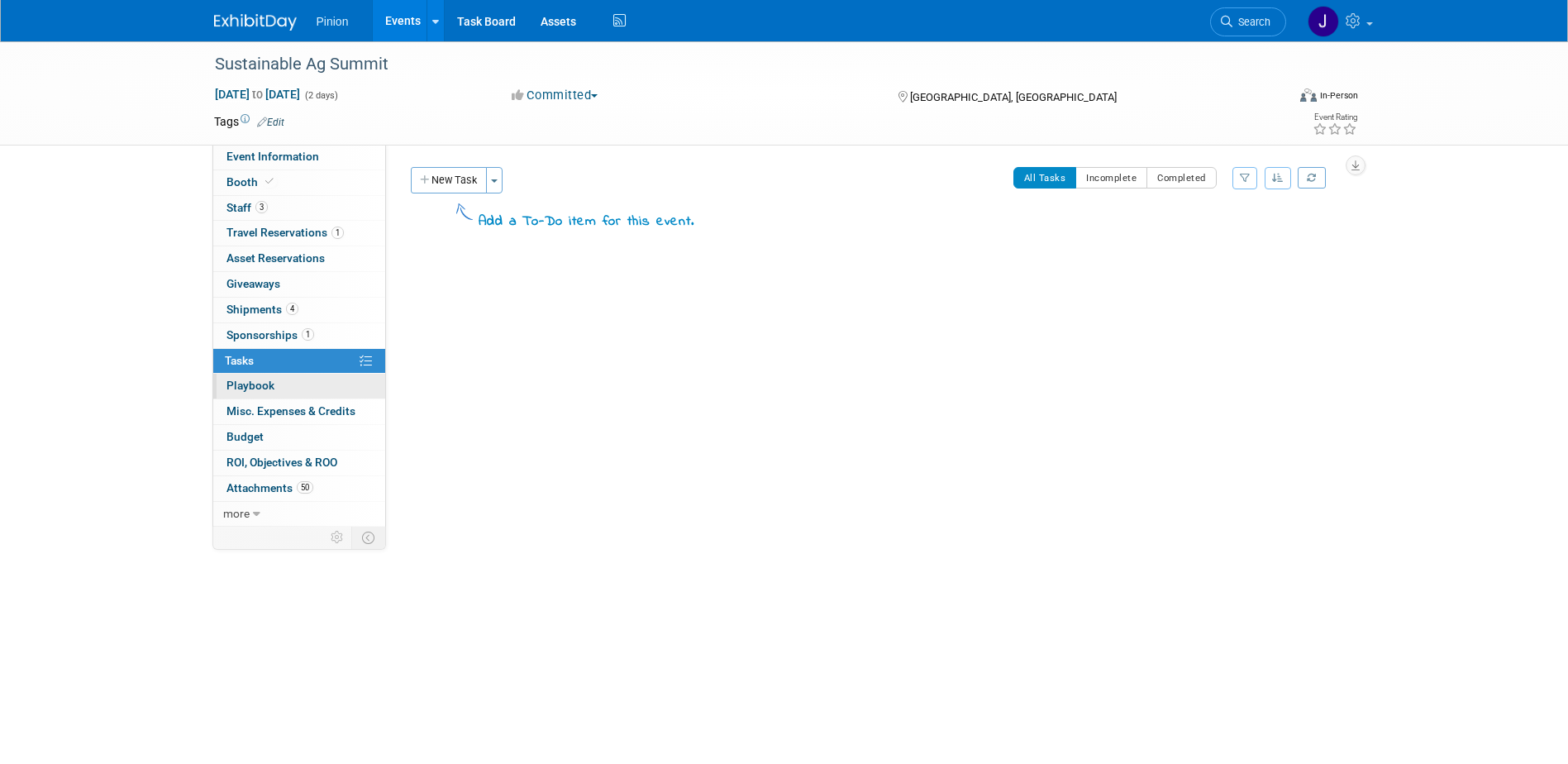
click at [273, 382] on link "0 Playbook 0" at bounding box center [299, 385] width 172 height 25
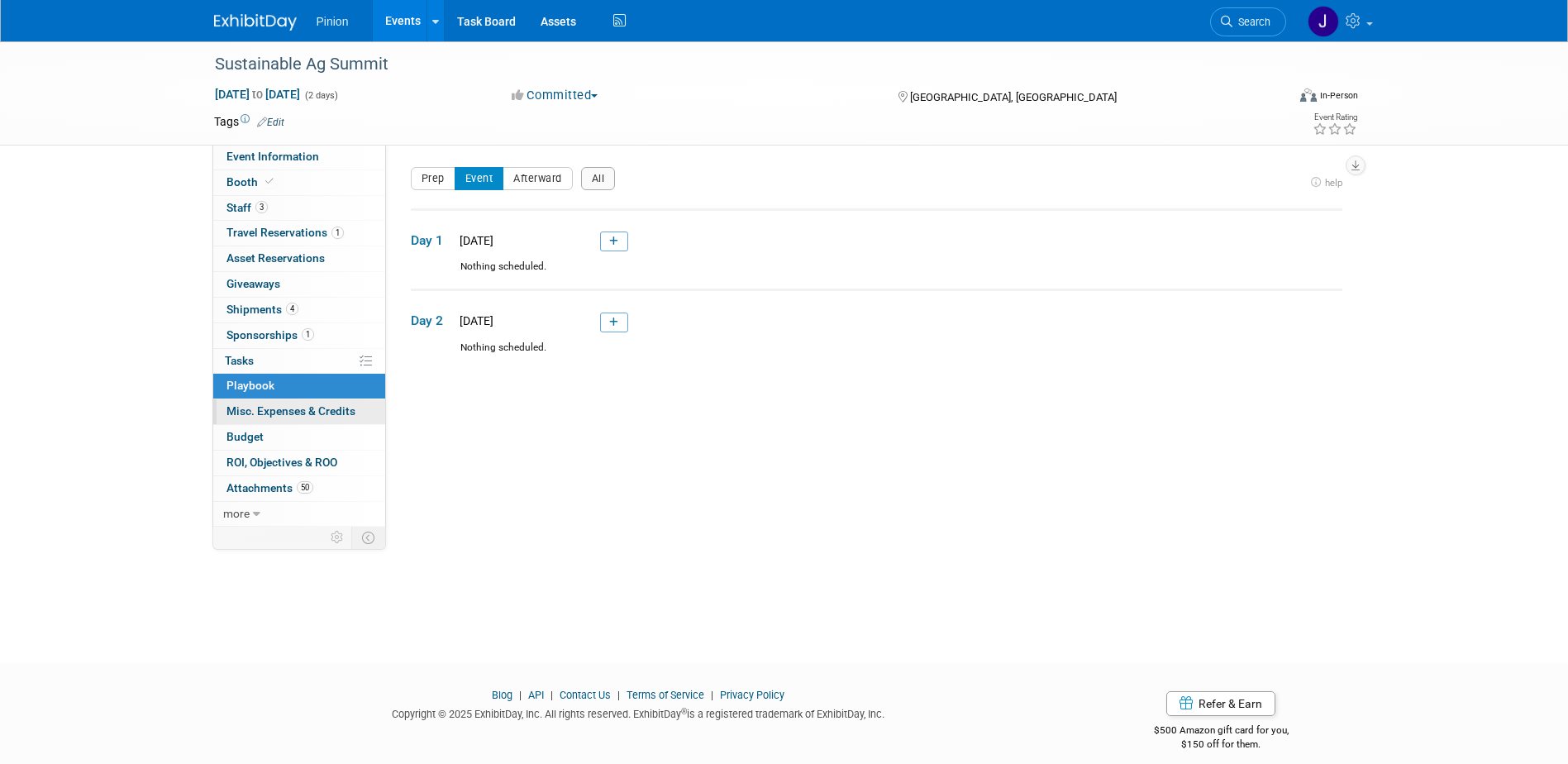
click at [290, 405] on span "Misc. Expenses & Credits 0" at bounding box center [290, 411] width 129 height 14
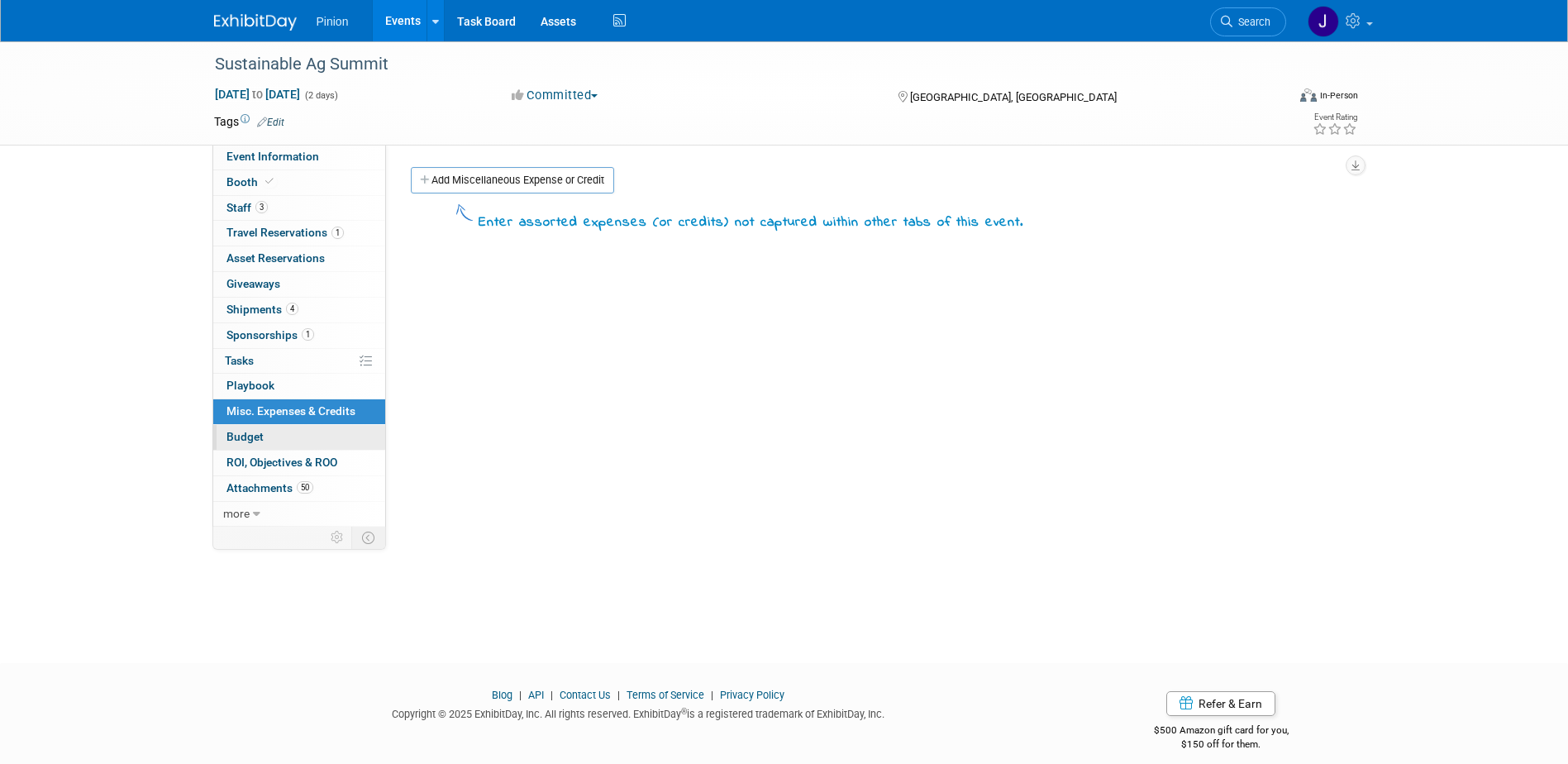
click at [259, 429] on link "Budget" at bounding box center [299, 437] width 172 height 25
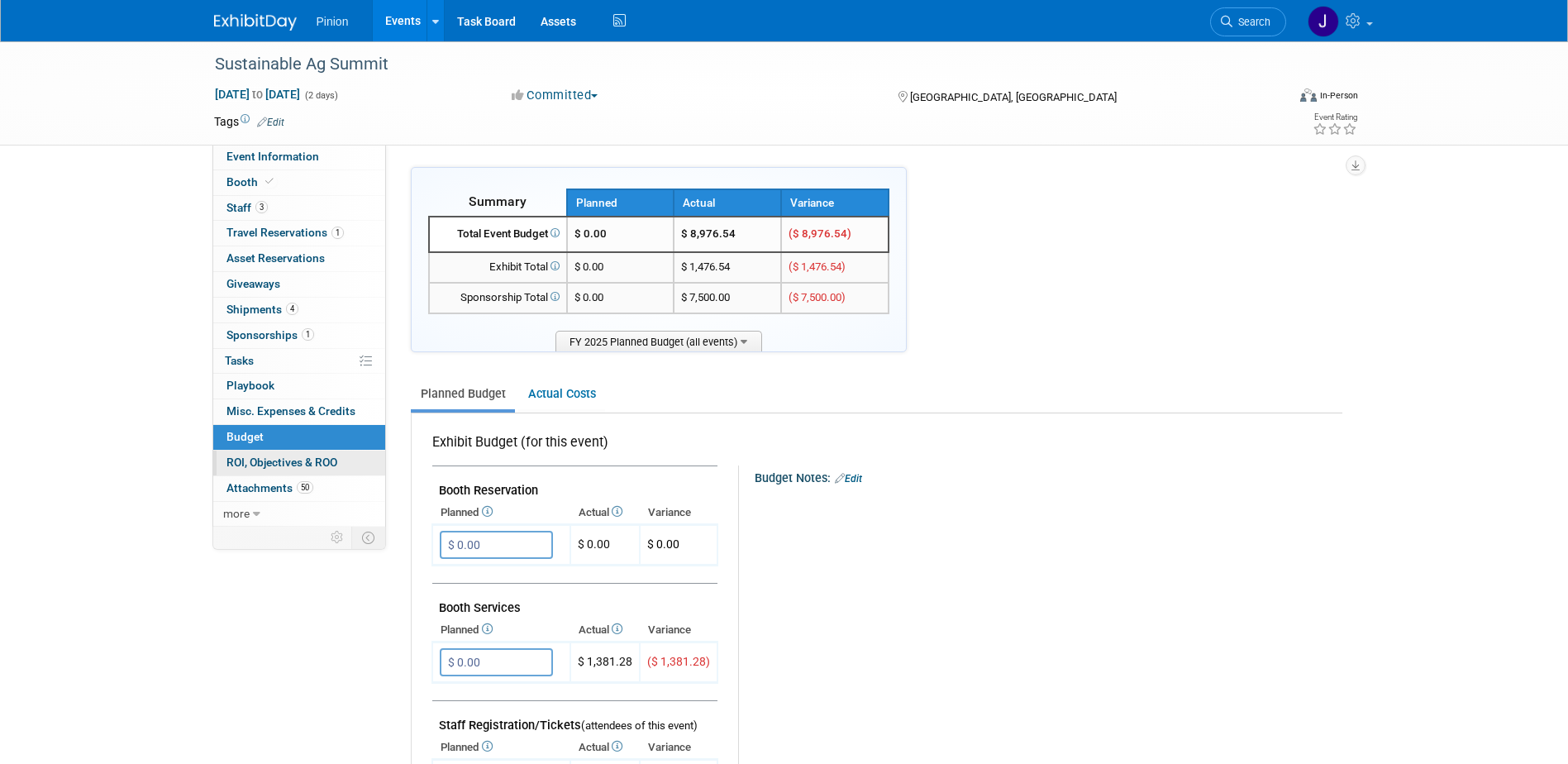
click at [281, 462] on span "ROI, Objectives & ROO 0" at bounding box center [281, 462] width 111 height 14
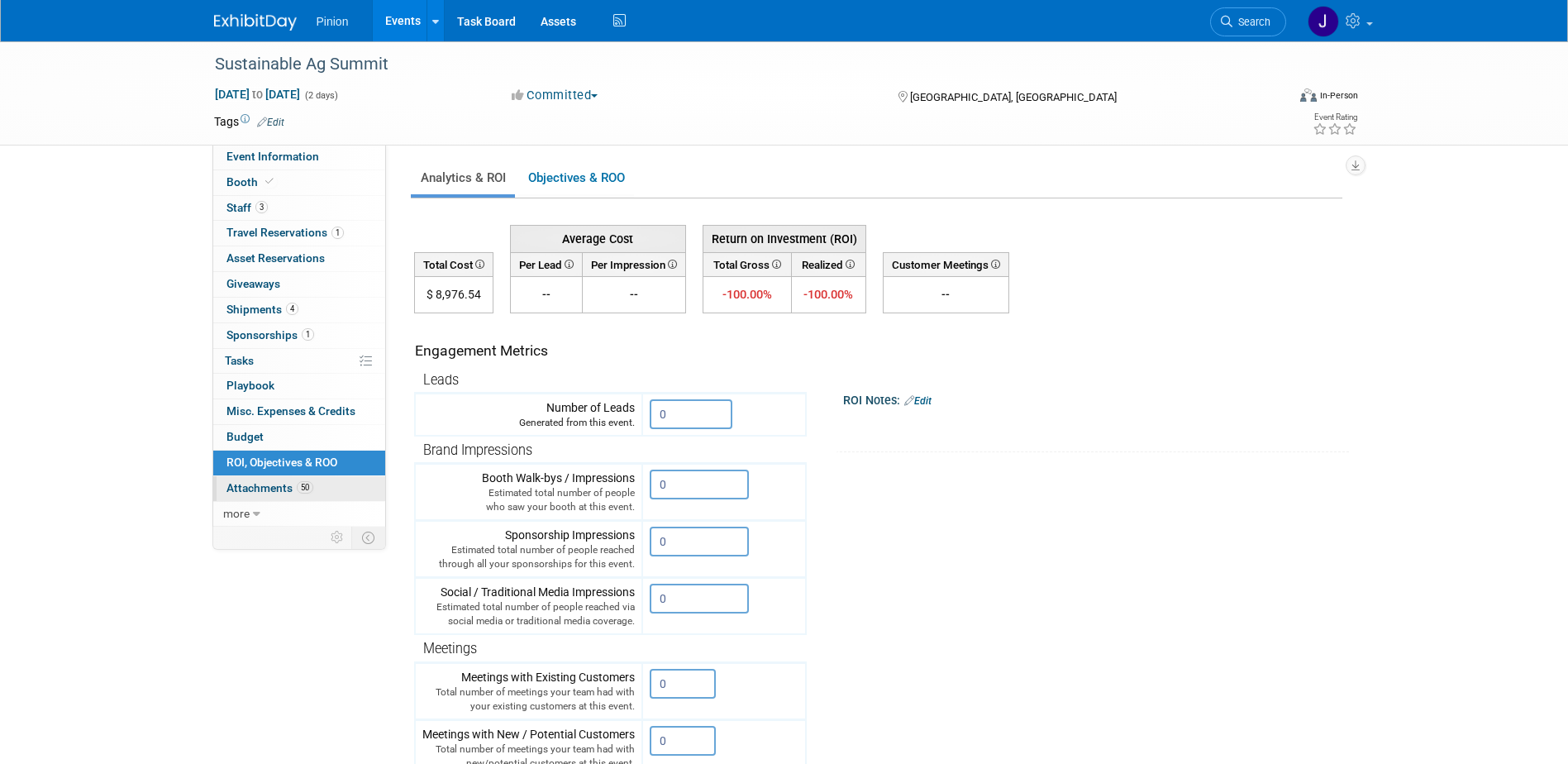
click at [284, 491] on span "Attachments 50" at bounding box center [269, 488] width 87 height 14
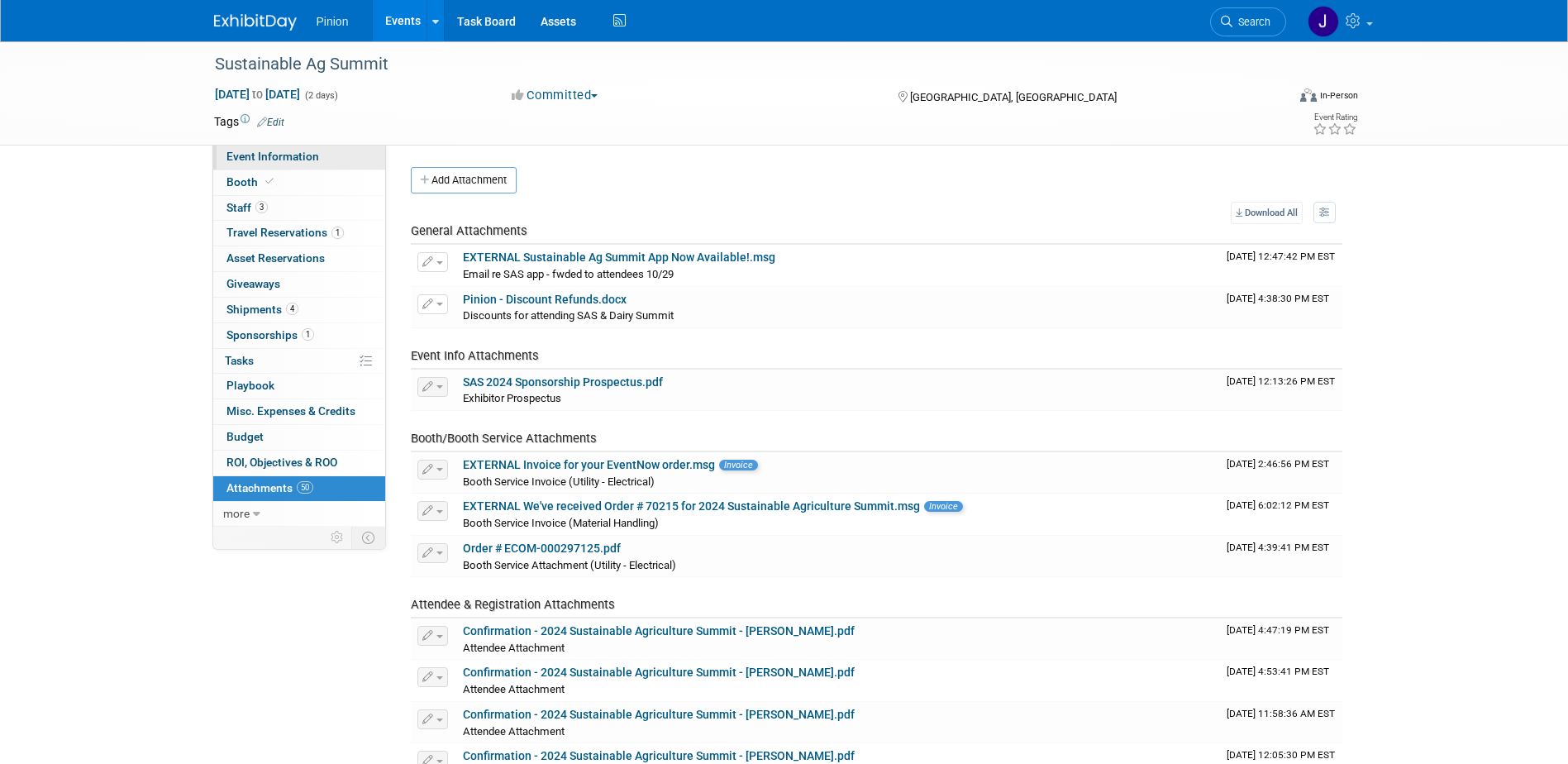
click at [310, 152] on span "Event Information" at bounding box center [272, 157] width 92 height 14
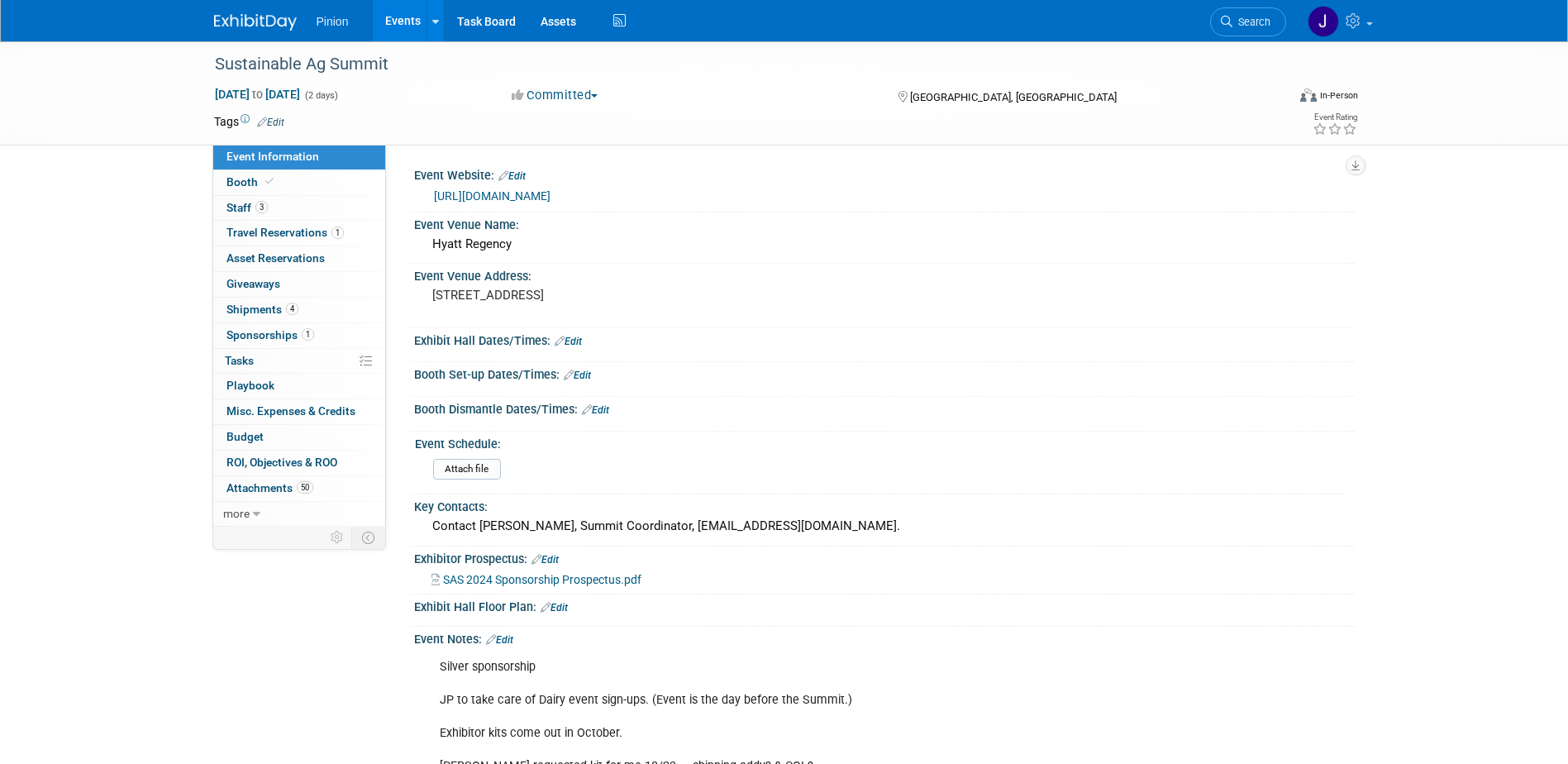
click at [249, 25] on img at bounding box center [256, 23] width 83 height 17
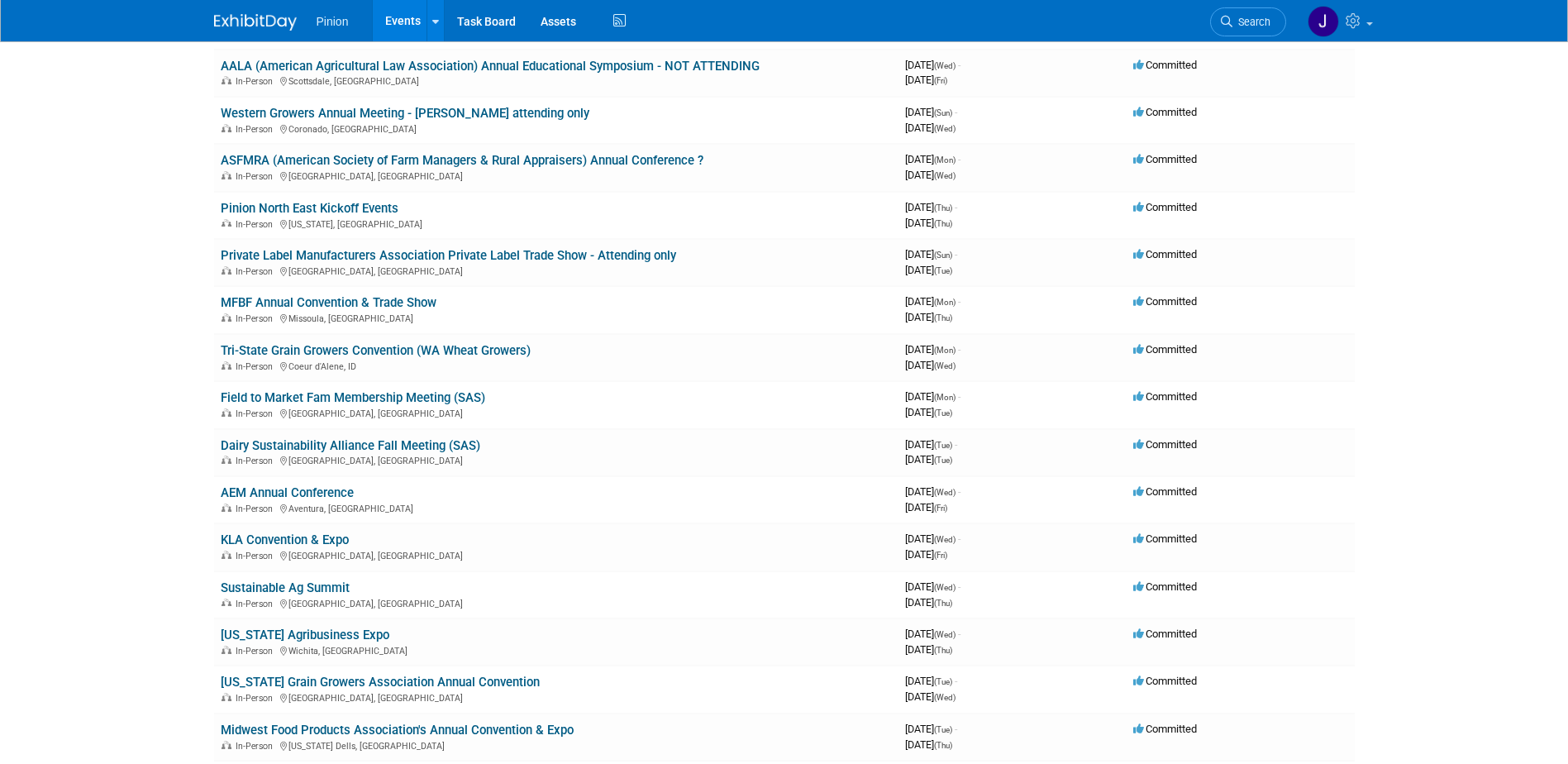
scroll to position [656, 0]
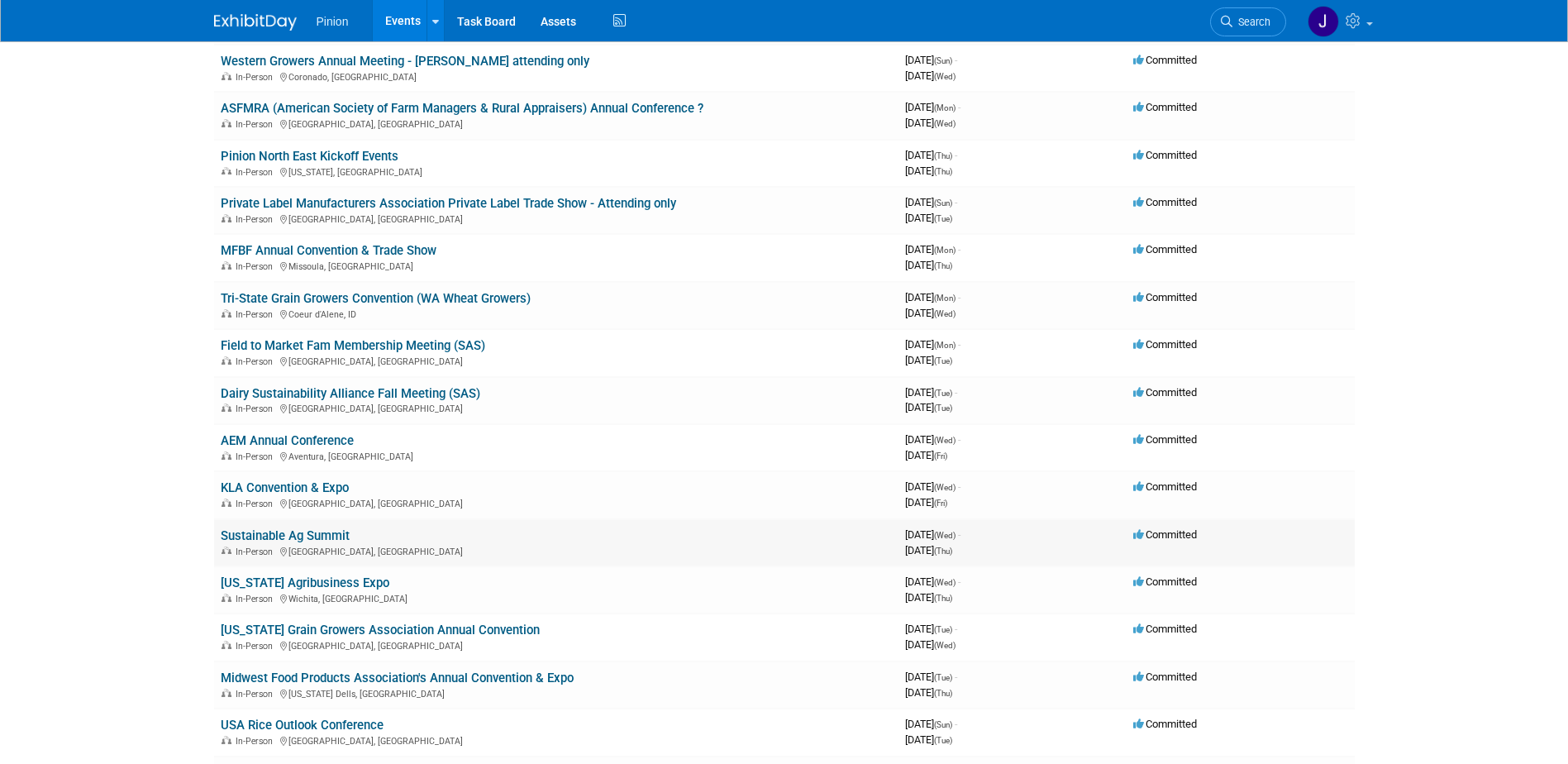
click at [273, 534] on link "Sustainable Ag Summit" at bounding box center [285, 536] width 129 height 15
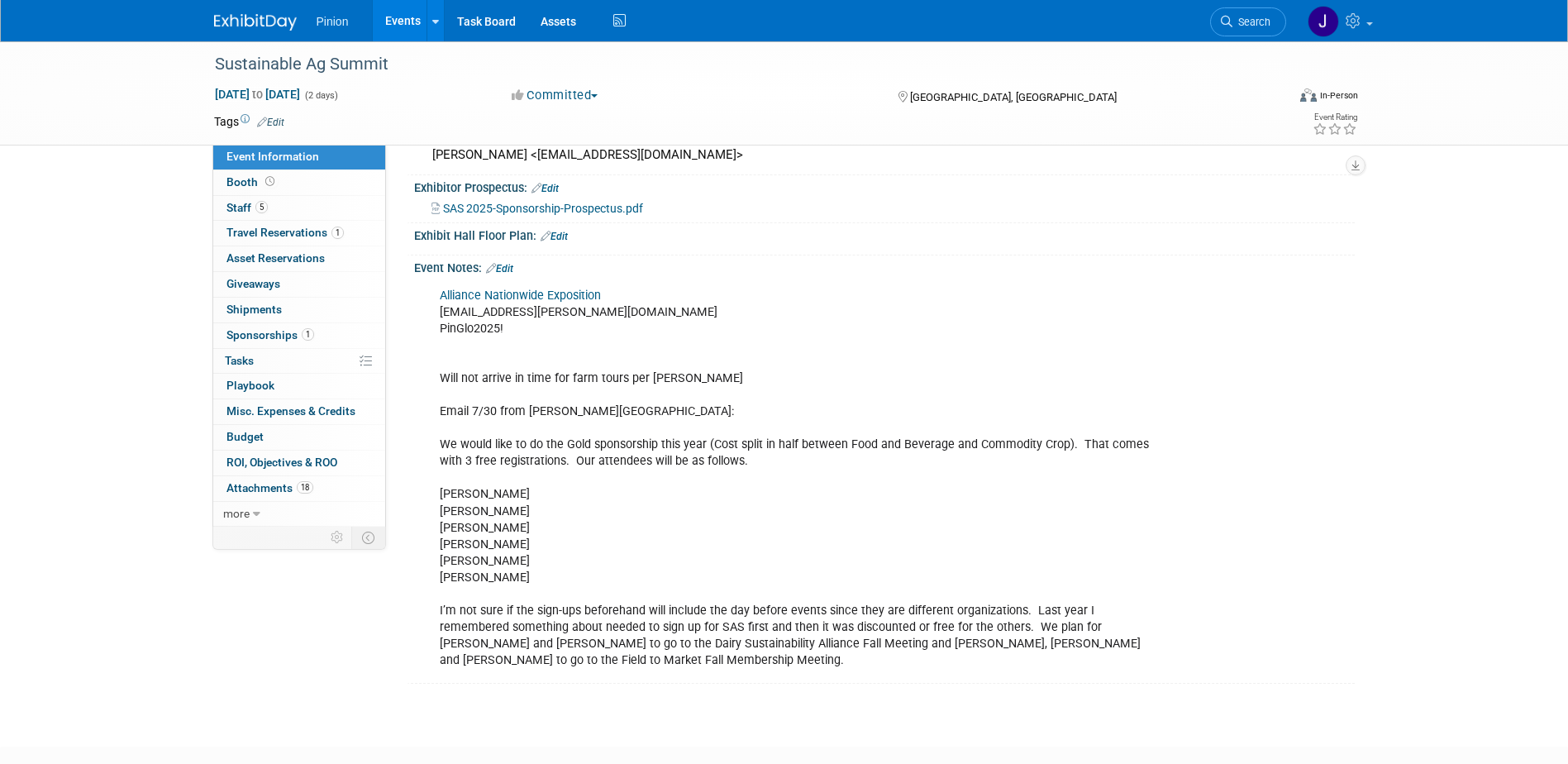
scroll to position [377, 0]
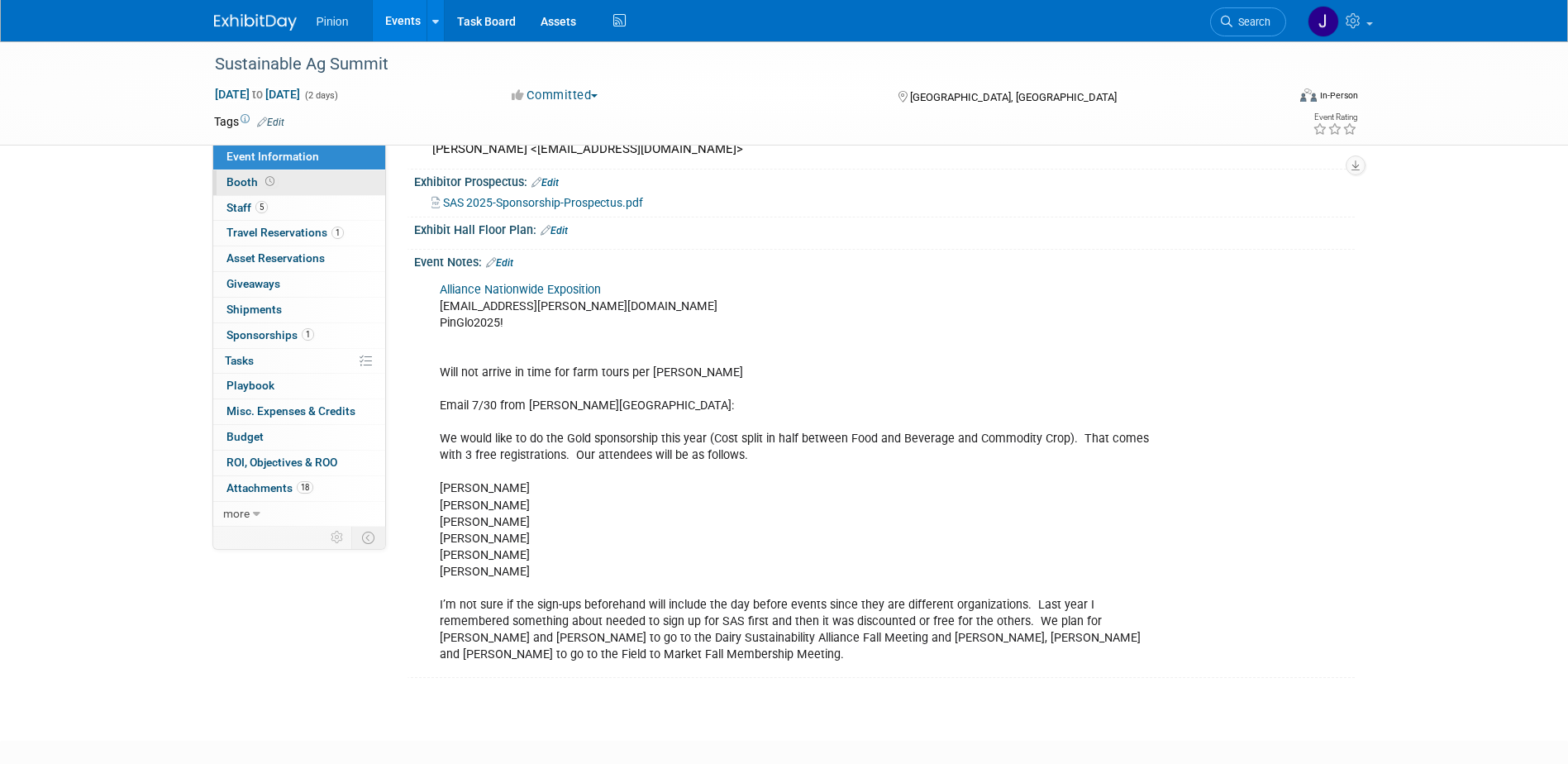
click at [283, 172] on link "Booth" at bounding box center [299, 182] width 172 height 25
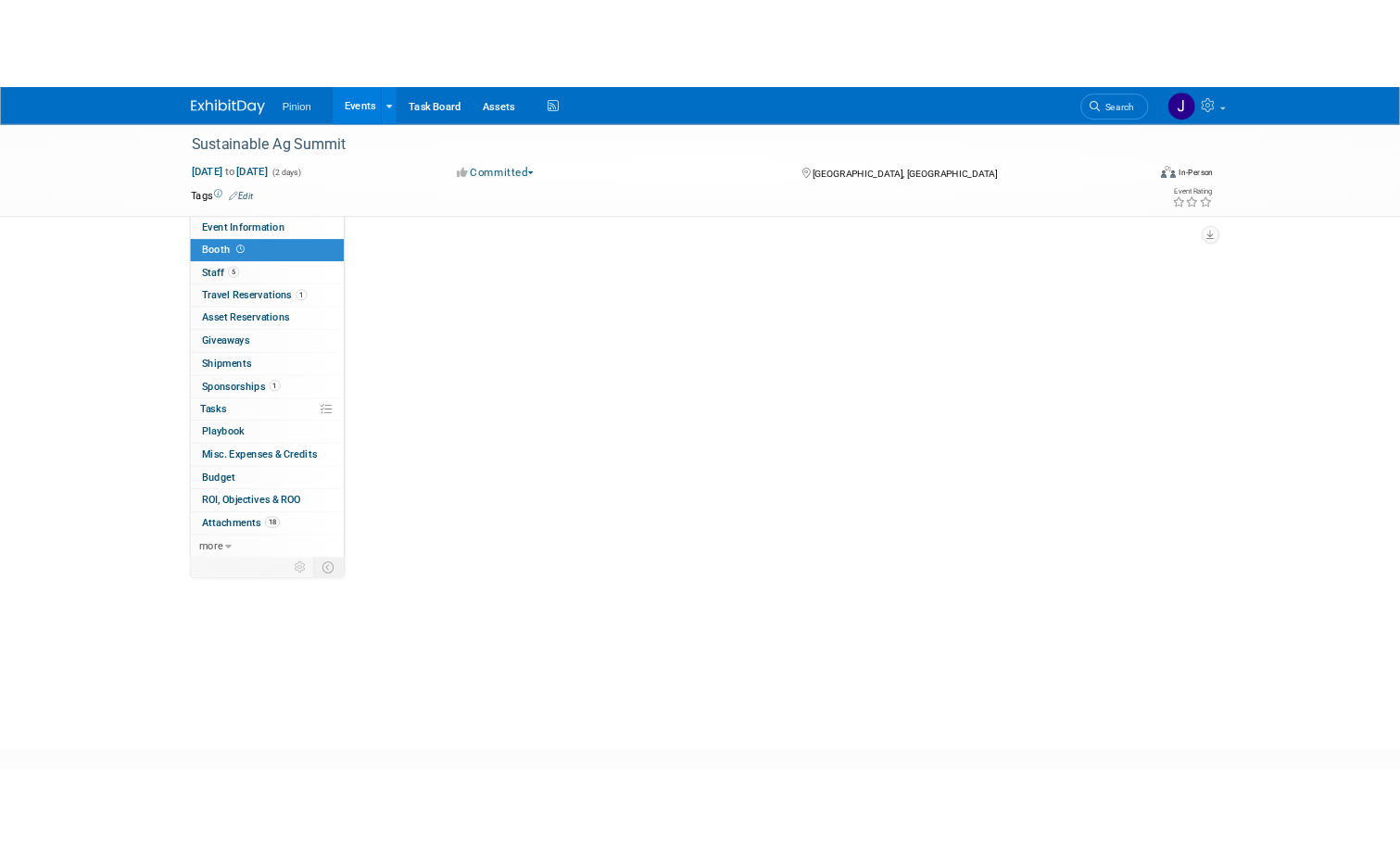
scroll to position [0, 0]
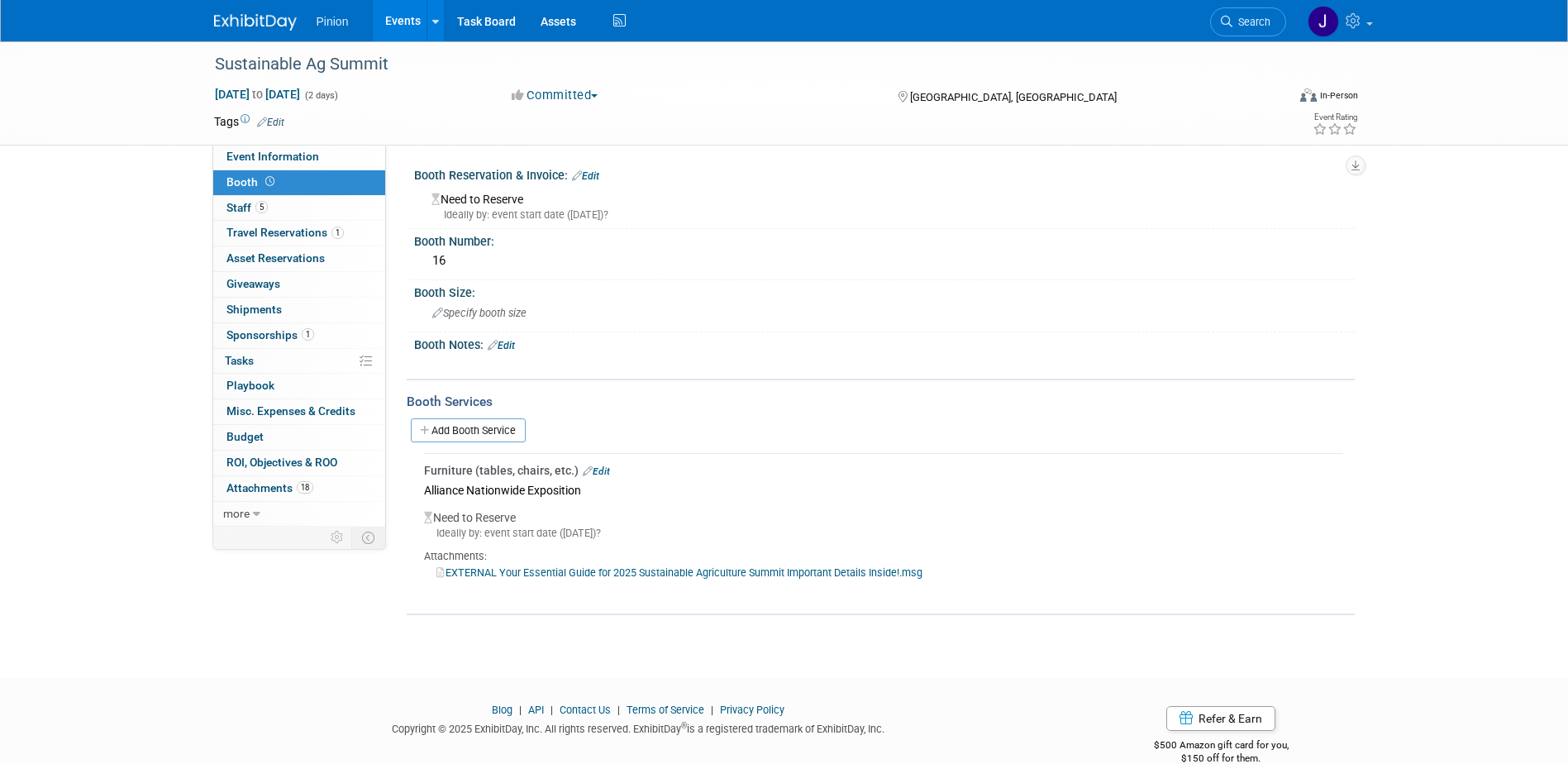
click at [579, 570] on link "EXTERNAL Your Essential Guide for 2025 Sustainable Agriculture Summit Important…" at bounding box center [679, 573] width 486 height 13
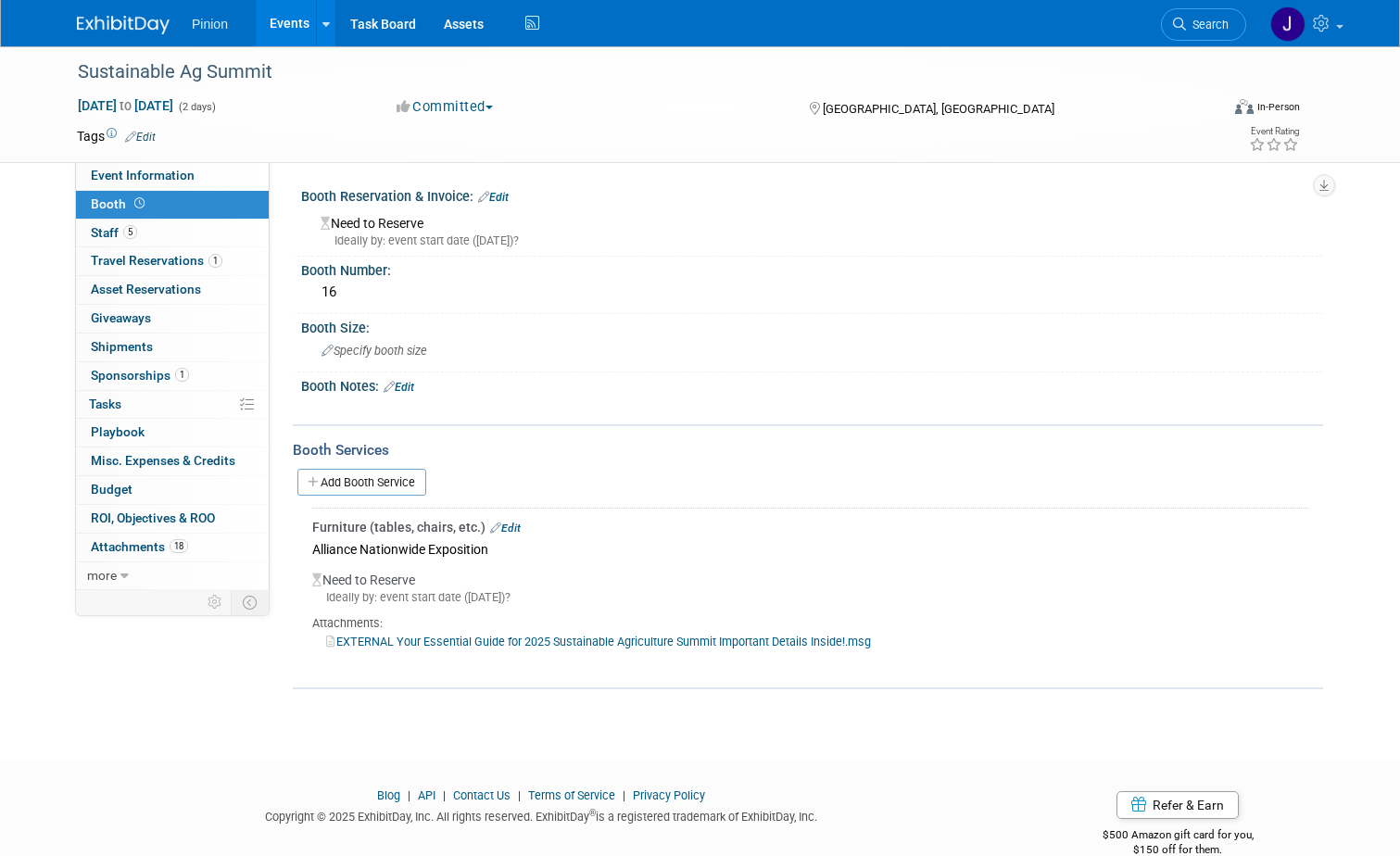
click at [505, 527] on link "Edit" at bounding box center [505, 529] width 30 height 13
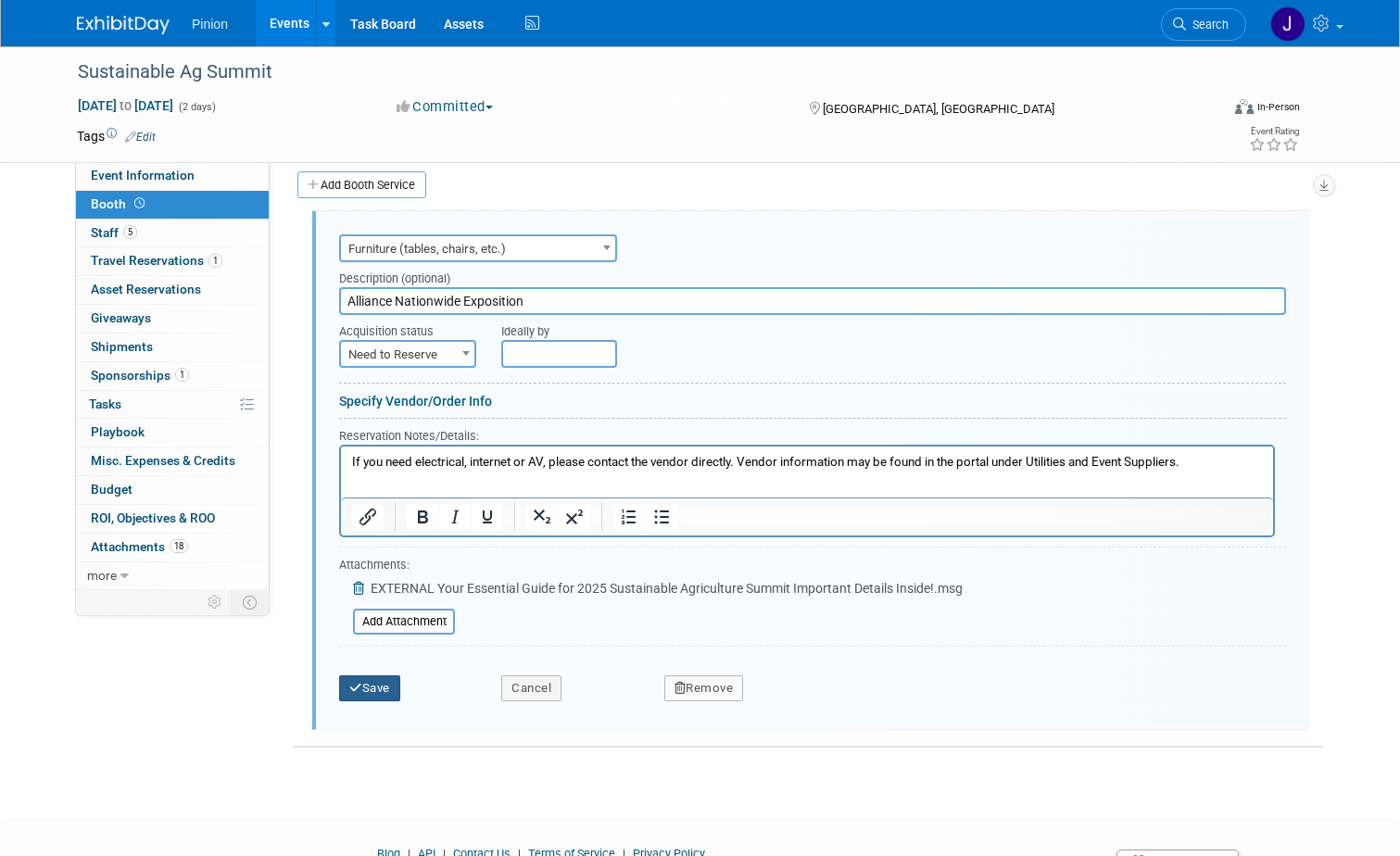
click at [358, 684] on button "Save" at bounding box center [369, 688] width 61 height 26
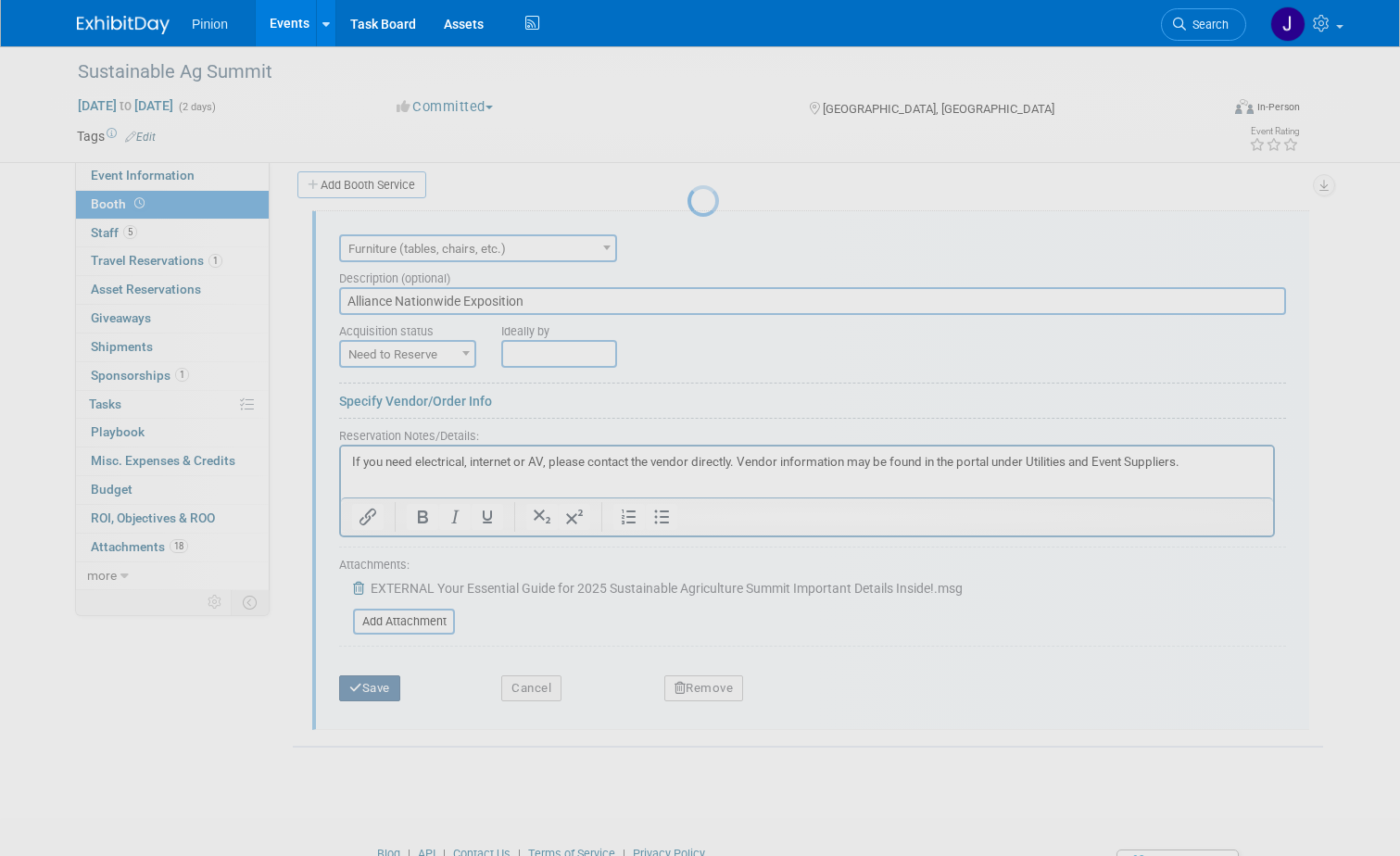
scroll to position [50, 0]
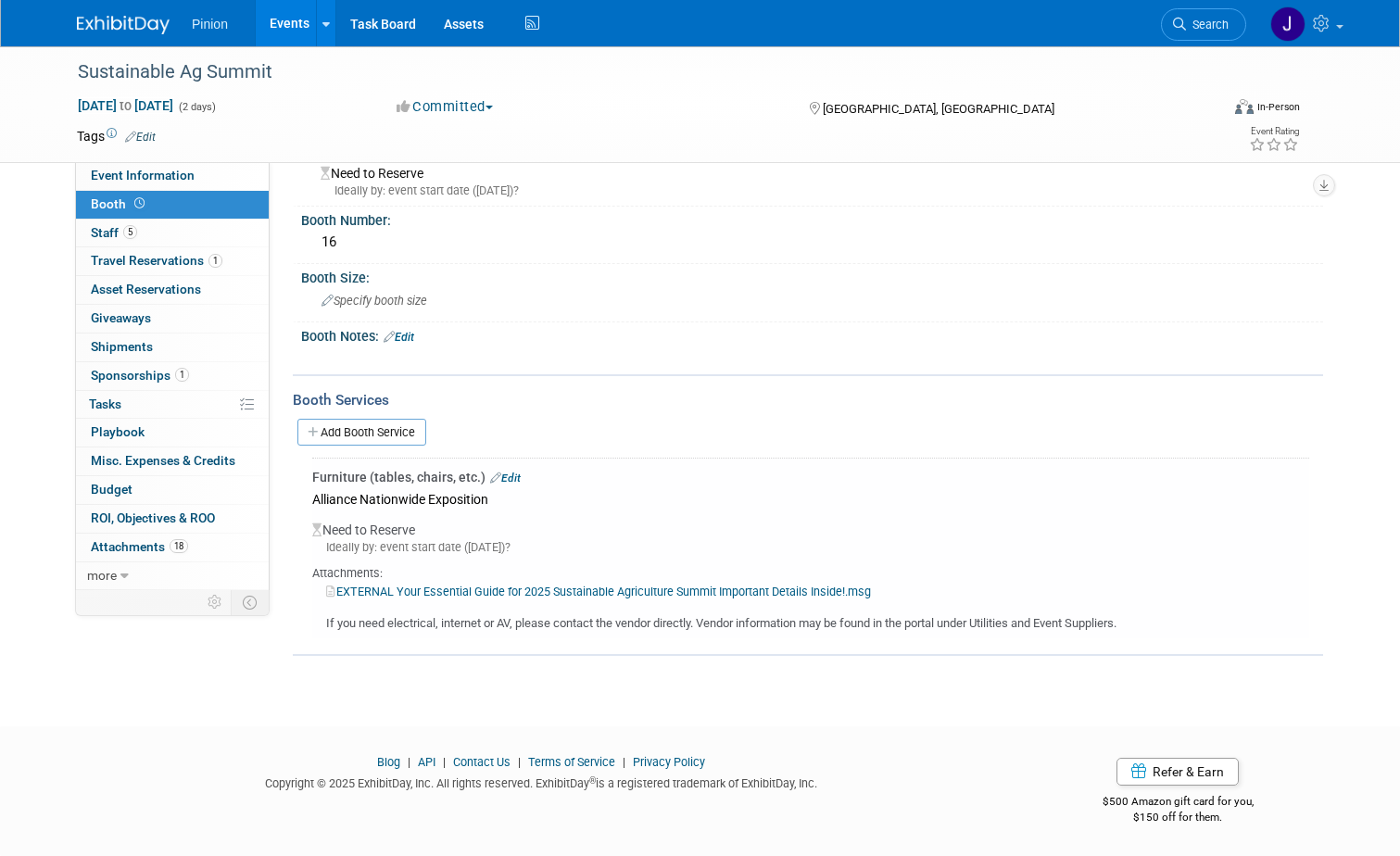
click at [572, 582] on div "EXTERNAL Your Essential Guide for 2025 Sustainable Agriculture Summit Important…" at bounding box center [811, 591] width 997 height 19
click at [574, 586] on link "EXTERNAL Your Essential Guide for 2025 Sustainable Agriculture Summit Important…" at bounding box center [599, 591] width 545 height 14
click at [496, 478] on link "Edit" at bounding box center [505, 478] width 30 height 13
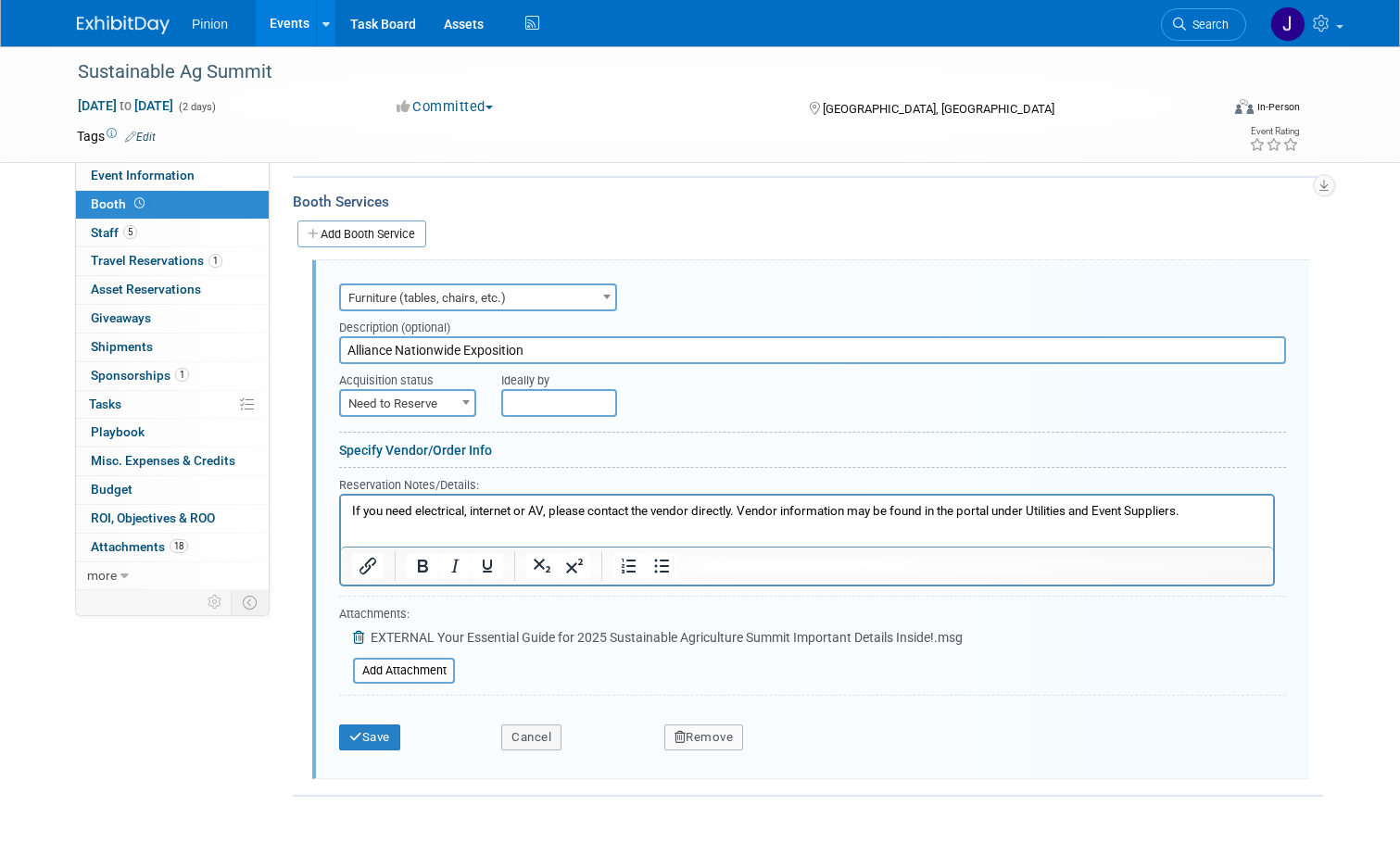
scroll to position [297, 0]
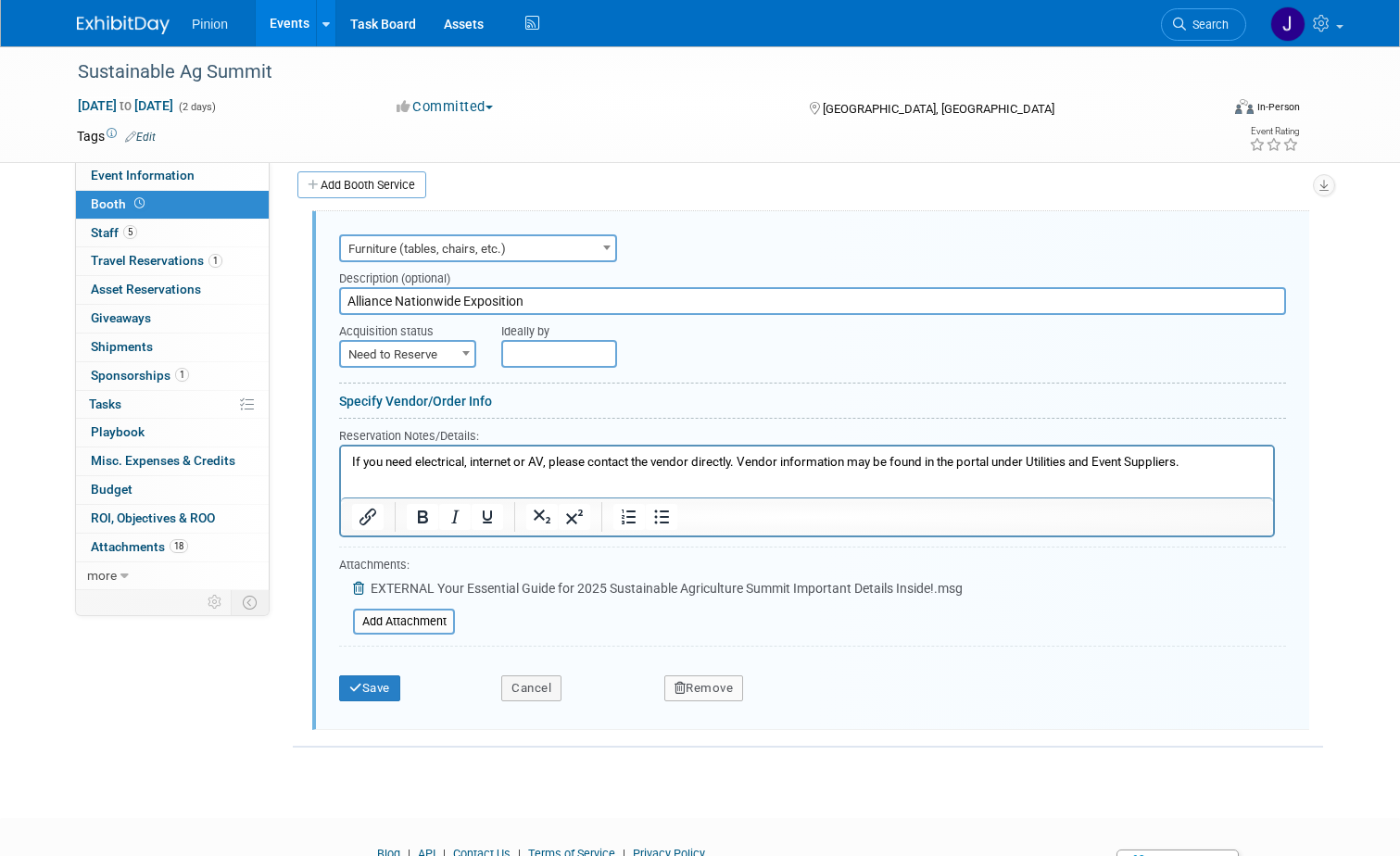
click at [347, 460] on html "If you need electrical, internet or AV, please contact the vendor directly. Ven…" at bounding box center [807, 458] width 932 height 25
click at [347, 458] on html "If you need electrical, internet or AV, please contact the vendor directly. Ven…" at bounding box center [807, 458] width 932 height 25
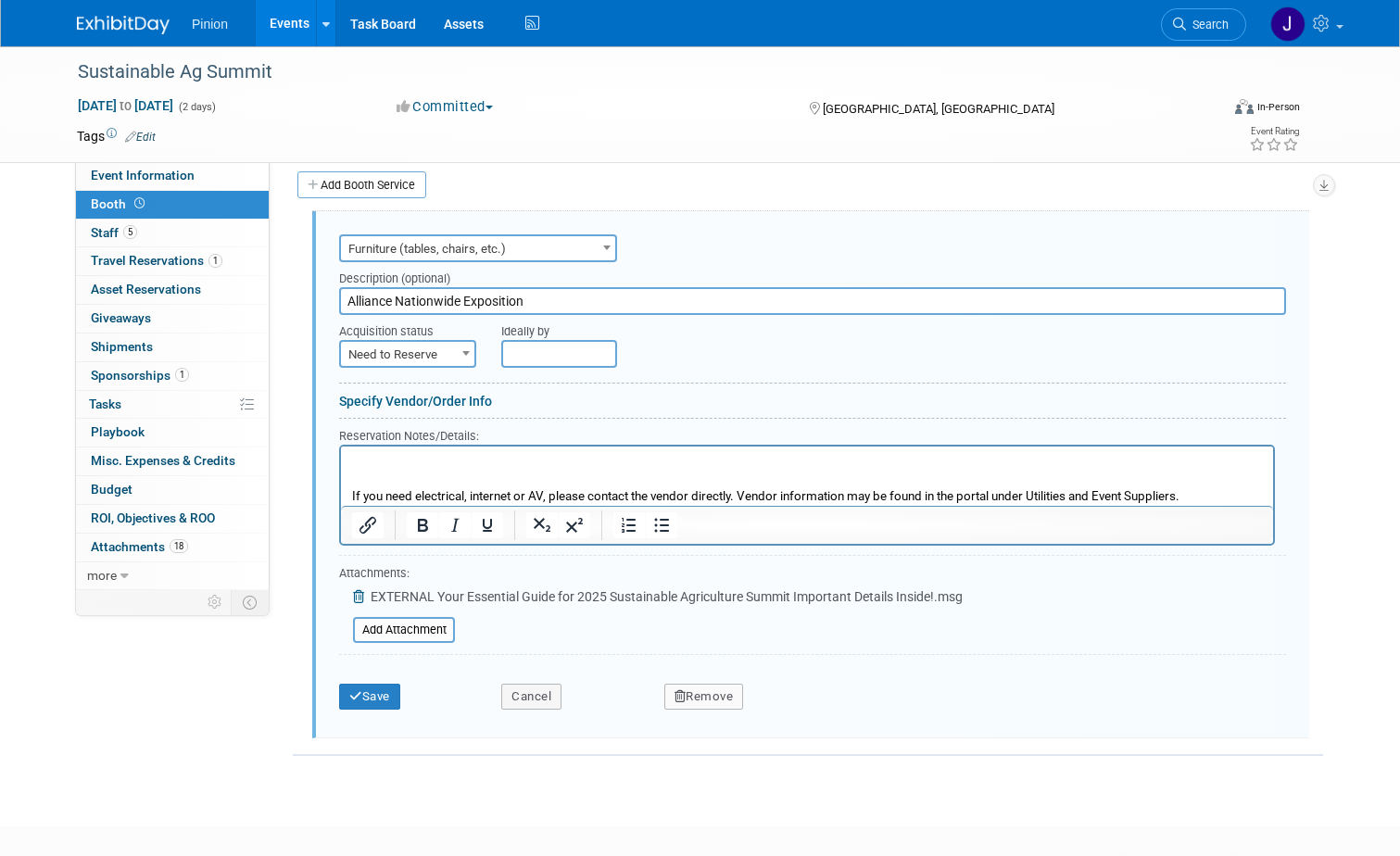
paste body "Rich Text Area. Press ALT-0 for help."
click at [370, 694] on button "Save" at bounding box center [369, 696] width 61 height 26
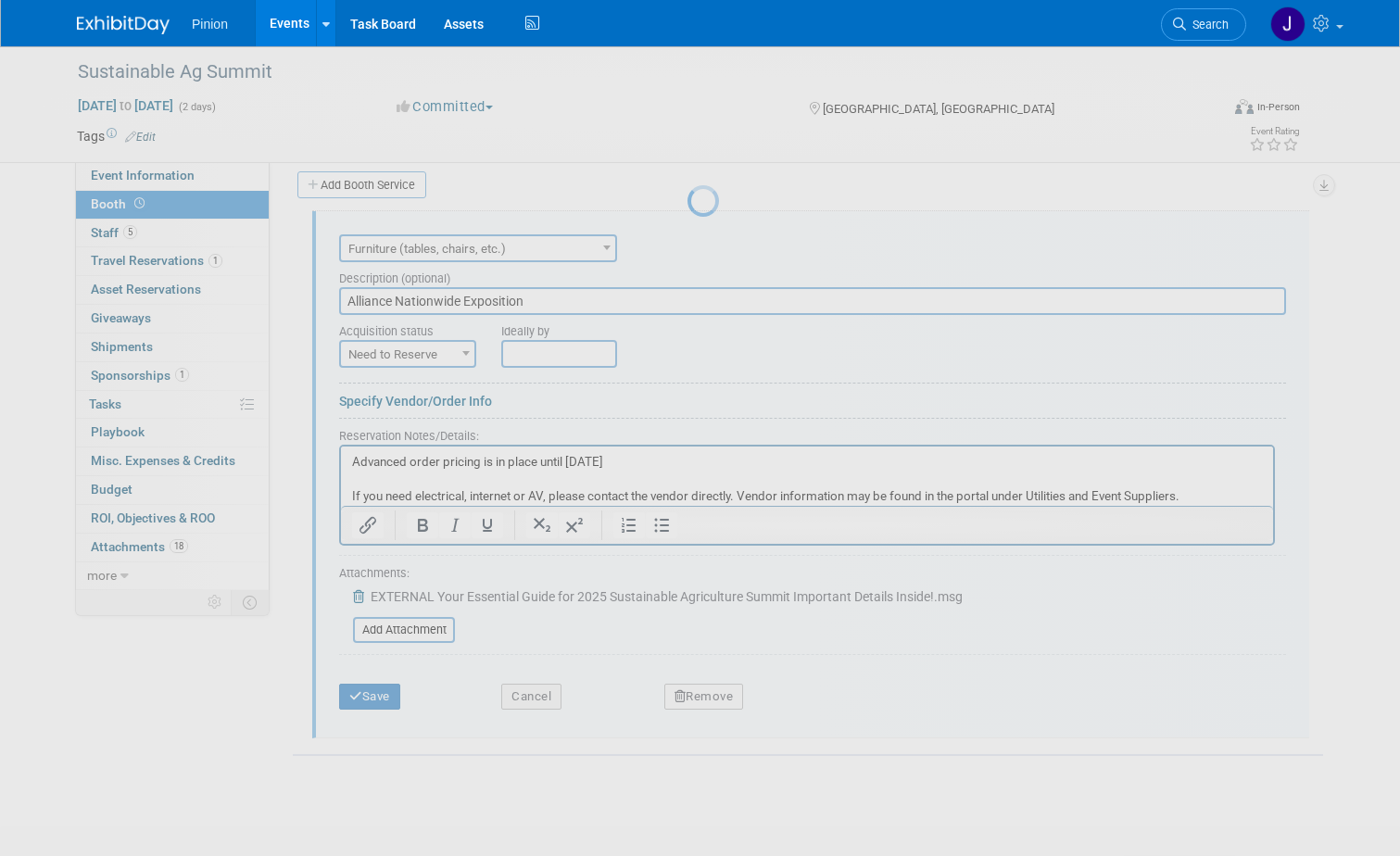
scroll to position [85, 0]
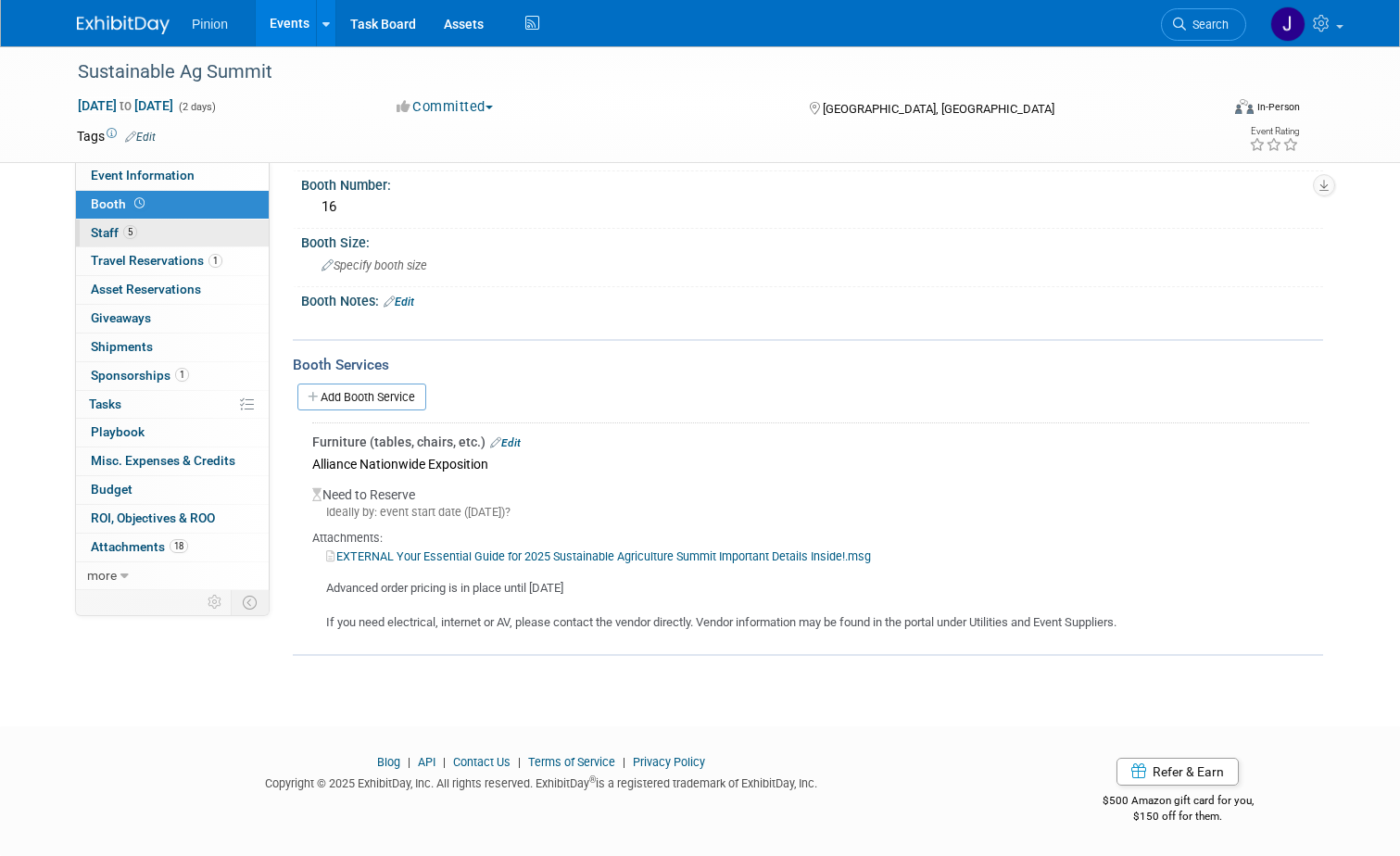
click at [124, 233] on span "5" at bounding box center [130, 232] width 14 height 14
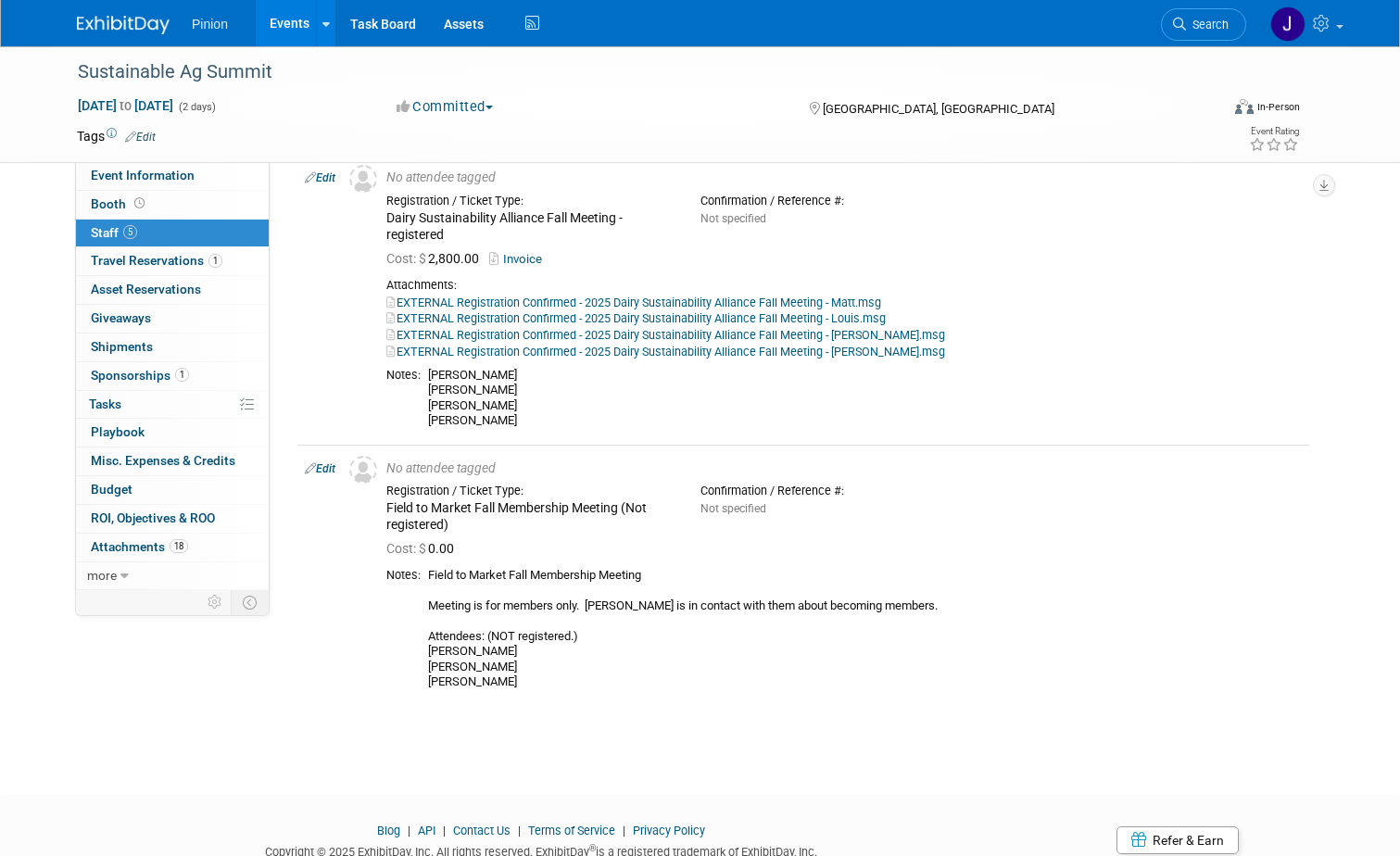
scroll to position [1298, 0]
click at [125, 257] on span "Travel Reservations 1" at bounding box center [157, 261] width 132 height 15
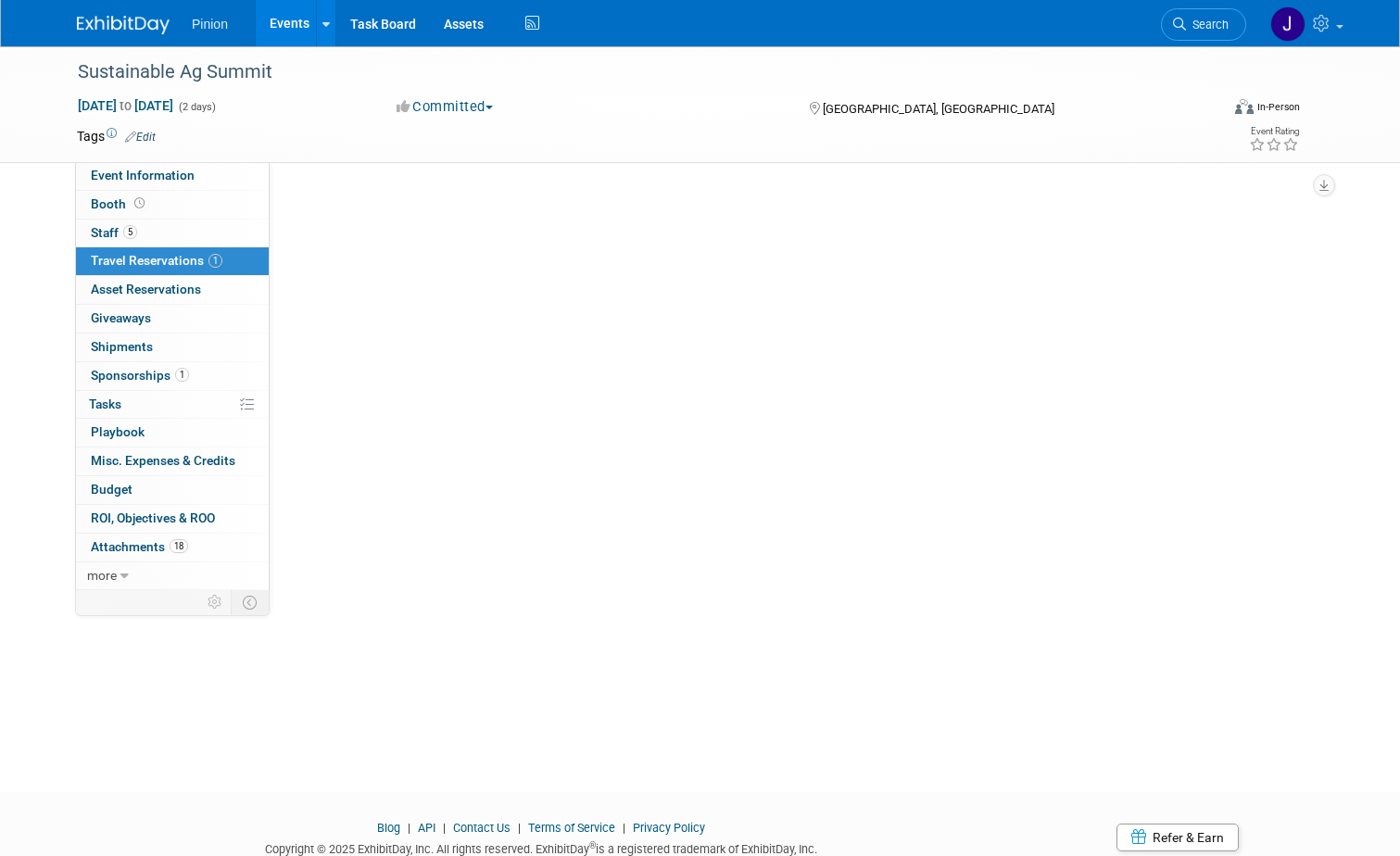
scroll to position [0, 0]
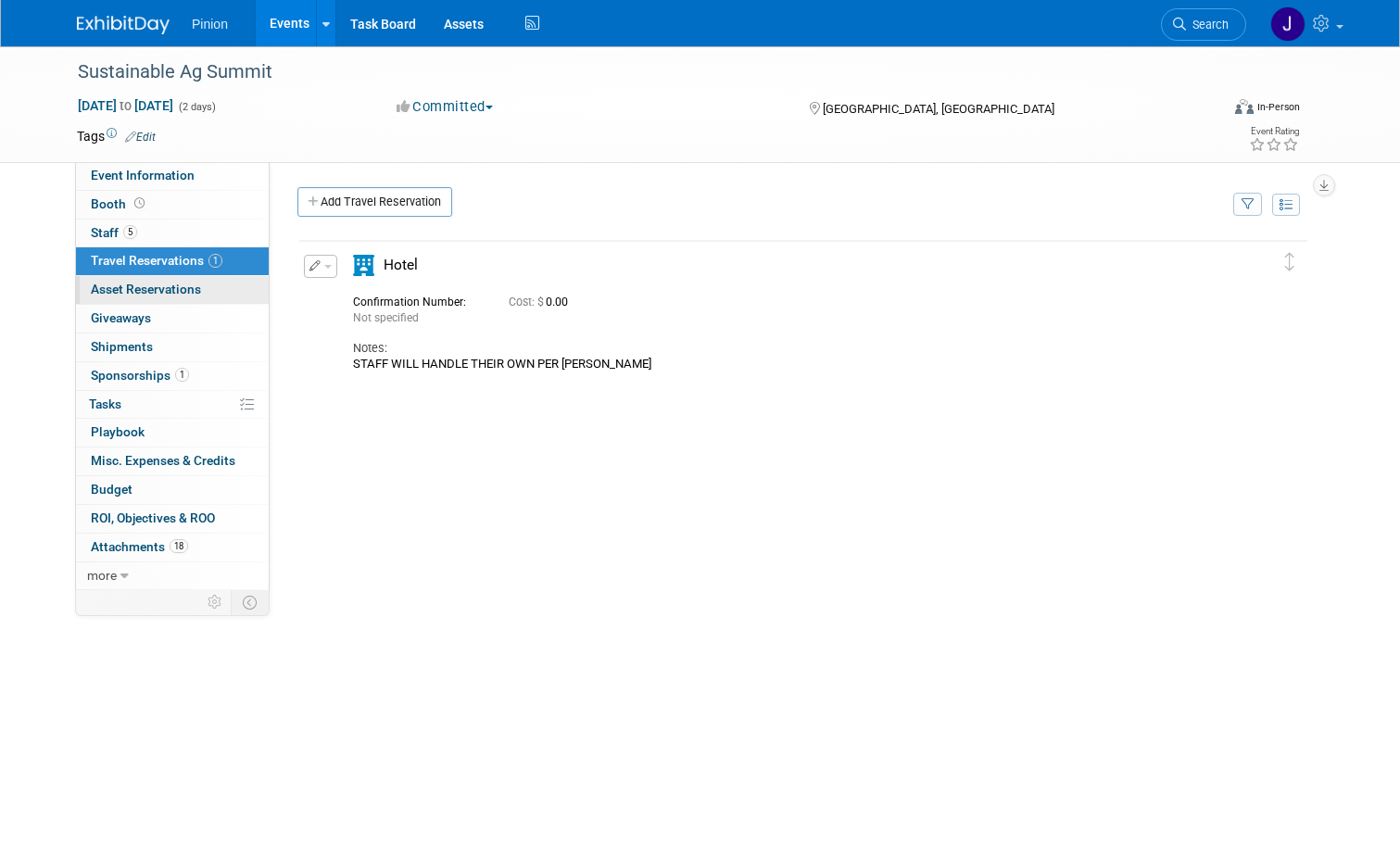
click at [119, 288] on span "Asset Reservations 0" at bounding box center [146, 289] width 110 height 15
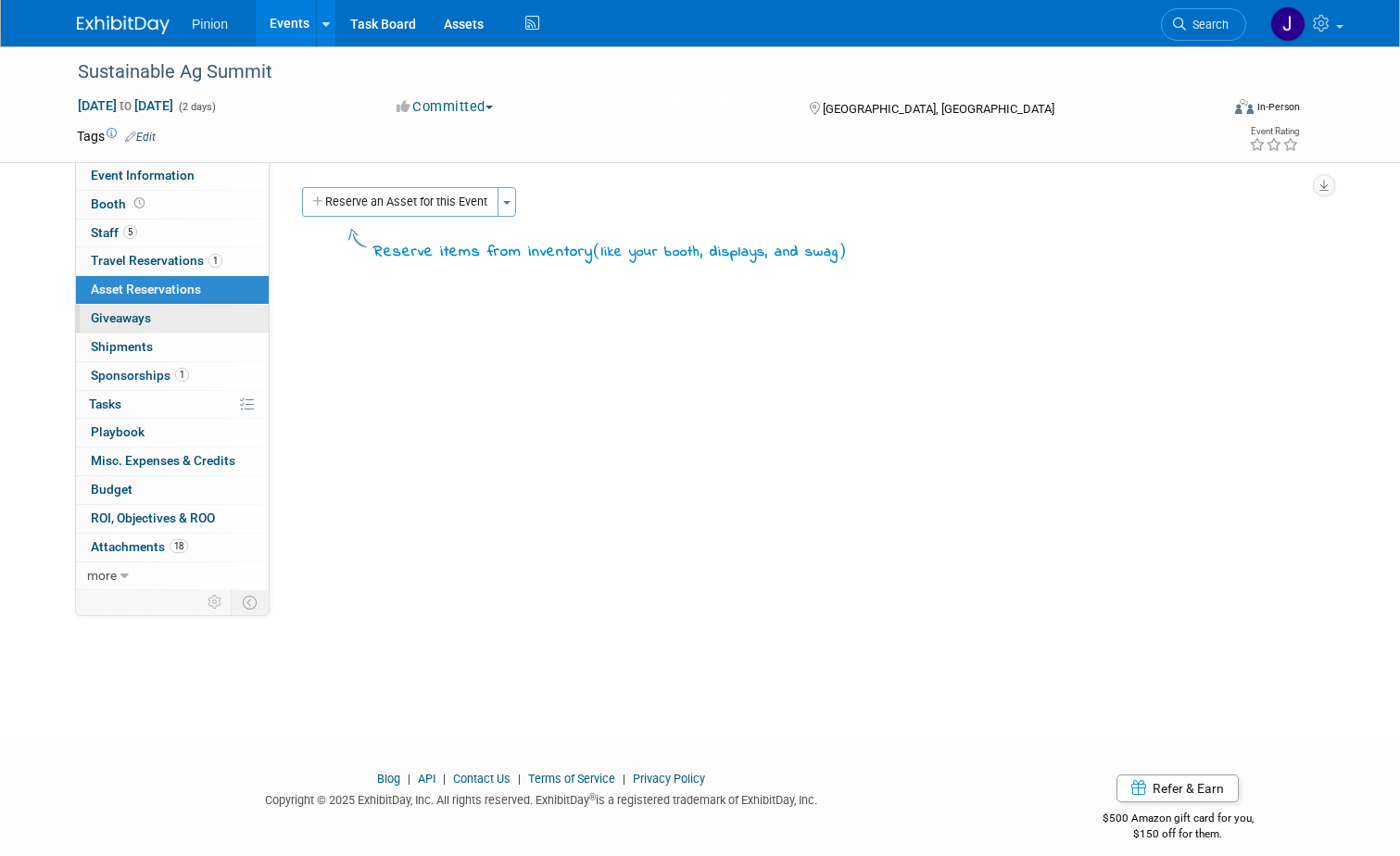
click at [121, 319] on span "Giveaways 0" at bounding box center [121, 318] width 60 height 15
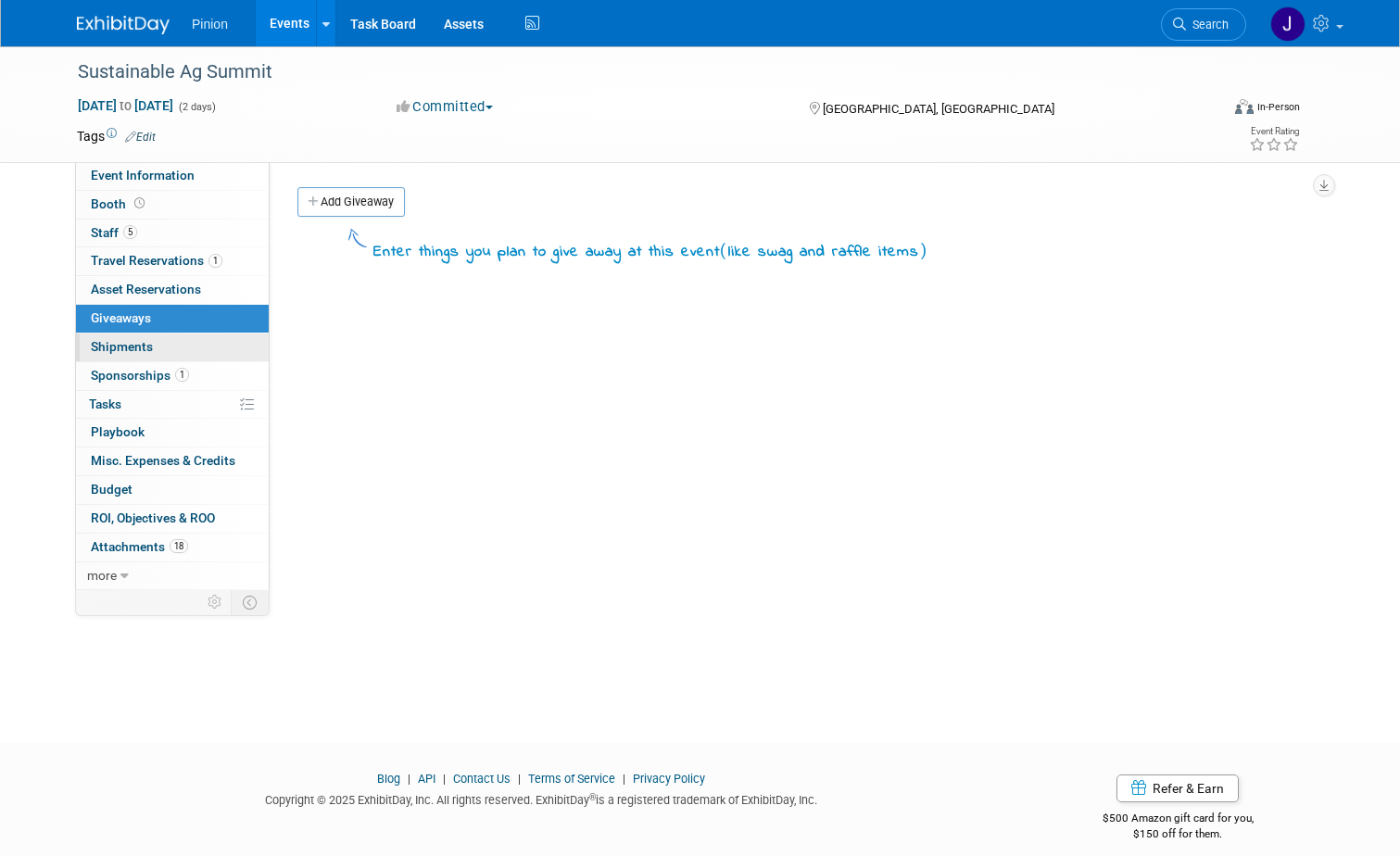
click at [117, 345] on span "Shipments 0" at bounding box center [121, 346] width 62 height 15
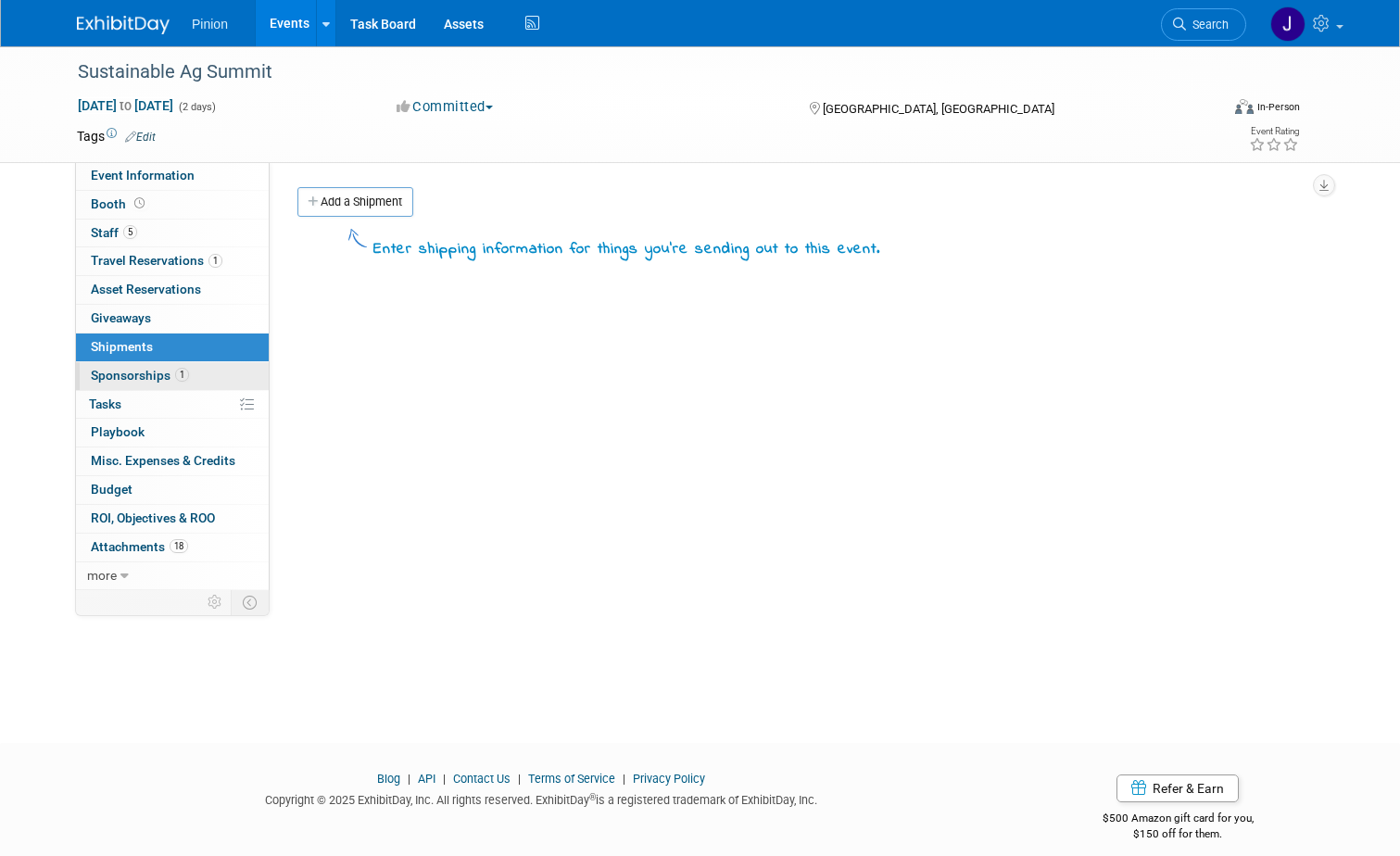
click at [121, 373] on span "Sponsorships 1" at bounding box center [140, 376] width 98 height 15
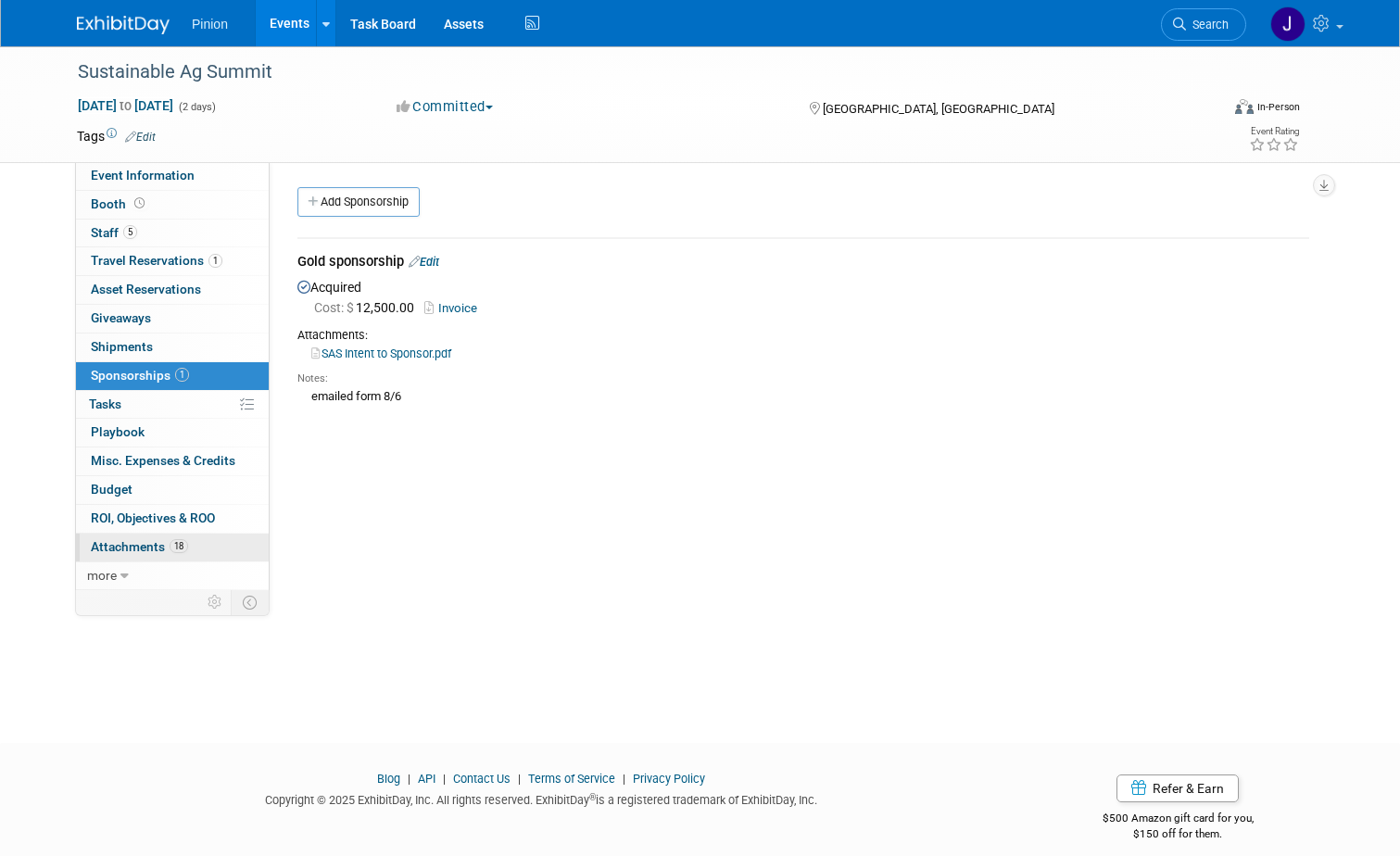
click at [144, 546] on span "Attachments 18" at bounding box center [140, 547] width 98 height 15
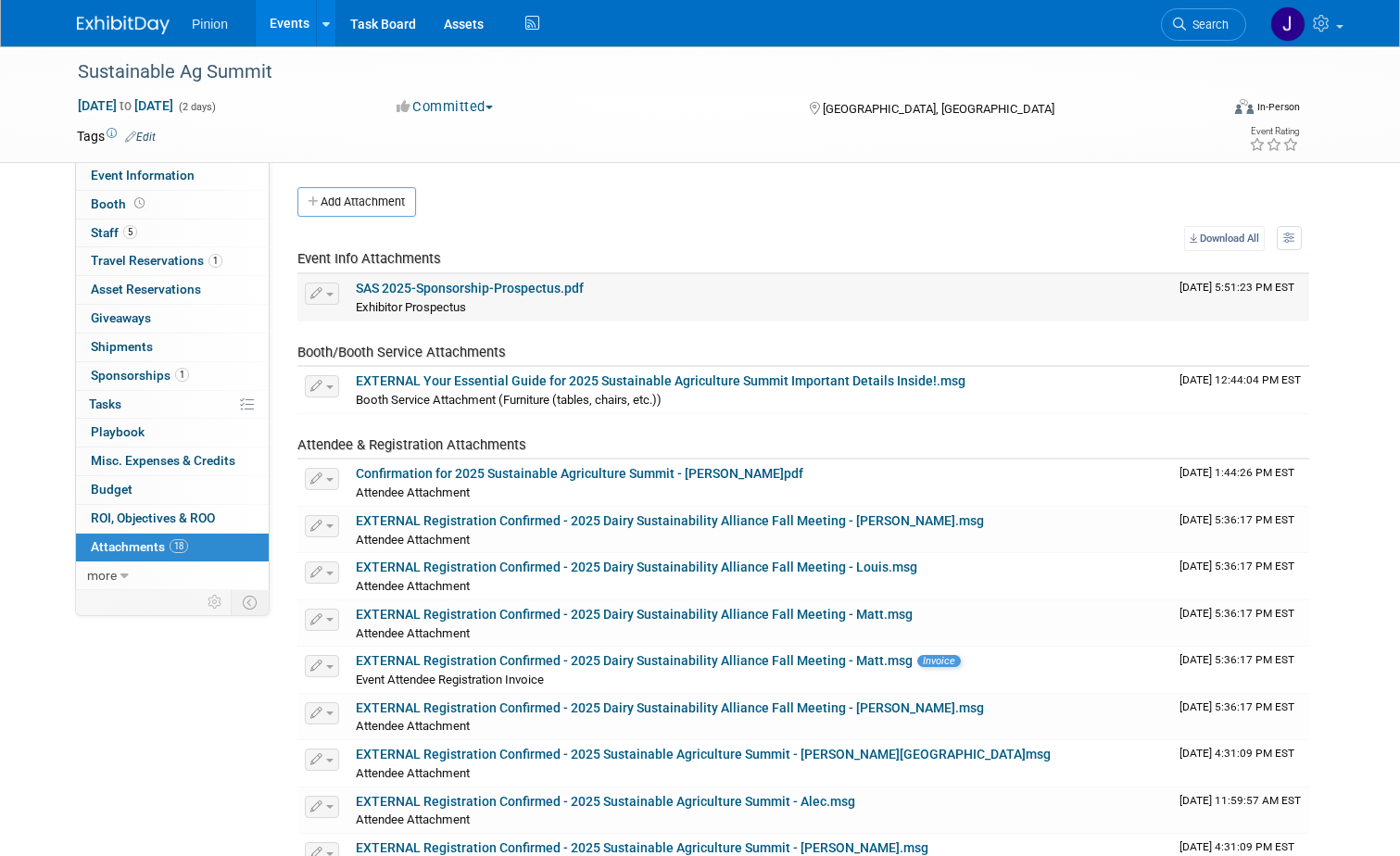
click at [406, 289] on link "SAS 2025-Sponsorship-Prospectus.pdf" at bounding box center [470, 288] width 228 height 15
click at [409, 283] on link "SAS 2025-Sponsorship-Prospectus.pdf" at bounding box center [470, 288] width 228 height 15
click at [143, 202] on link "Booth" at bounding box center [172, 204] width 193 height 28
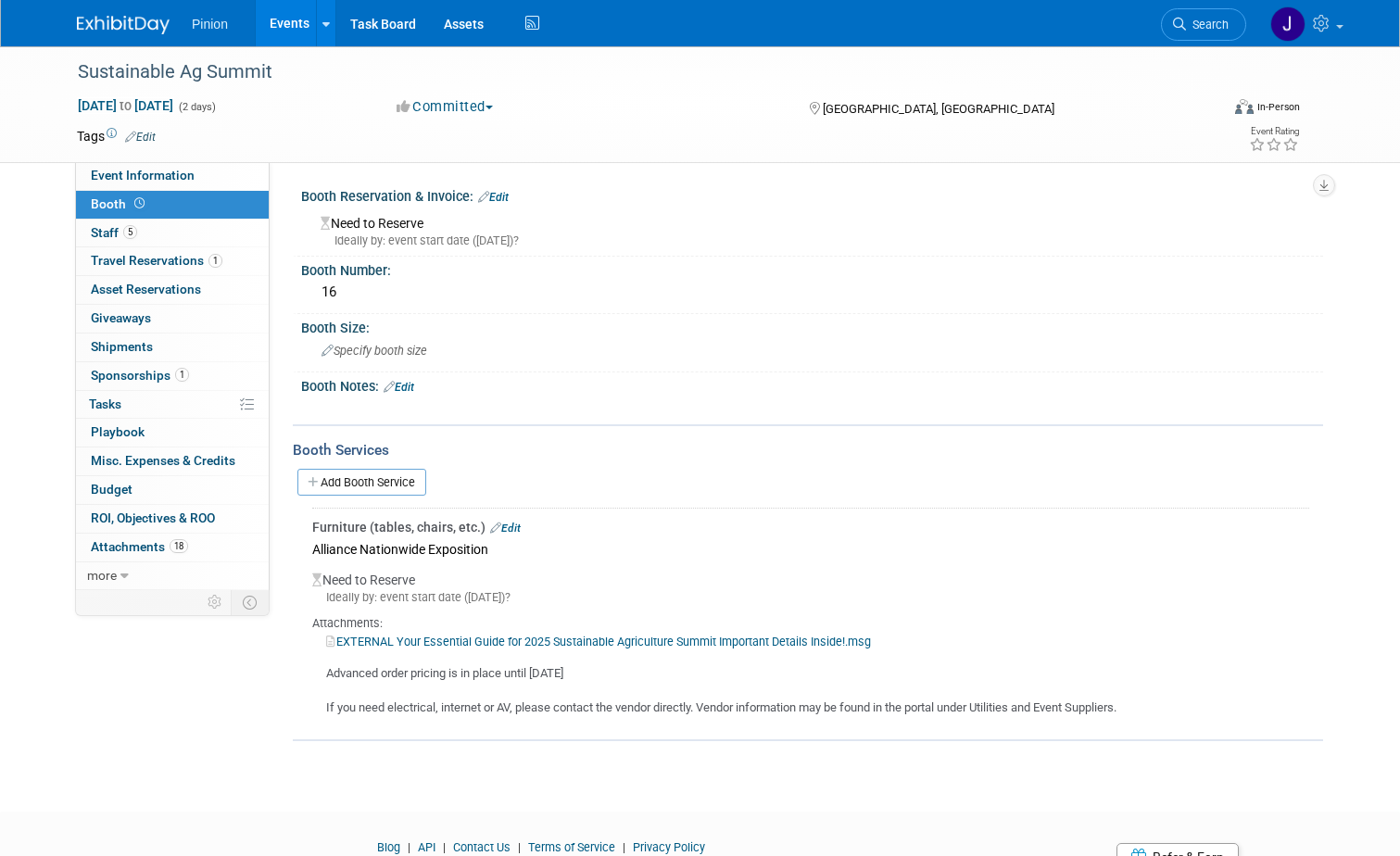
click at [403, 383] on link "Edit" at bounding box center [399, 387] width 30 height 13
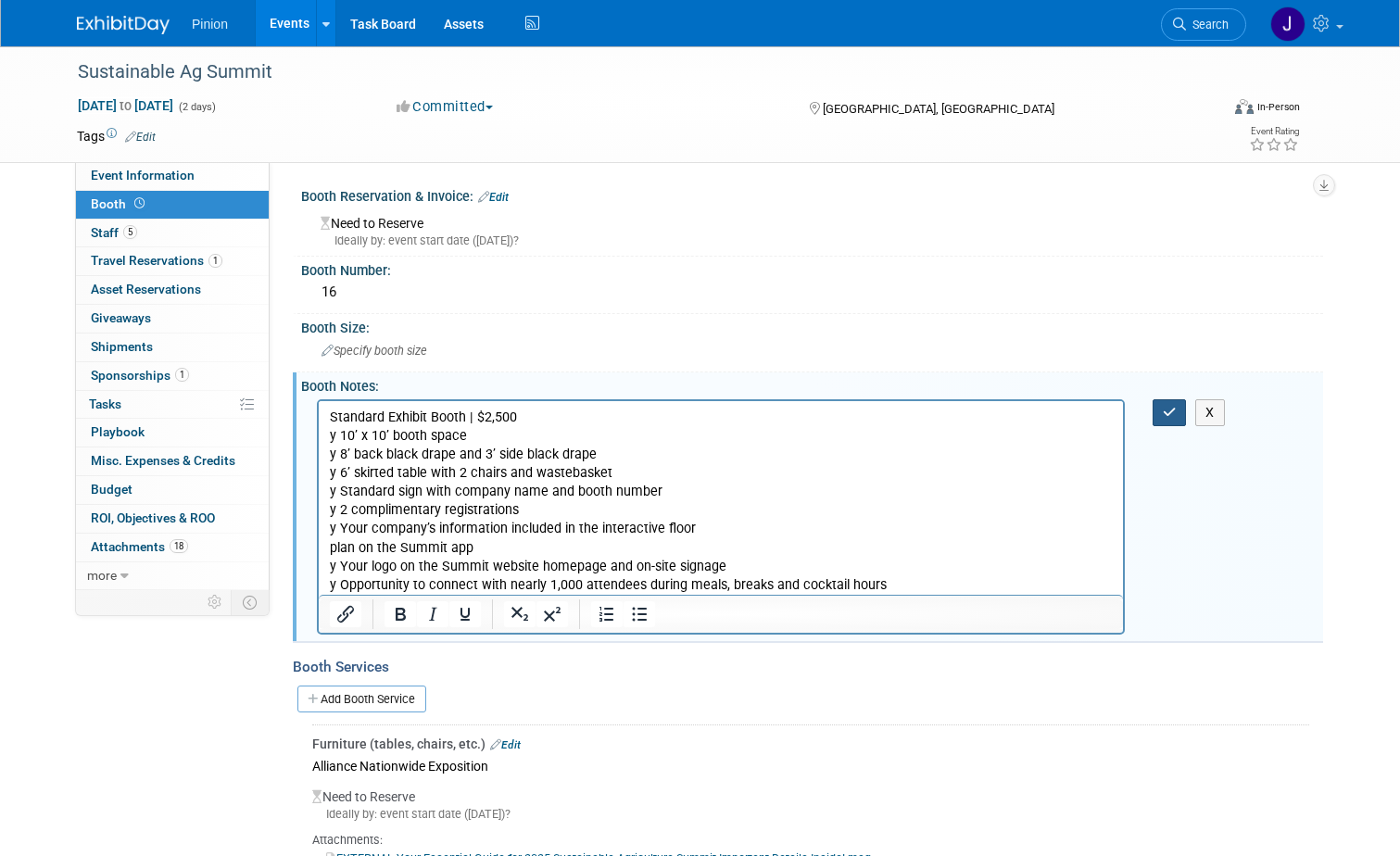
click at [1177, 412] on icon "button" at bounding box center [1169, 413] width 14 height 13
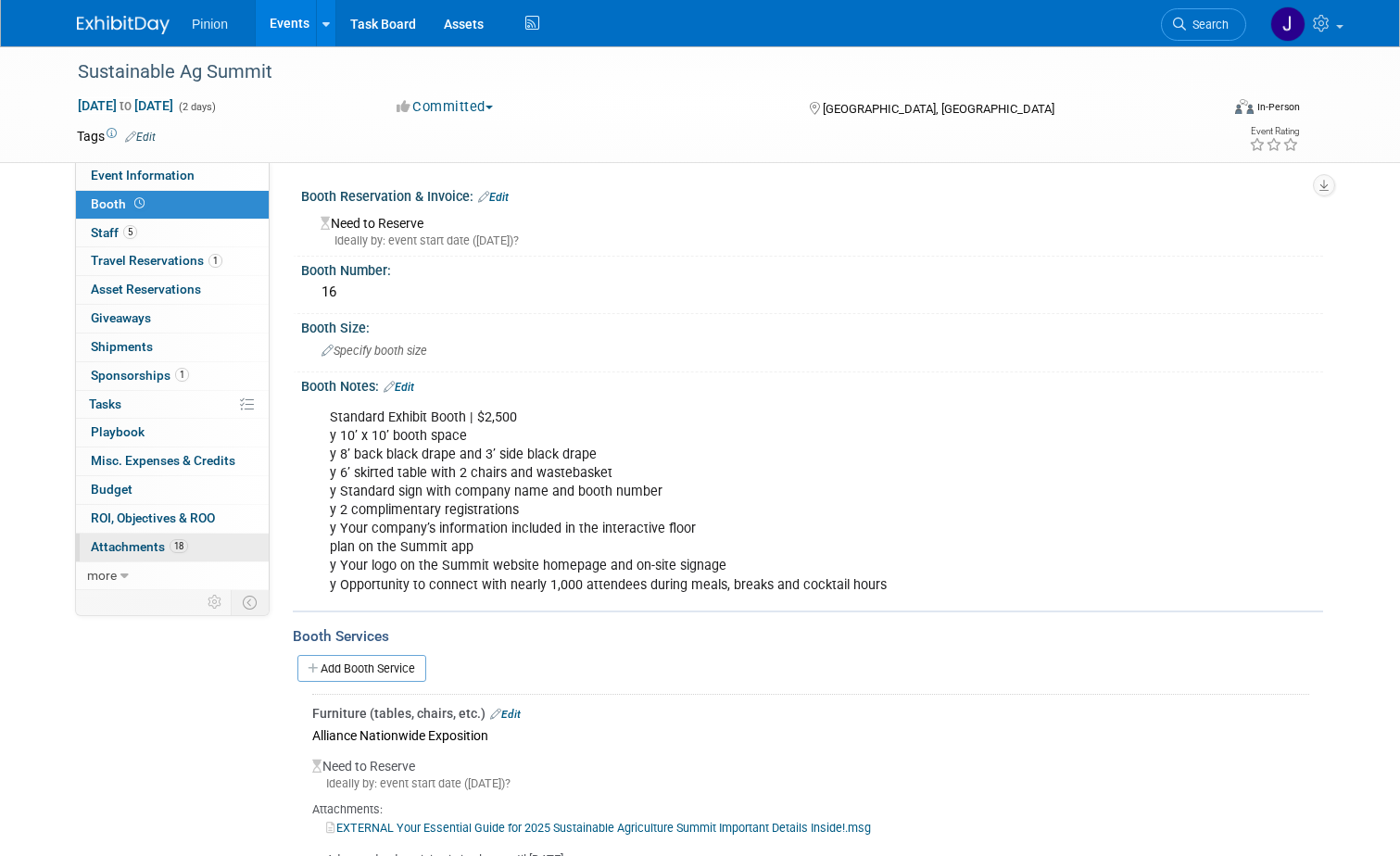
click at [122, 555] on link "18 Attachments 18" at bounding box center [172, 547] width 193 height 28
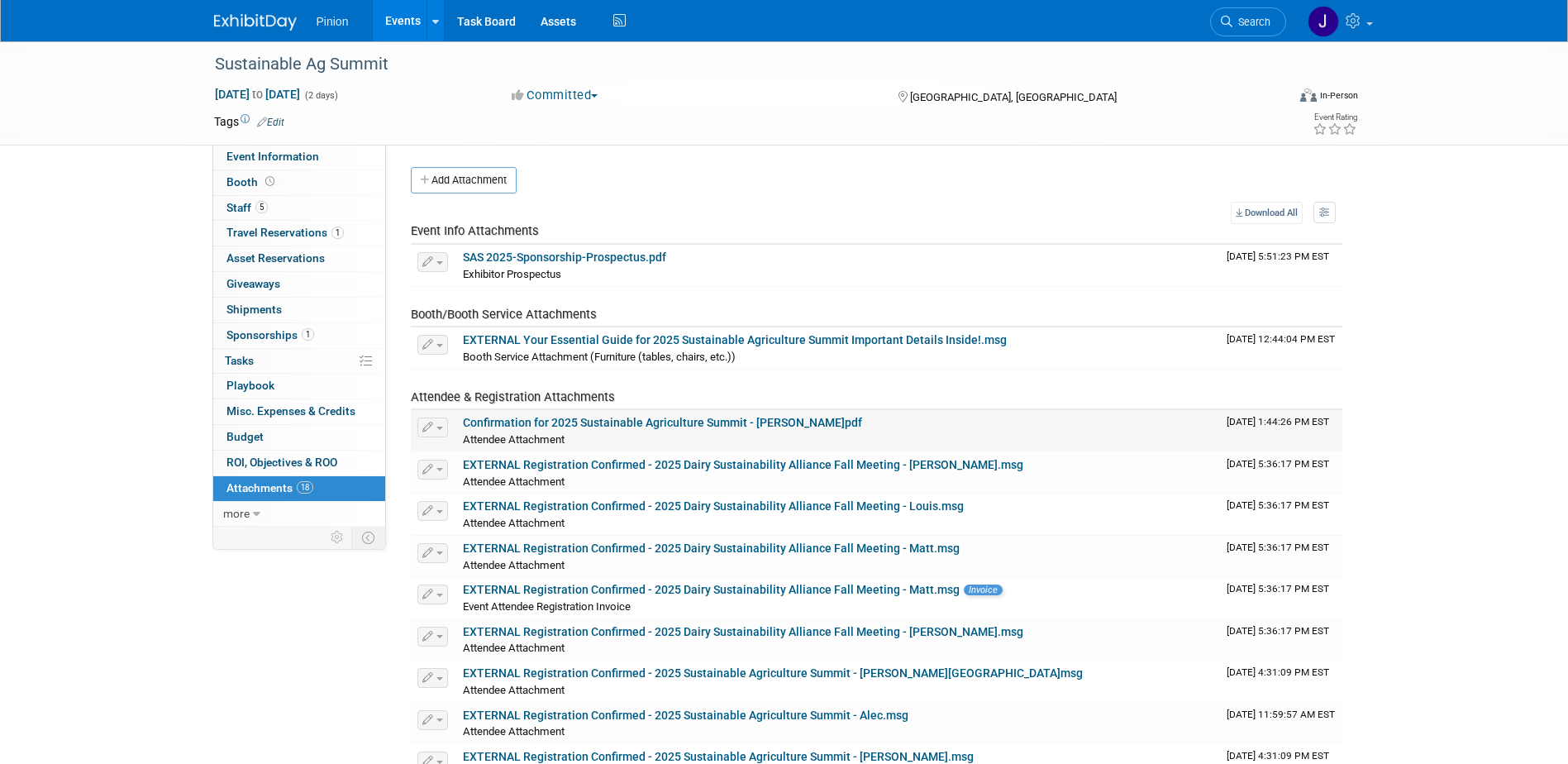
click at [411, 416] on td "Download Changes to this attachment can be made under the Staff tab." at bounding box center [433, 430] width 46 height 42
